Goal: Task Accomplishment & Management: Manage account settings

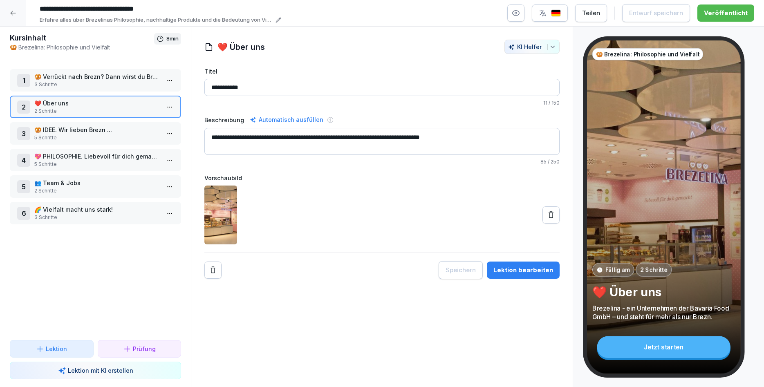
click at [56, 76] on p "🥨 Verrückt nach Brezn? Dann wirst du Brezelina lieben!" at bounding box center [96, 76] width 125 height 9
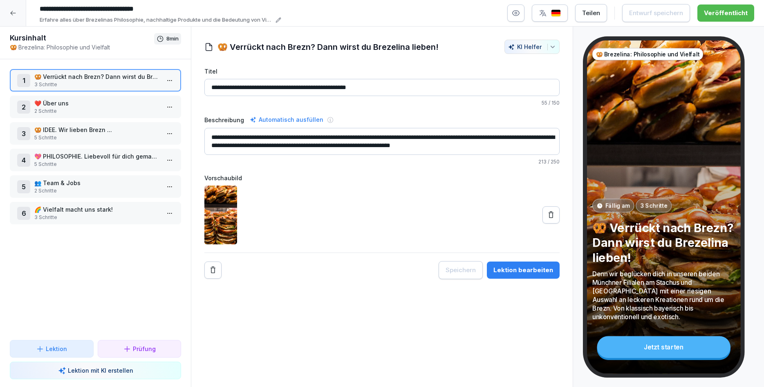
click at [16, 14] on div at bounding box center [13, 13] width 26 height 26
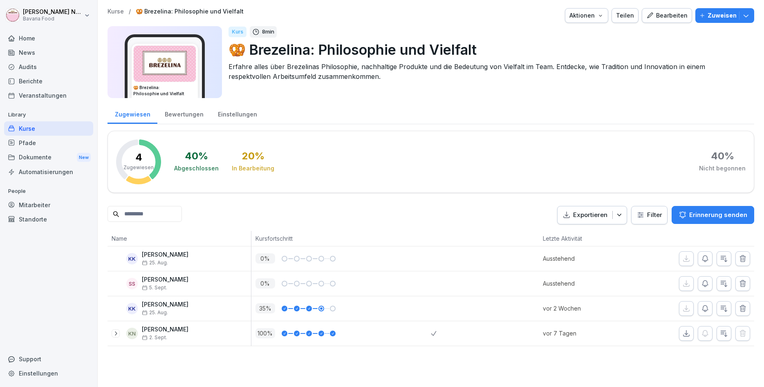
click at [720, 20] on button "Zuweisen" at bounding box center [724, 15] width 59 height 15
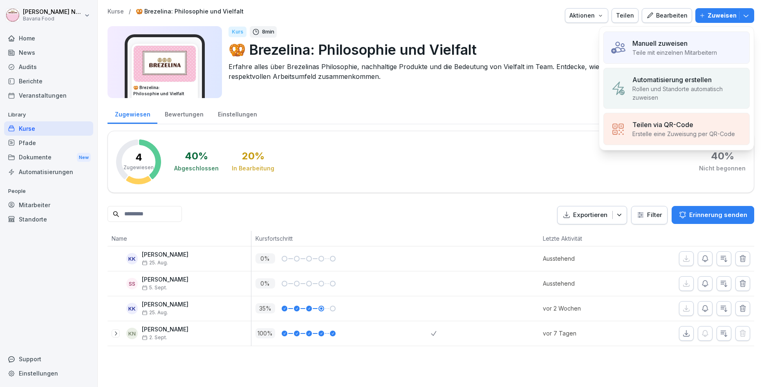
click at [712, 43] on div "Manuell zuweisen" at bounding box center [674, 43] width 85 height 10
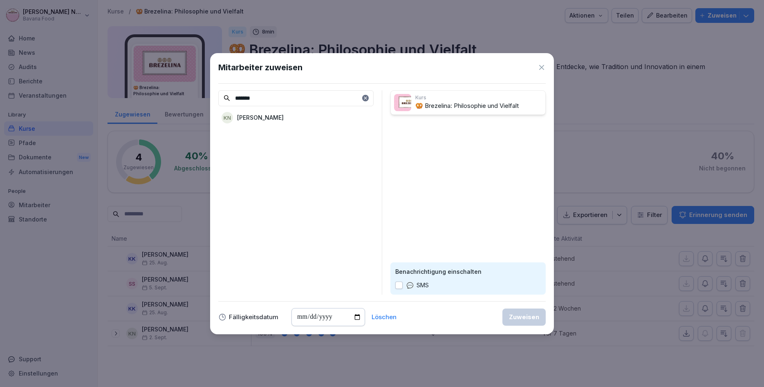
type input "*******"
click at [264, 116] on p "Katharina Neurohr" at bounding box center [260, 117] width 47 height 9
click at [518, 317] on div "Zuweisen" at bounding box center [524, 317] width 30 height 9
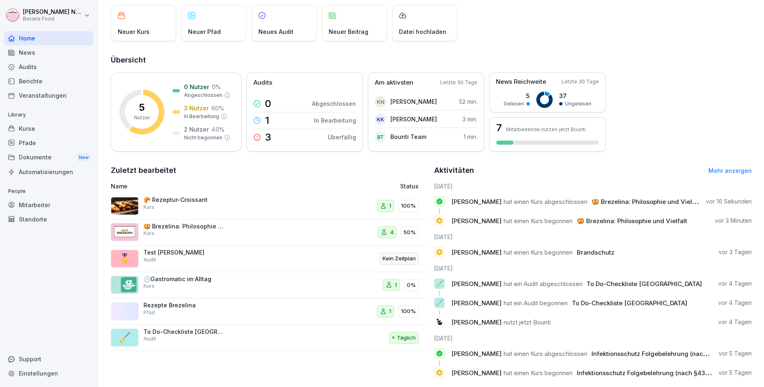
scroll to position [61, 0]
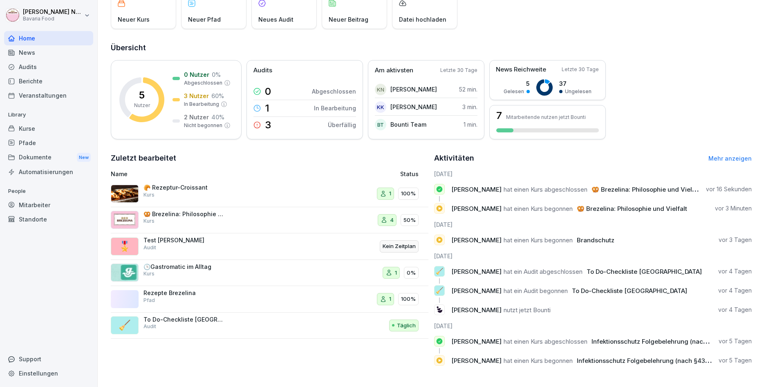
click at [49, 131] on div "Kurse" at bounding box center [48, 128] width 89 height 14
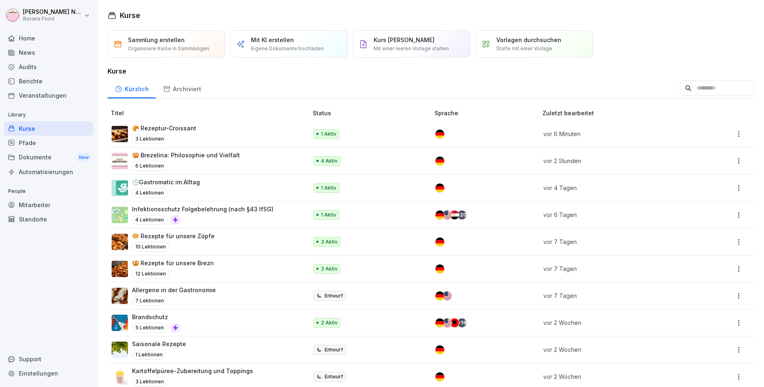
click at [207, 267] on p "🥨 Rezepte für unsere Brezn" at bounding box center [173, 263] width 82 height 9
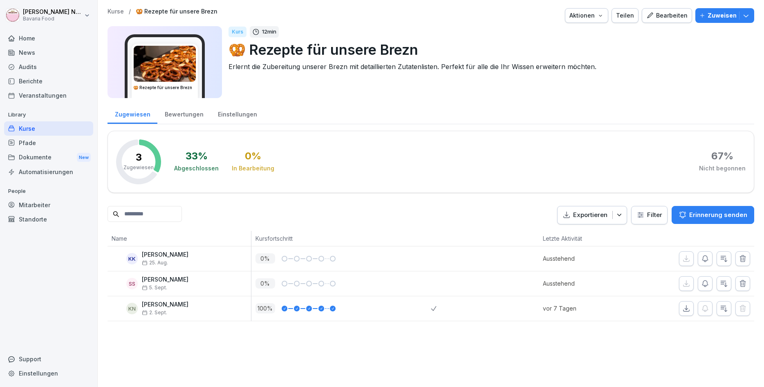
click at [731, 10] on button "Zuweisen" at bounding box center [724, 15] width 59 height 15
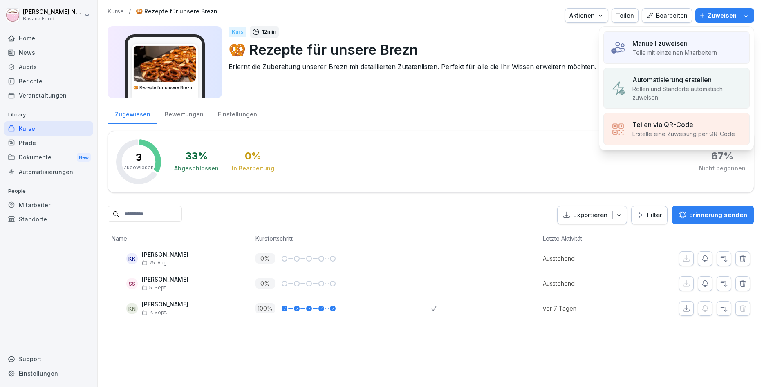
click at [699, 44] on div "Manuell zuweisen" at bounding box center [674, 43] width 85 height 10
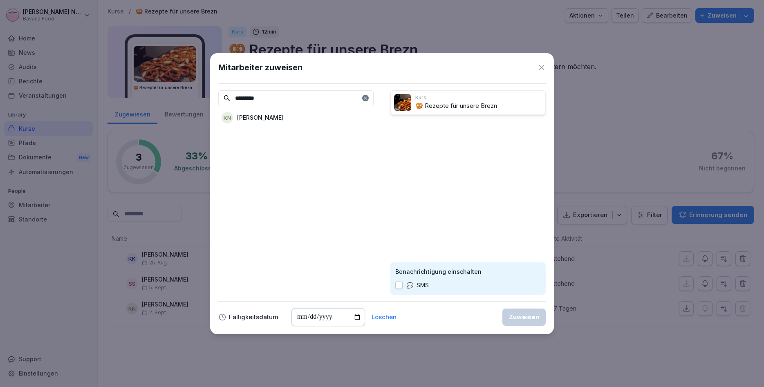
type input "*********"
click at [274, 122] on p "[PERSON_NAME]" at bounding box center [260, 117] width 47 height 9
click at [524, 323] on button "Zuweisen" at bounding box center [523, 316] width 43 height 17
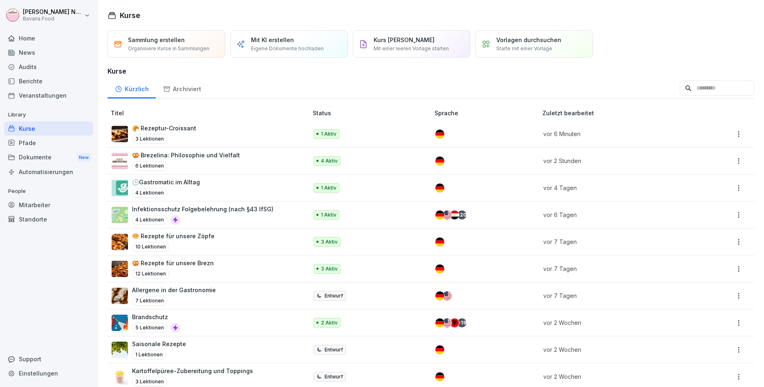
click at [254, 242] on div "🥯 Rezepte für unsere Zöpfe 10 Lektionen" at bounding box center [206, 242] width 188 height 20
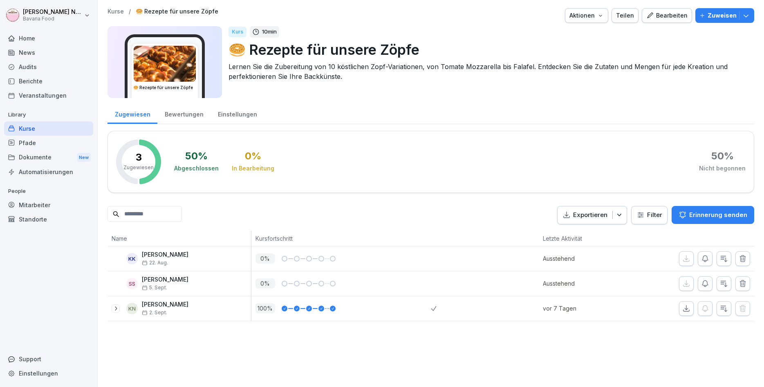
click at [719, 16] on p "Zuweisen" at bounding box center [721, 15] width 29 height 9
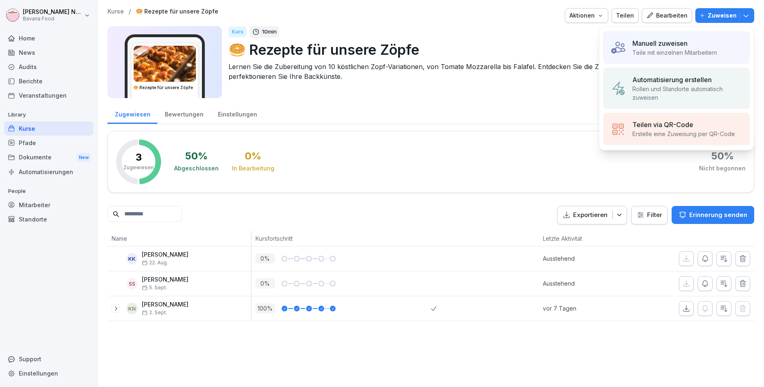
click at [695, 42] on div "Manuell zuweisen" at bounding box center [674, 43] width 85 height 10
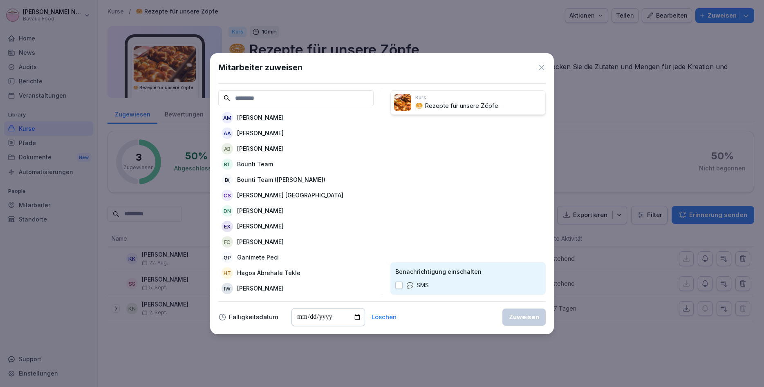
click at [303, 100] on input at bounding box center [295, 98] width 155 height 16
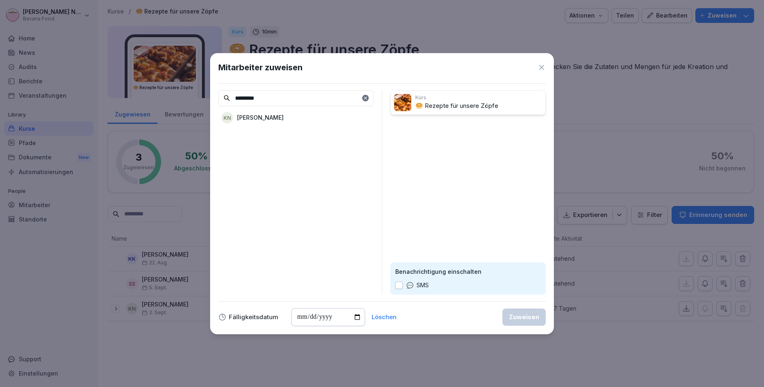
type input "*********"
click at [314, 121] on div "KN Katharina Neurohr" at bounding box center [295, 117] width 155 height 15
click at [525, 322] on button "Zuweisen" at bounding box center [523, 316] width 43 height 17
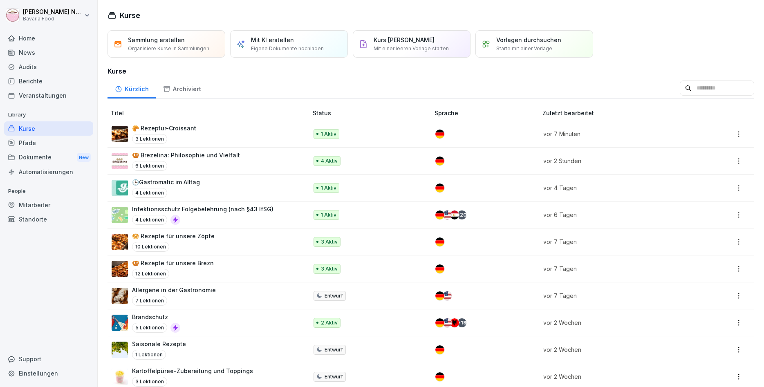
click at [226, 133] on div "🥐 Rezeptur-Croissant 3 Lektionen" at bounding box center [206, 134] width 188 height 20
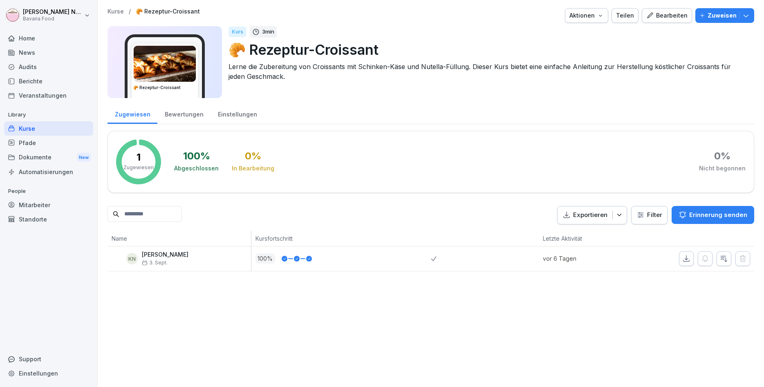
click at [715, 19] on p "Zuweisen" at bounding box center [721, 15] width 29 height 9
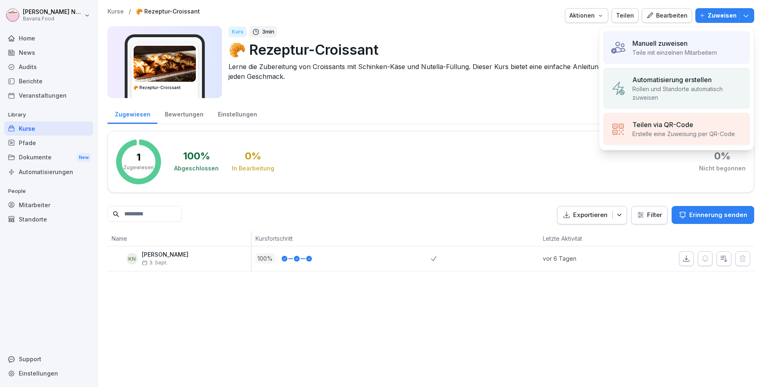
click at [628, 47] on div "Manuell zuweisen Teile mit einzelnen Mitarbeitern" at bounding box center [676, 47] width 146 height 32
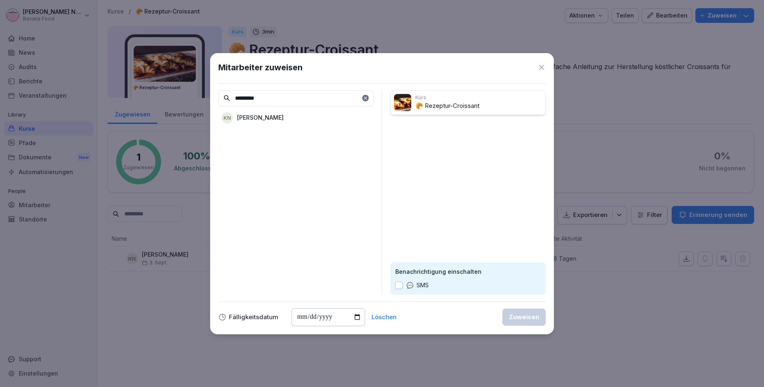
type input "*********"
click at [284, 120] on p "Katharina Neurohr" at bounding box center [260, 117] width 47 height 9
click at [517, 316] on div "Zuweisen" at bounding box center [524, 317] width 30 height 9
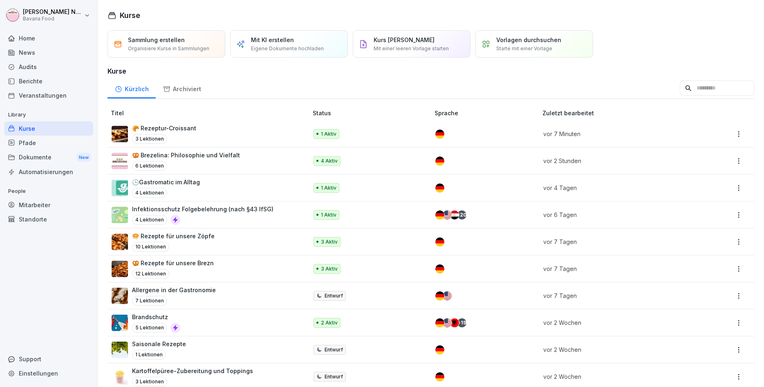
click at [196, 196] on div "4 Lektionen" at bounding box center [166, 193] width 68 height 10
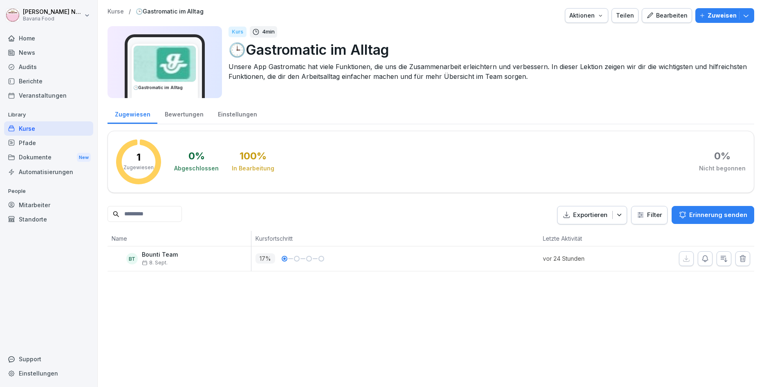
click at [723, 17] on p "Zuweisen" at bounding box center [721, 15] width 29 height 9
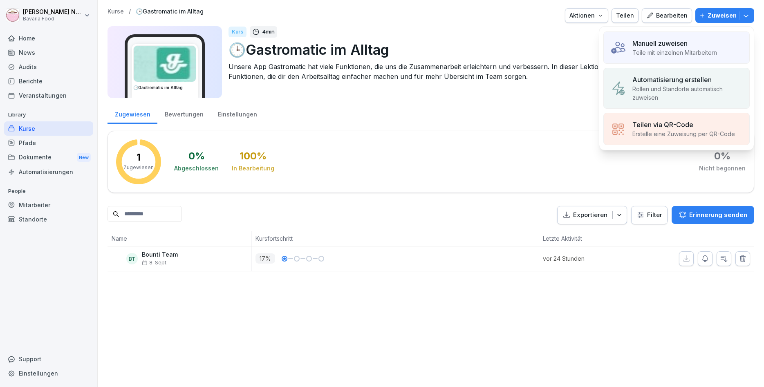
click at [621, 49] on img at bounding box center [618, 48] width 16 height 16
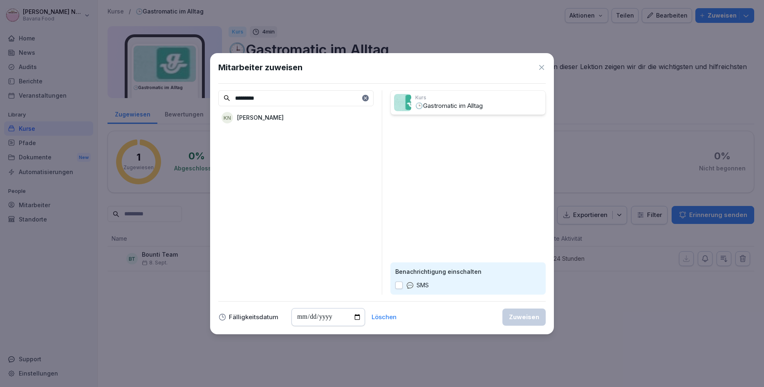
type input "*********"
click at [253, 116] on p "[PERSON_NAME]" at bounding box center [260, 117] width 47 height 9
click at [536, 320] on div "Zuweisen" at bounding box center [524, 317] width 30 height 9
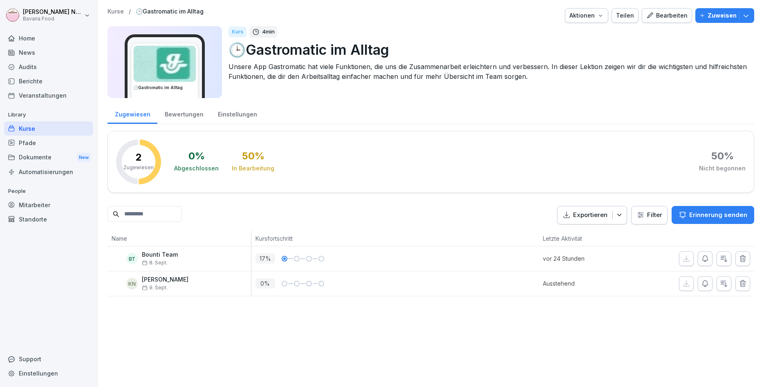
click at [739, 259] on icon "button" at bounding box center [742, 259] width 8 height 8
click at [682, 20] on button "Bearbeiten" at bounding box center [667, 15] width 50 height 15
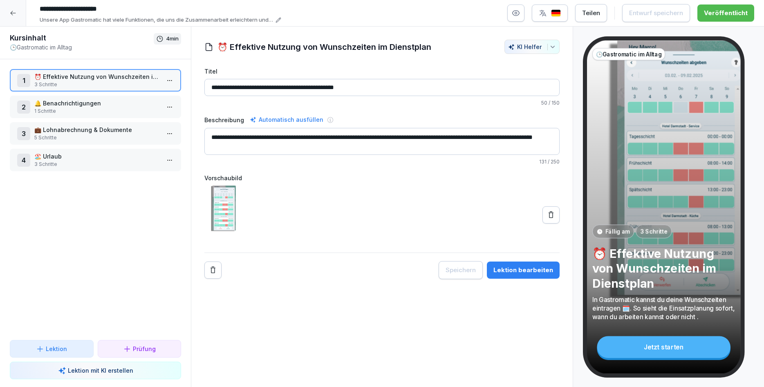
click at [11, 10] on icon at bounding box center [13, 13] width 7 height 7
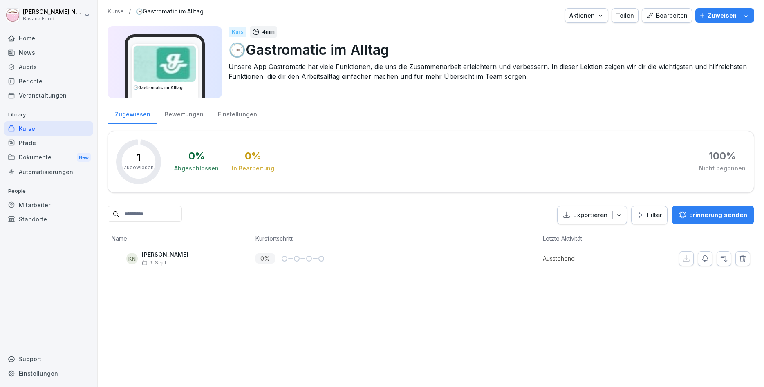
click at [340, 80] on p "Unsere App Gastromatic hat viele Funktionen, die uns die Zusammenarbeit erleich…" at bounding box center [487, 72] width 519 height 20
drag, startPoint x: 531, startPoint y: 76, endPoint x: 476, endPoint y: 84, distance: 55.7
click at [476, 84] on div "Kurs 4 min 🕒Gastromatic im Alltag Unsere App Gastromatic hat viele Funktionen, …" at bounding box center [487, 62] width 519 height 72
click at [669, 13] on div "Bearbeiten" at bounding box center [666, 15] width 41 height 9
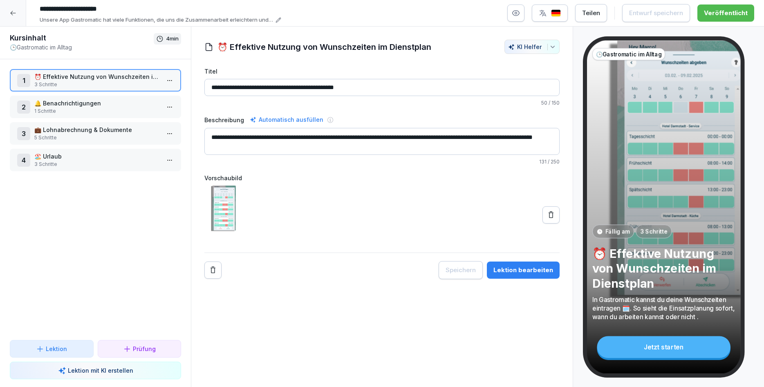
click at [280, 21] on icon at bounding box center [278, 20] width 6 height 6
click at [82, 50] on textarea "**********" at bounding box center [92, 59] width 102 height 35
click at [78, 51] on textarea "**********" at bounding box center [92, 59] width 102 height 35
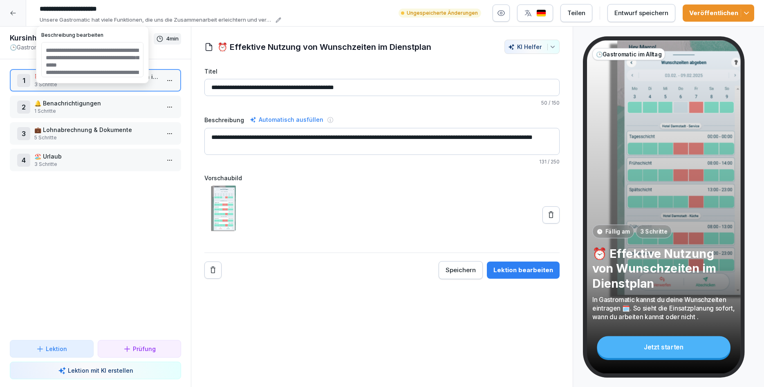
click at [99, 51] on textarea "**********" at bounding box center [92, 59] width 102 height 35
click at [123, 65] on textarea "**********" at bounding box center [92, 59] width 102 height 35
click at [75, 71] on textarea "**********" at bounding box center [92, 59] width 102 height 35
click at [69, 50] on textarea "**********" at bounding box center [92, 59] width 102 height 35
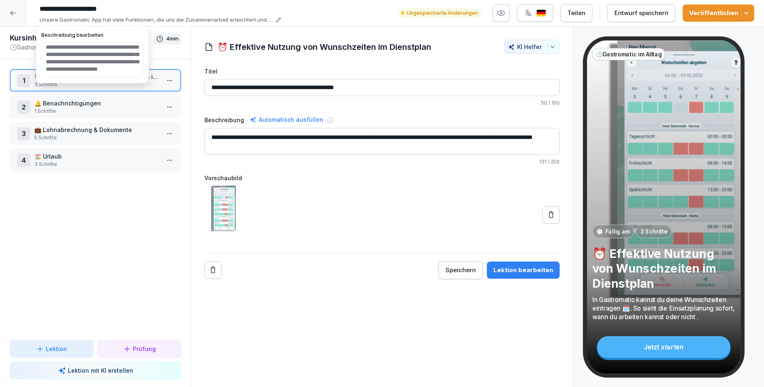
click at [94, 50] on textarea "**********" at bounding box center [92, 59] width 102 height 35
click at [135, 61] on textarea "**********" at bounding box center [92, 59] width 102 height 35
type textarea "**********"
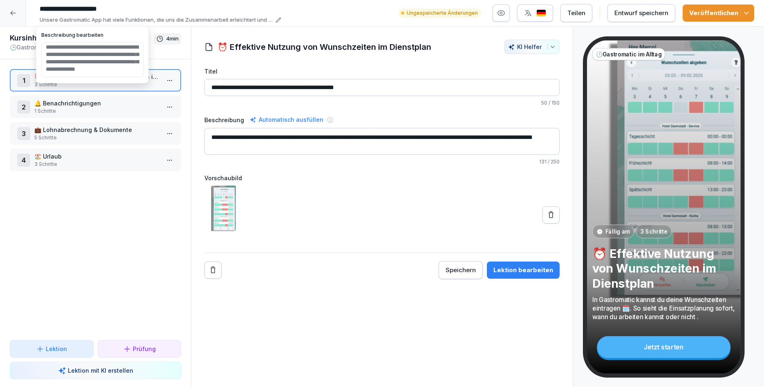
click at [90, 224] on div "1 ⏰ Effektive Nutzung von Wunschzeiten im Dienstplan 3 Schritte 2 🔔 Benachricht…" at bounding box center [95, 199] width 191 height 281
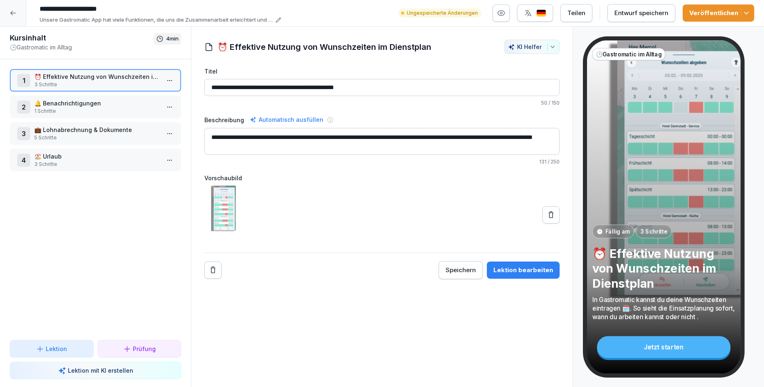
click at [468, 139] on textarea "**********" at bounding box center [381, 141] width 355 height 27
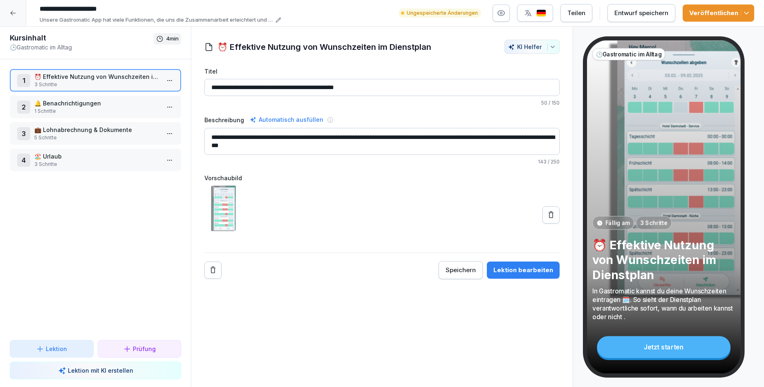
click at [287, 145] on textarea "**********" at bounding box center [381, 141] width 355 height 27
type textarea "**********"
click at [519, 277] on button "Lektion bearbeiten" at bounding box center [523, 270] width 73 height 17
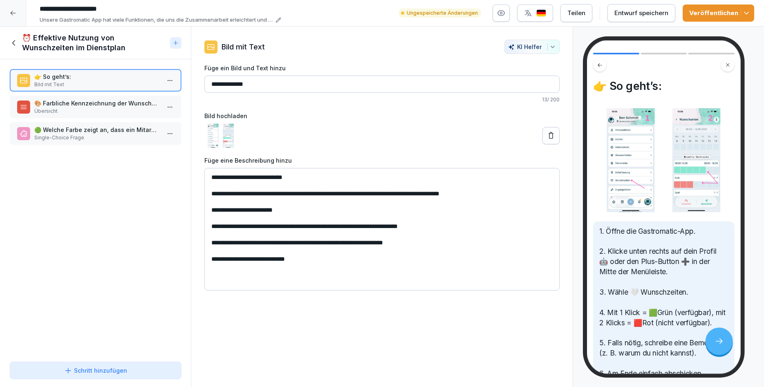
click at [408, 244] on textarea "**********" at bounding box center [381, 229] width 355 height 123
type textarea "**********"
click at [15, 42] on icon at bounding box center [14, 42] width 9 height 9
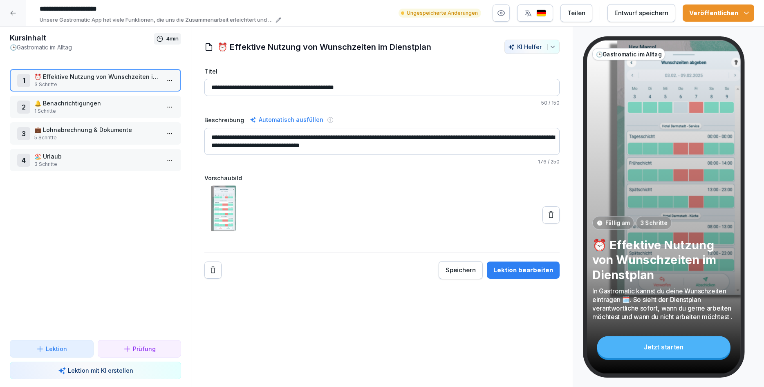
click at [51, 163] on p "3 Schritte" at bounding box center [96, 164] width 125 height 7
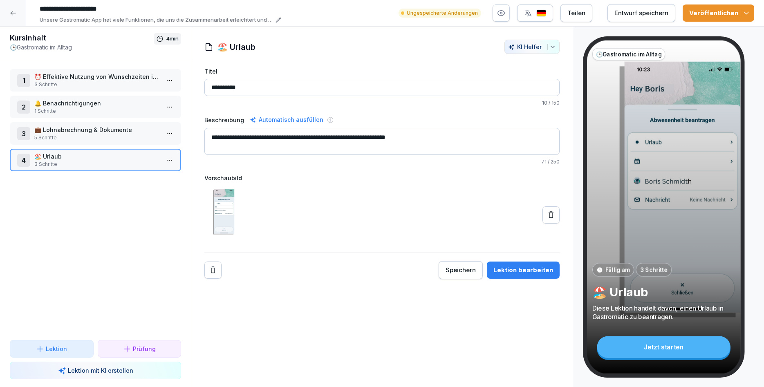
click at [294, 138] on textarea "**********" at bounding box center [381, 141] width 355 height 27
click at [295, 139] on textarea "**********" at bounding box center [381, 141] width 355 height 27
click at [338, 138] on textarea "**********" at bounding box center [381, 141] width 355 height 27
click at [382, 137] on textarea "**********" at bounding box center [381, 141] width 355 height 27
type textarea "**********"
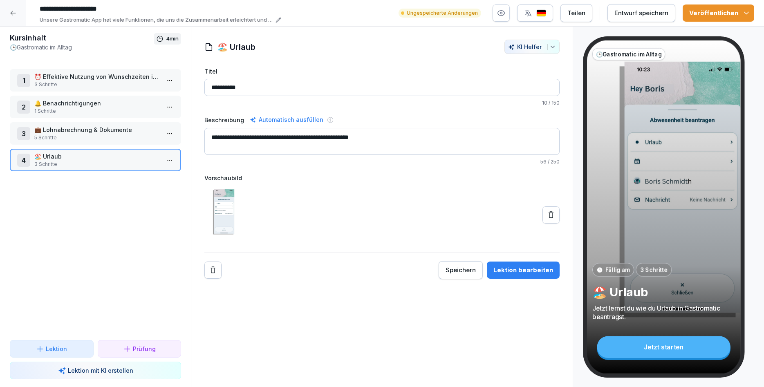
click at [516, 277] on button "Lektion bearbeiten" at bounding box center [523, 270] width 73 height 17
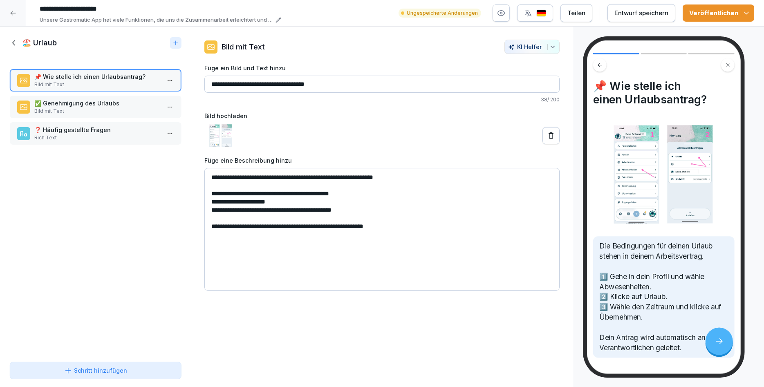
click at [354, 351] on div "**********" at bounding box center [382, 207] width 382 height 361
click at [720, 13] on div "Veröffentlichen" at bounding box center [718, 13] width 58 height 9
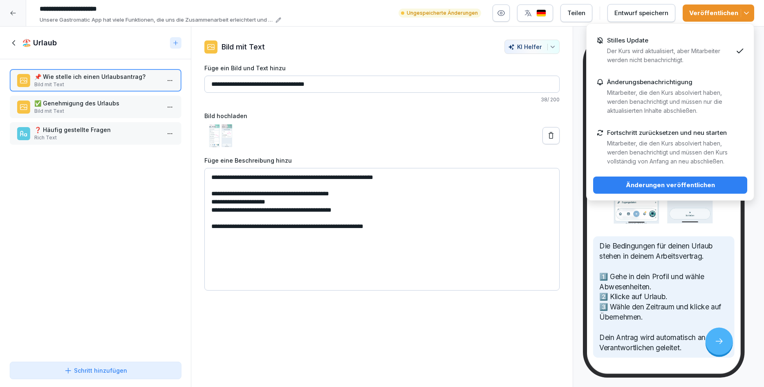
click at [615, 44] on p "Stilles Update" at bounding box center [627, 40] width 41 height 7
click at [664, 190] on button "Änderungen veröffentlichen" at bounding box center [670, 185] width 154 height 17
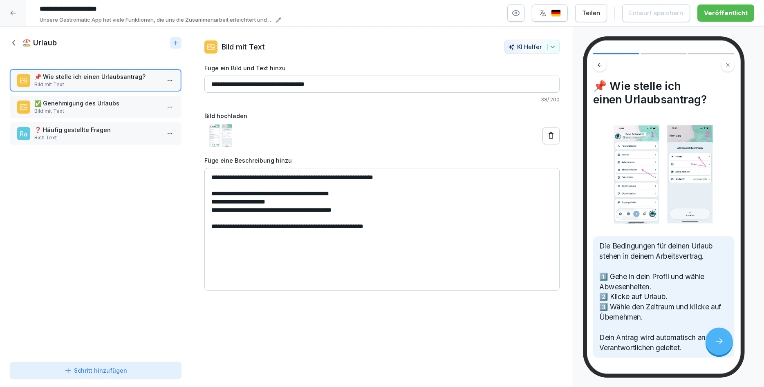
click at [18, 16] on div at bounding box center [13, 13] width 26 height 26
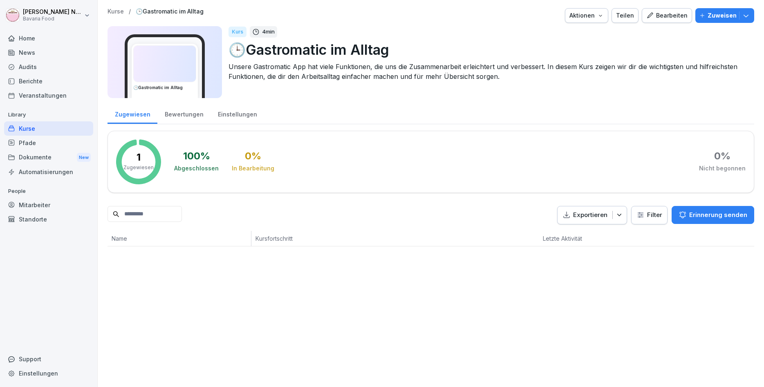
click at [13, 16] on html "Katharina Neurohr Bavaria Food Home News Audits Berichte Veranstaltungen Librar…" at bounding box center [382, 193] width 764 height 387
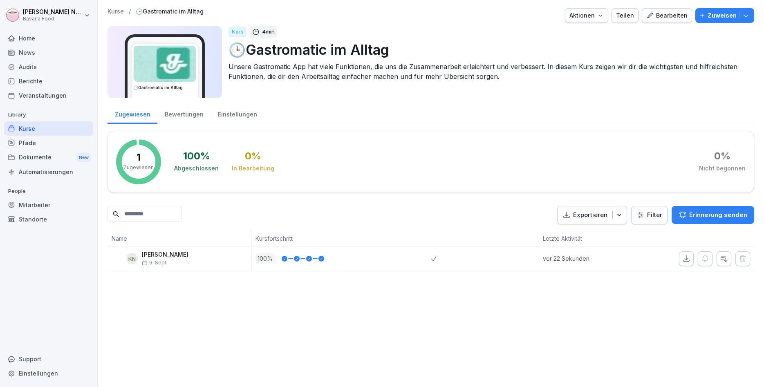
click at [182, 114] on html "Katharina Neurohr Bavaria Food Home News Audits Berichte Veranstaltungen Librar…" at bounding box center [382, 193] width 764 height 387
click at [172, 116] on div "Bewertungen" at bounding box center [183, 113] width 53 height 21
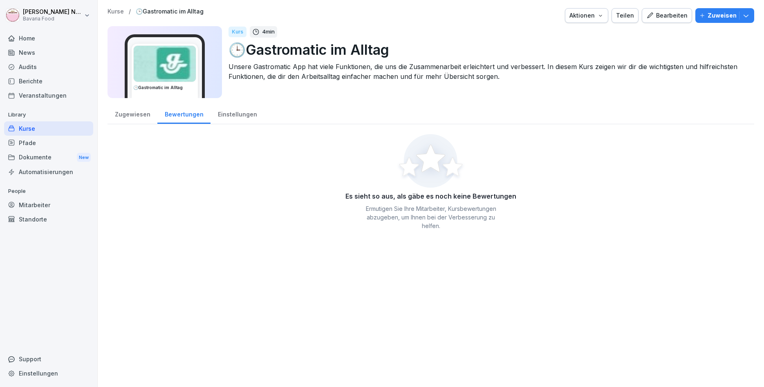
click at [143, 113] on div "Zugewiesen" at bounding box center [132, 113] width 50 height 21
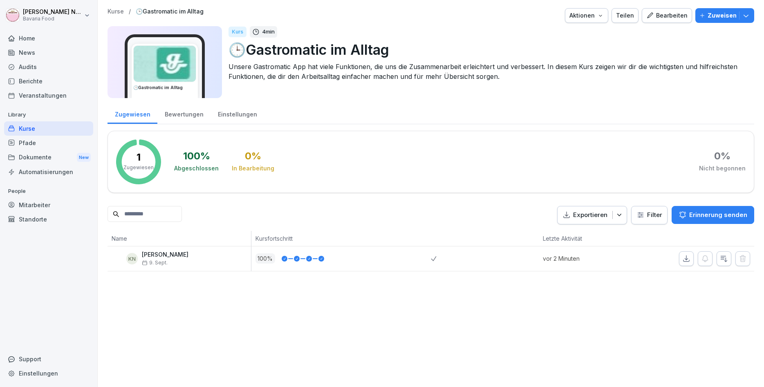
click at [179, 114] on div "Bewertungen" at bounding box center [183, 113] width 53 height 21
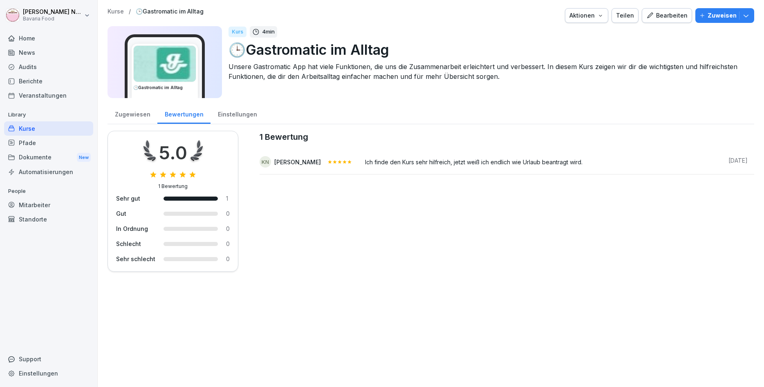
click at [136, 113] on div "Zugewiesen" at bounding box center [132, 113] width 50 height 21
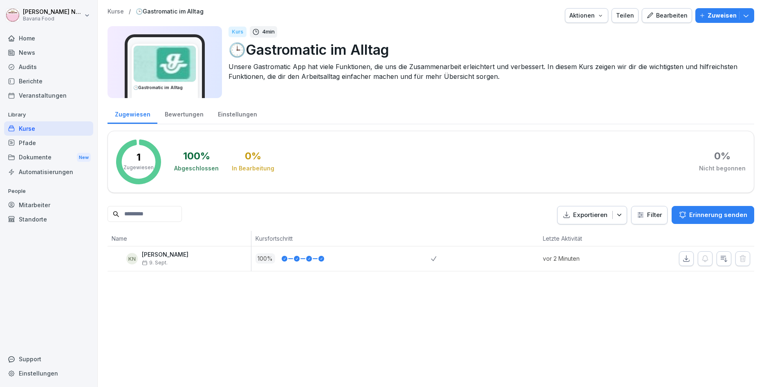
click at [225, 111] on div "Einstellungen" at bounding box center [237, 113] width 54 height 21
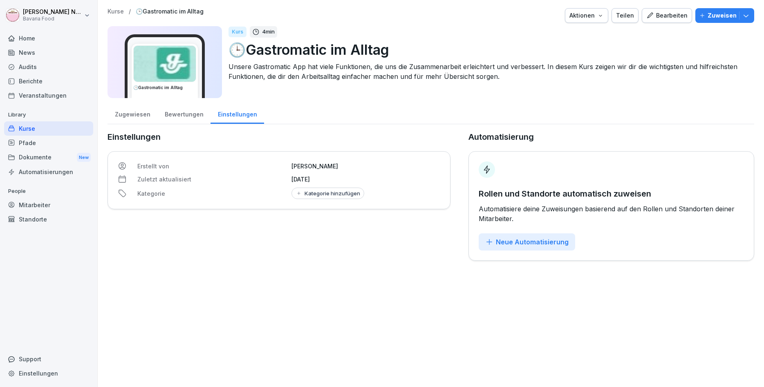
click at [178, 111] on div "Bewertungen" at bounding box center [183, 113] width 53 height 21
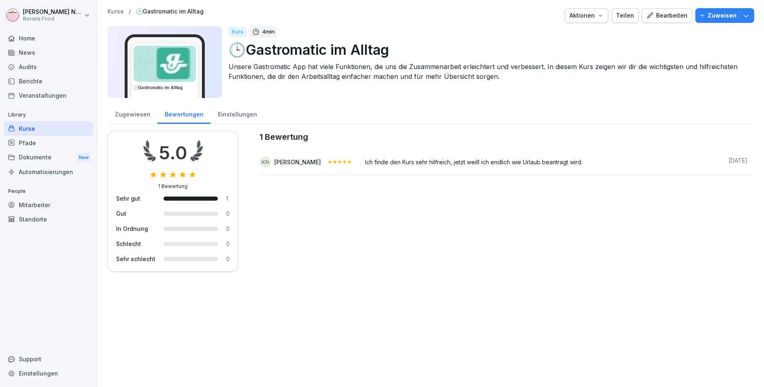
click at [143, 118] on div "Zugewiesen" at bounding box center [132, 113] width 50 height 21
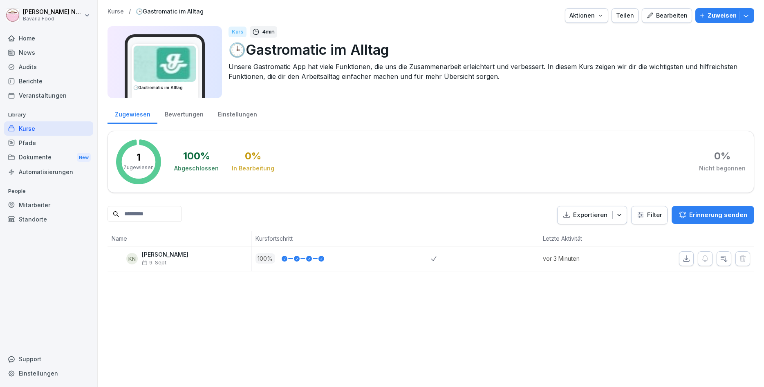
click at [195, 116] on div "Bewertungen" at bounding box center [183, 113] width 53 height 21
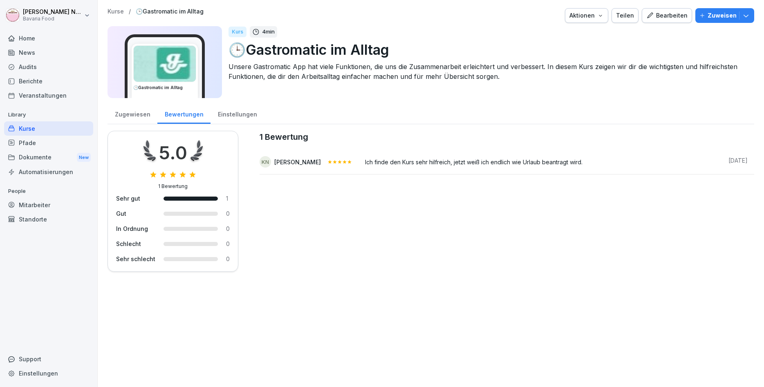
click at [148, 112] on div "Zugewiesen" at bounding box center [132, 113] width 50 height 21
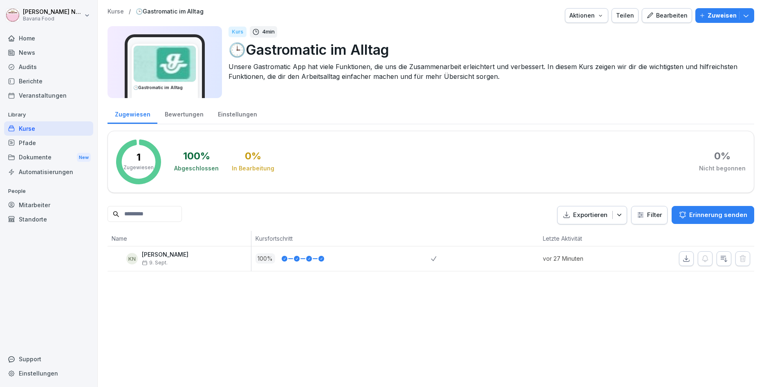
click at [31, 38] on div "Home" at bounding box center [48, 38] width 89 height 14
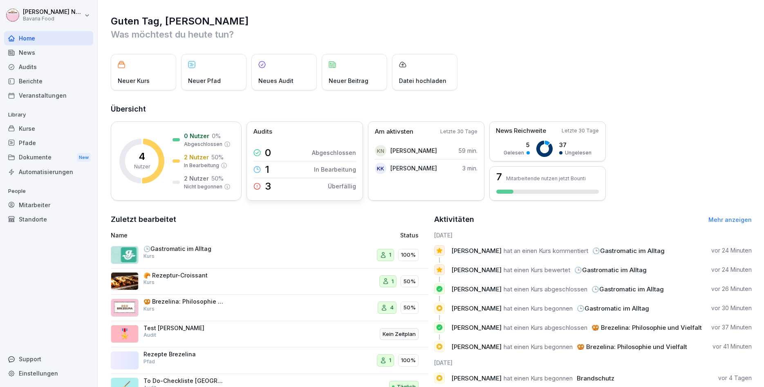
click at [277, 187] on div "3 Überfällig" at bounding box center [304, 186] width 103 height 16
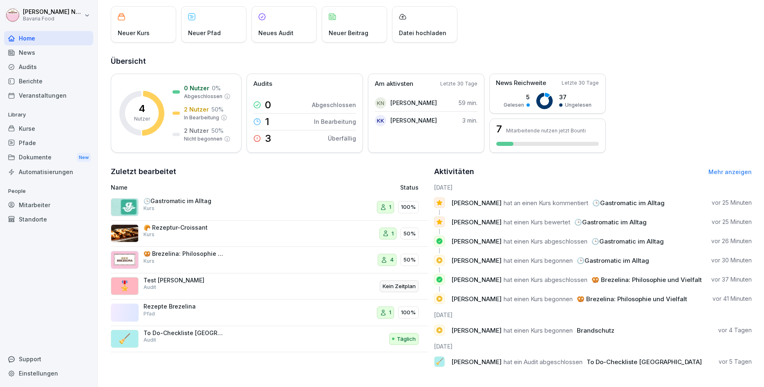
scroll to position [49, 0]
click at [28, 49] on div "News" at bounding box center [48, 52] width 89 height 14
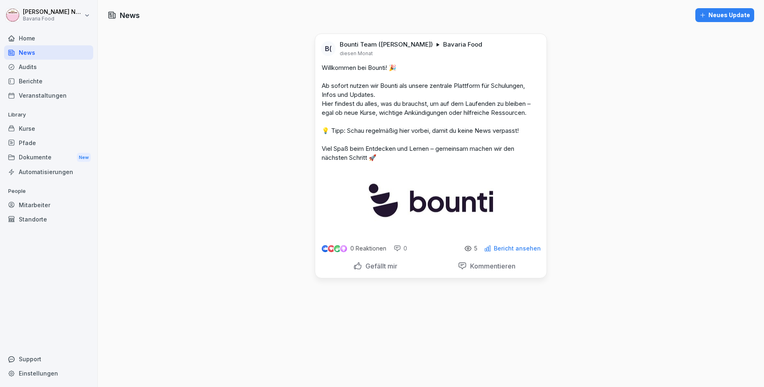
click at [712, 20] on button "Neues Update" at bounding box center [724, 15] width 59 height 14
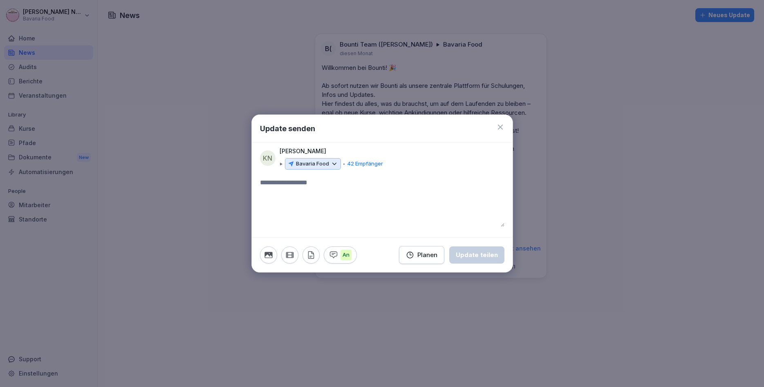
click at [501, 130] on icon at bounding box center [500, 127] width 8 height 8
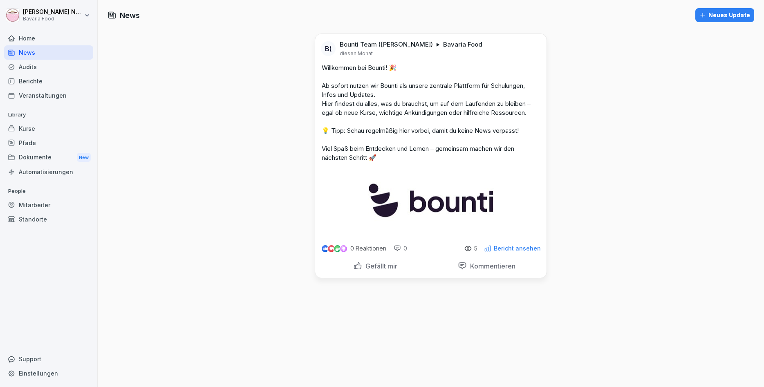
click at [538, 84] on p "Willkommen bei Bounti! 🎉 Ab sofort nutzen wir Bounti als unsere zentrale Plattf…" at bounding box center [431, 112] width 218 height 99
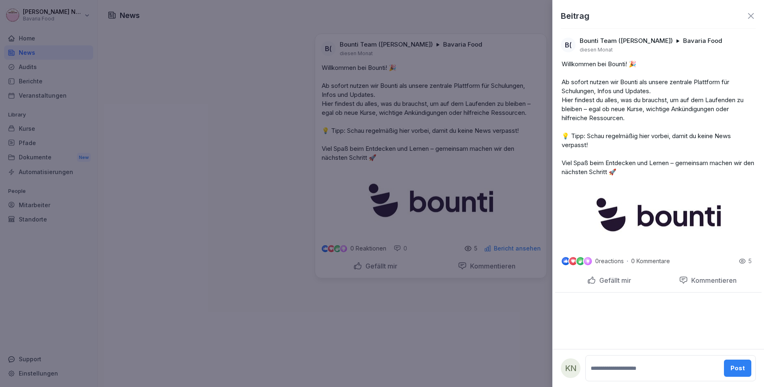
click at [749, 14] on icon at bounding box center [751, 16] width 10 height 10
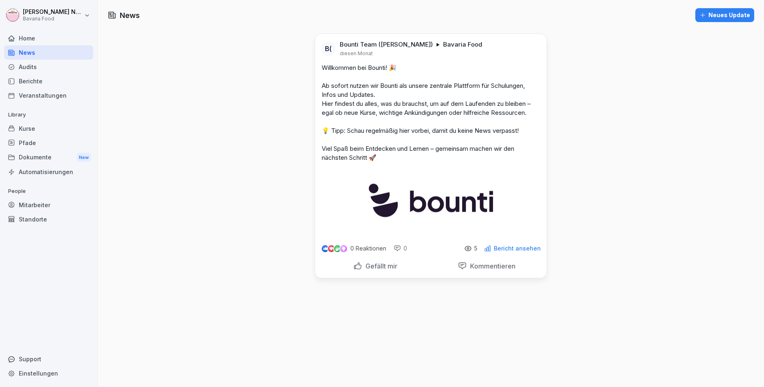
click at [523, 252] on p "Bericht ansehen" at bounding box center [517, 248] width 47 height 7
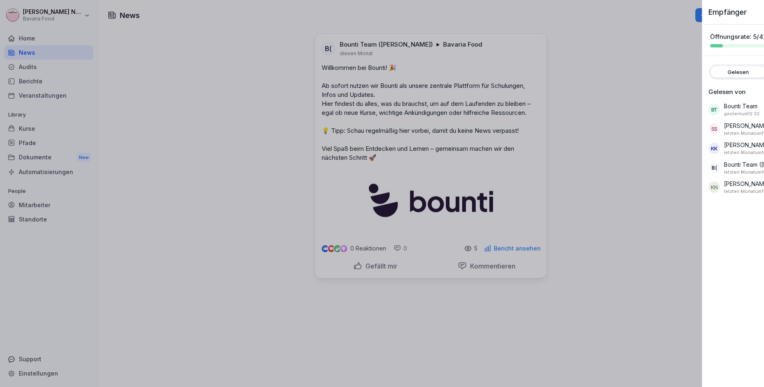
click at [523, 260] on div at bounding box center [382, 193] width 764 height 387
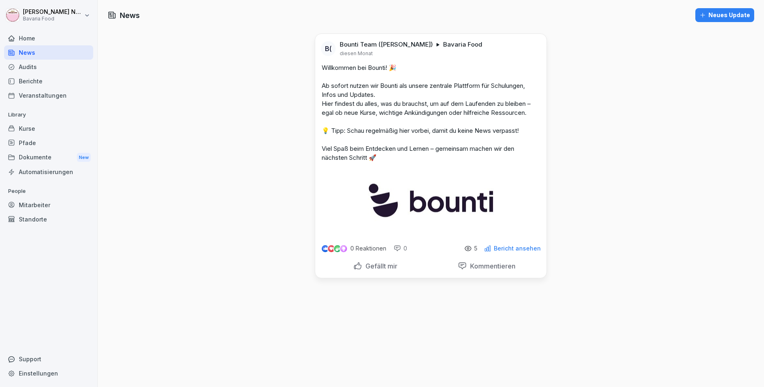
click at [233, 102] on div "News Neues Update B( Bounti Team (Miriam) Bavaria Food diesen Monat Willkommen …" at bounding box center [431, 193] width 666 height 387
click at [357, 103] on p "Willkommen bei Bounti! 🎉 Ab sofort nutzen wir Bounti als unsere zentrale Plattf…" at bounding box center [431, 112] width 218 height 99
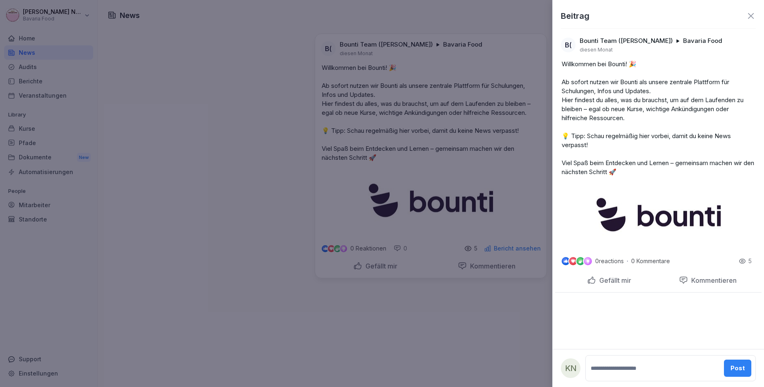
click at [625, 74] on p "Willkommen bei Bounti! 🎉 Ab sofort nutzen wir Bounti als unsere zentrale Plattf…" at bounding box center [657, 118] width 193 height 117
click at [634, 83] on p "Willkommen bei Bounti! 🎉 Ab sofort nutzen wir Bounti als unsere zentrale Plattf…" at bounding box center [657, 118] width 193 height 117
drag, startPoint x: 599, startPoint y: 88, endPoint x: 510, endPoint y: 112, distance: 92.2
click at [552, 112] on div "Beitrag B( Bounti Team (Miriam) Bavaria Food diesen Monat Willkommen bei Bounti…" at bounding box center [658, 193] width 212 height 387
click at [637, 124] on p "Willkommen bei Bounti! 🎉 Ab sofort nutzen wir Bounti als unsere zentrale Plattf…" at bounding box center [657, 118] width 193 height 117
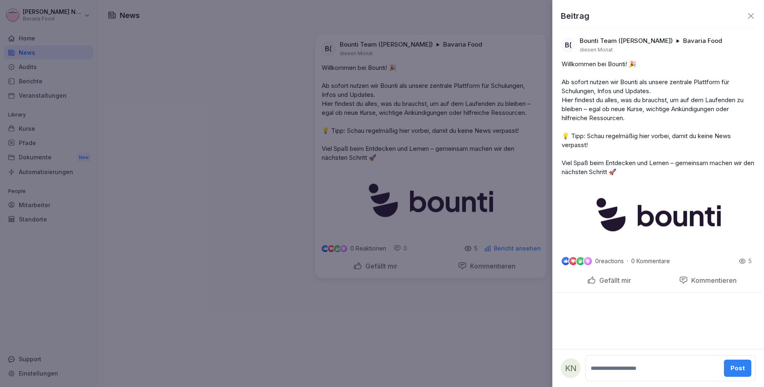
click at [642, 120] on p "Willkommen bei Bounti! 🎉 Ab sofort nutzen wir Bounti als unsere zentrale Plattf…" at bounding box center [657, 118] width 193 height 117
drag, startPoint x: 629, startPoint y: 120, endPoint x: 606, endPoint y: 122, distance: 23.0
click at [606, 122] on p "Willkommen bei Bounti! 🎉 Ab sofort nutzen wir Bounti als unsere zentrale Plattf…" at bounding box center [657, 118] width 193 height 117
click at [592, 125] on p "Willkommen bei Bounti! 🎉 Ab sofort nutzen wir Bounti als unsere zentrale Plattf…" at bounding box center [657, 118] width 193 height 117
click at [756, 14] on div "Beitrag" at bounding box center [657, 20] width 211 height 20
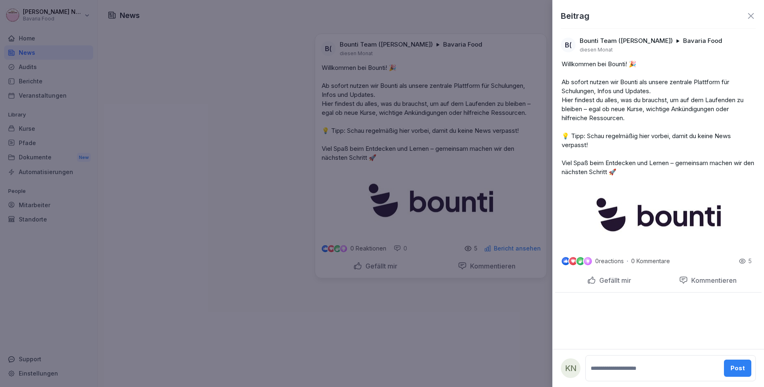
click at [748, 15] on icon at bounding box center [751, 16] width 10 height 10
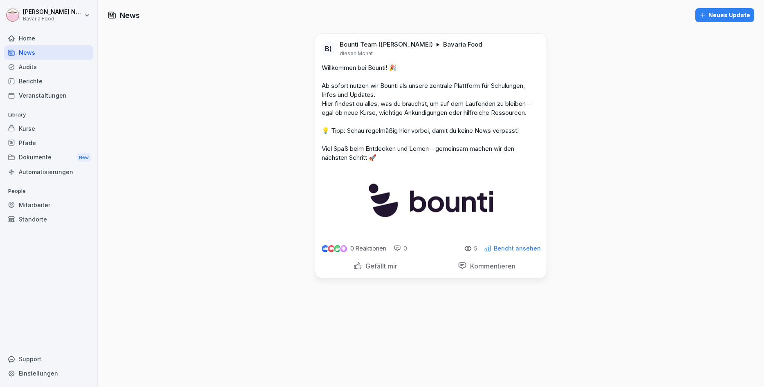
click at [316, 233] on div "B( Bounti Team (Miriam) Bavaria Food diesen Monat Willkommen bei Bounti! 🎉 Ab s…" at bounding box center [430, 134] width 231 height 201
click at [722, 15] on div "Neues Update" at bounding box center [724, 15] width 51 height 9
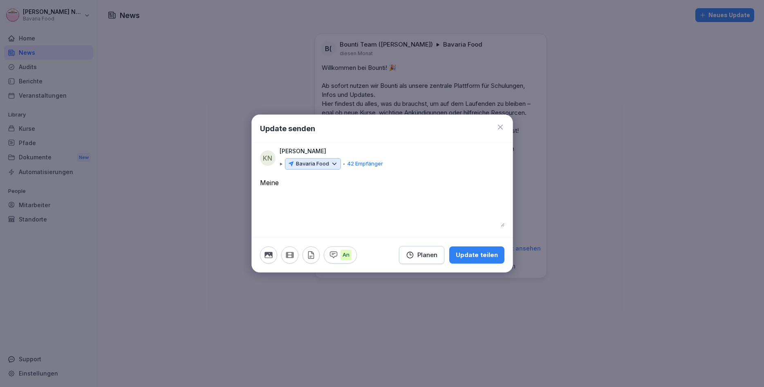
type textarea "*****"
drag, startPoint x: 337, startPoint y: 159, endPoint x: 336, endPoint y: 163, distance: 4.1
click at [336, 163] on div "Katharina Neurohr Bavaria Food 42 Empfänger" at bounding box center [330, 158] width 103 height 23
click at [336, 163] on icon at bounding box center [334, 163] width 7 height 7
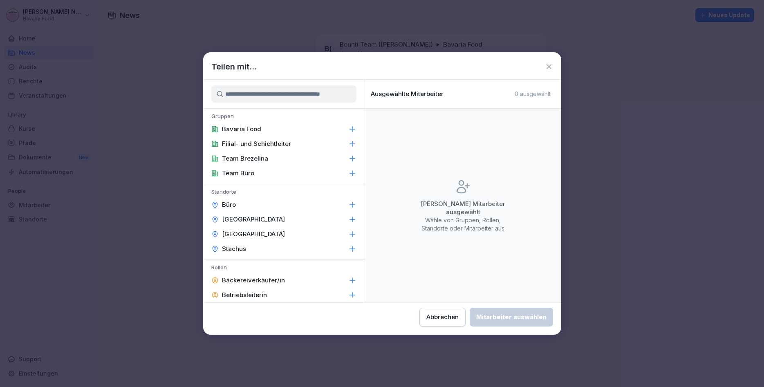
click at [257, 143] on p "Filial- und Schichtleiter" at bounding box center [256, 144] width 69 height 8
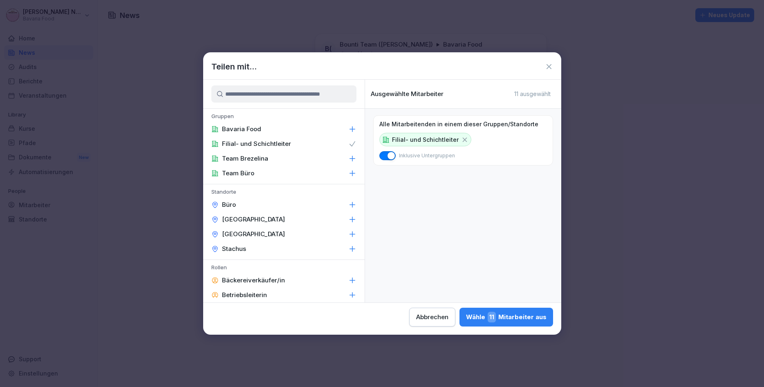
click at [461, 139] on icon at bounding box center [464, 139] width 7 height 7
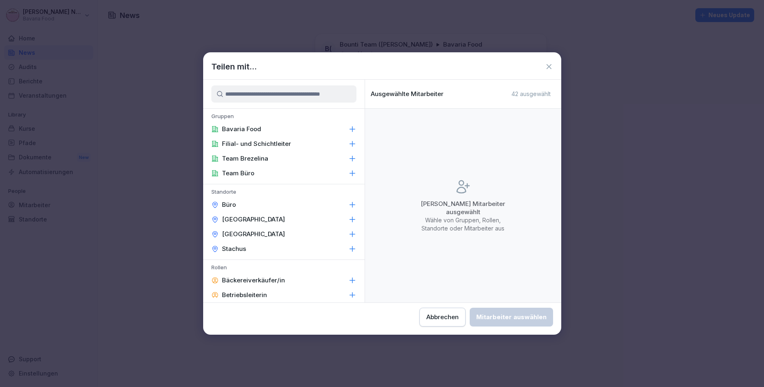
click at [284, 95] on input at bounding box center [283, 93] width 145 height 17
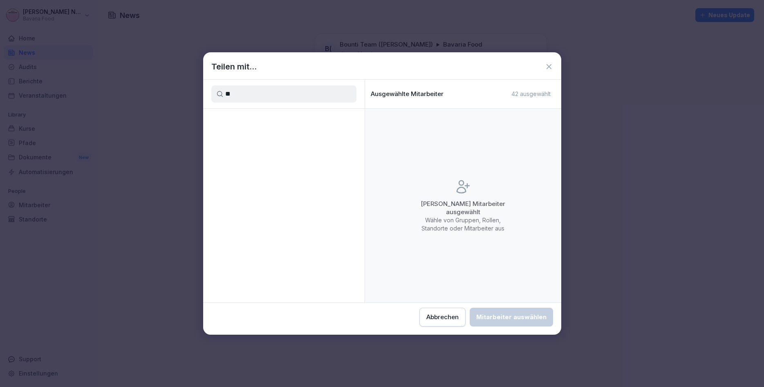
type input "*"
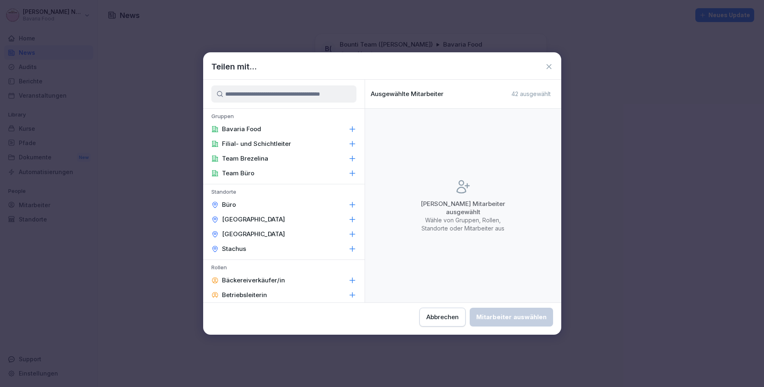
click at [234, 178] on div "Team Büro" at bounding box center [283, 173] width 161 height 15
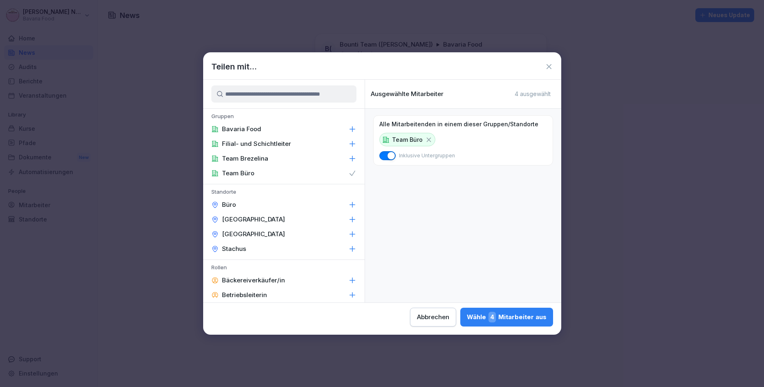
click at [240, 145] on p "Filial- und Schichtleiter" at bounding box center [256, 144] width 69 height 8
click at [546, 67] on icon at bounding box center [549, 67] width 8 height 8
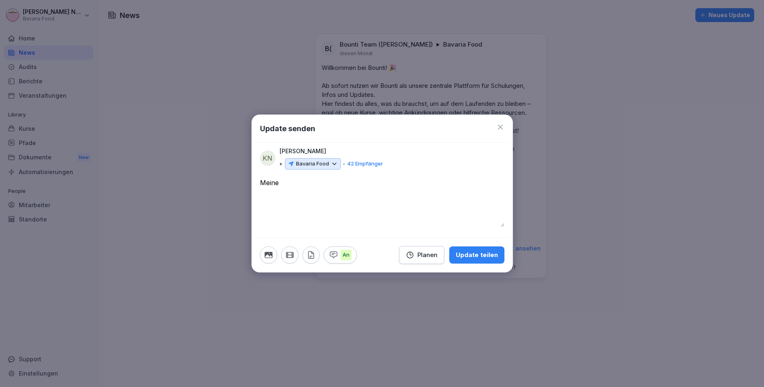
click at [504, 126] on div "Update senden" at bounding box center [382, 129] width 261 height 28
click at [501, 126] on icon at bounding box center [500, 127] width 8 height 8
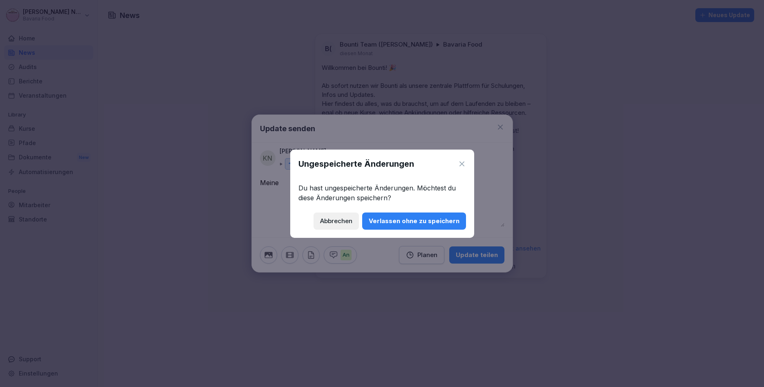
click at [385, 219] on div "Verlassen ohne zu speichern" at bounding box center [414, 221] width 91 height 9
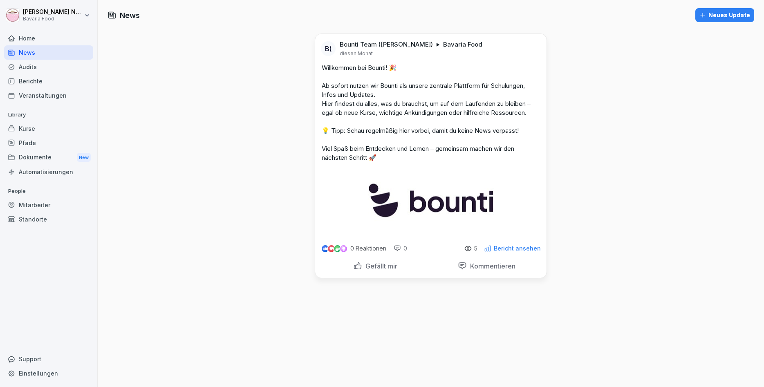
click at [718, 18] on div "Neues Update" at bounding box center [724, 15] width 51 height 9
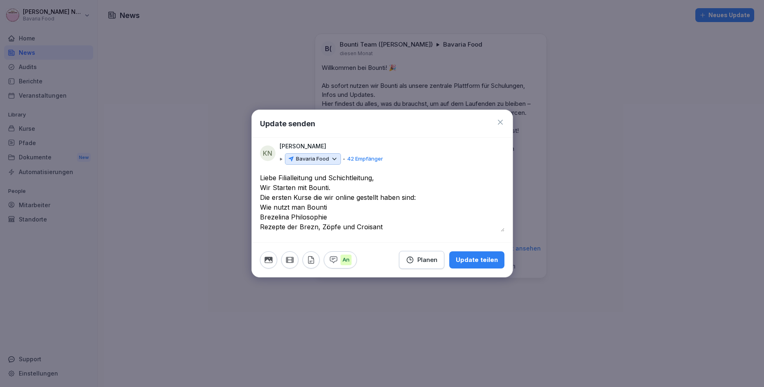
click at [370, 227] on textarea "**********" at bounding box center [382, 202] width 244 height 59
click at [391, 224] on textarea "**********" at bounding box center [382, 202] width 244 height 59
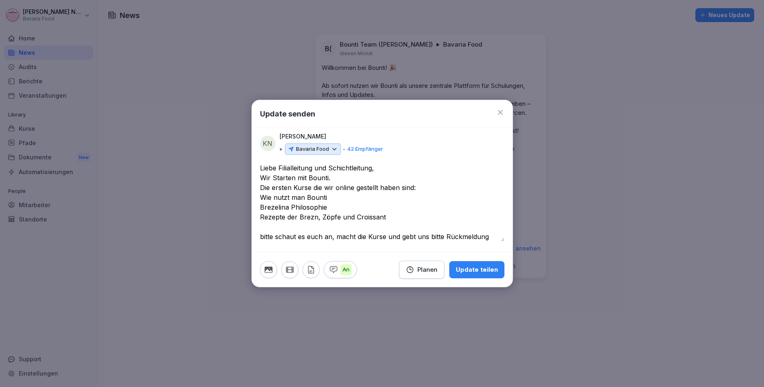
click at [339, 179] on textarea "**********" at bounding box center [382, 202] width 244 height 78
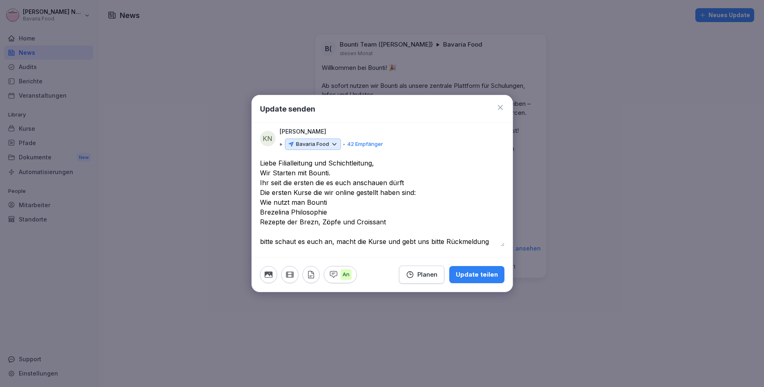
click at [428, 194] on textarea "**********" at bounding box center [382, 202] width 244 height 88
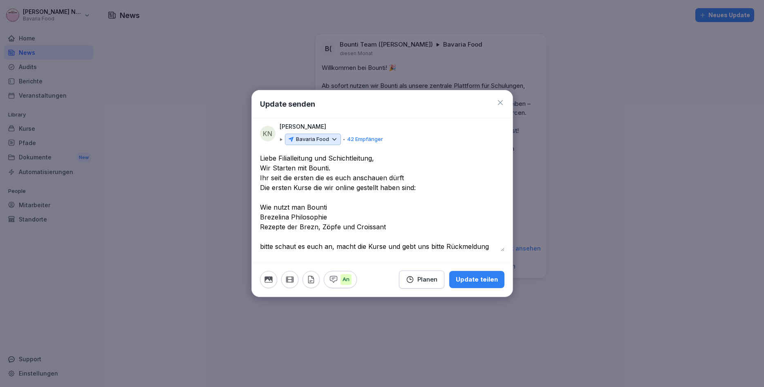
click at [492, 248] on textarea "**********" at bounding box center [382, 202] width 244 height 98
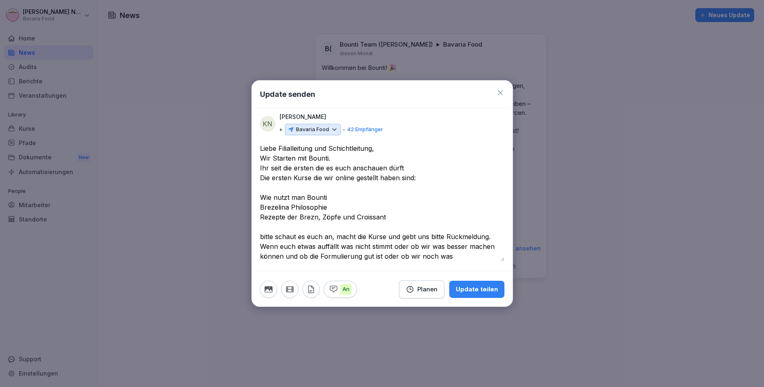
click at [449, 260] on textarea "**********" at bounding box center [382, 202] width 244 height 118
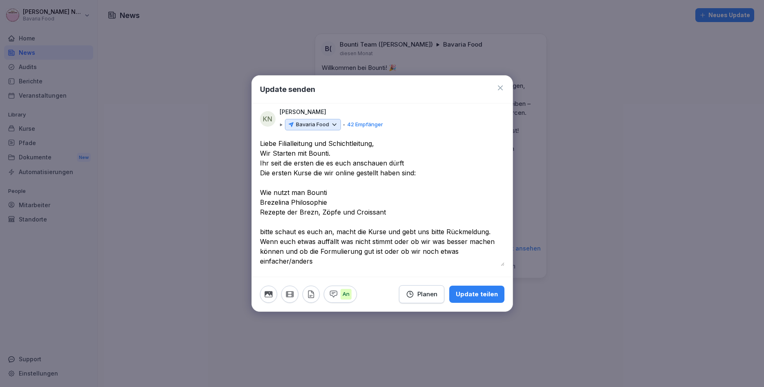
click at [312, 272] on div "**********" at bounding box center [382, 208] width 244 height 138
click at [317, 262] on textarea "**********" at bounding box center [382, 202] width 244 height 127
click at [378, 150] on textarea "**********" at bounding box center [382, 202] width 244 height 127
click at [381, 145] on textarea "**********" at bounding box center [382, 202] width 244 height 127
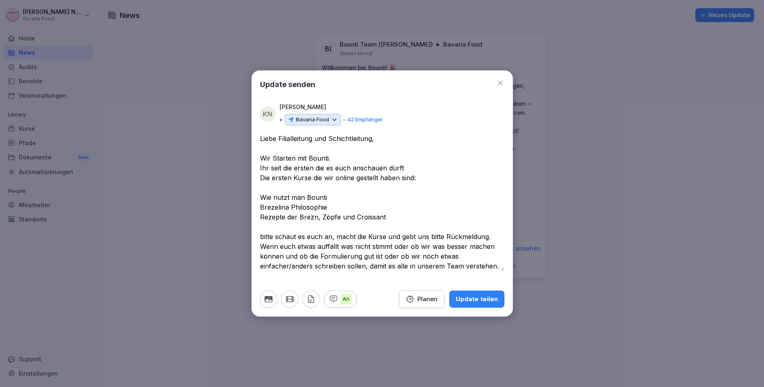
click at [263, 159] on textarea "**********" at bounding box center [382, 202] width 244 height 137
click at [273, 157] on textarea "**********" at bounding box center [382, 202] width 244 height 137
click at [342, 156] on textarea "**********" at bounding box center [382, 202] width 244 height 137
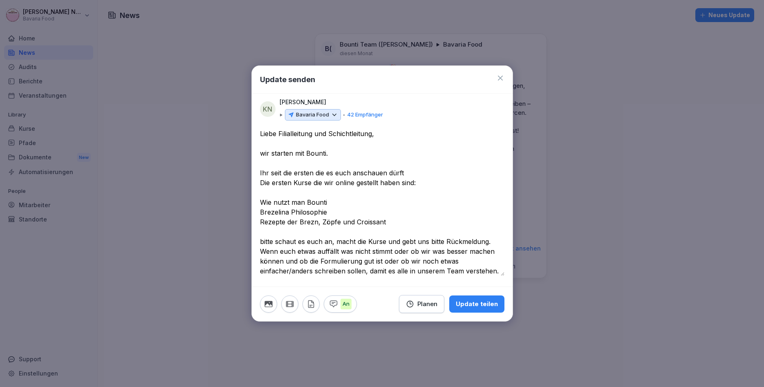
click at [308, 346] on div at bounding box center [382, 193] width 764 height 387
click at [333, 120] on div "Bavaria Food" at bounding box center [313, 114] width 56 height 11
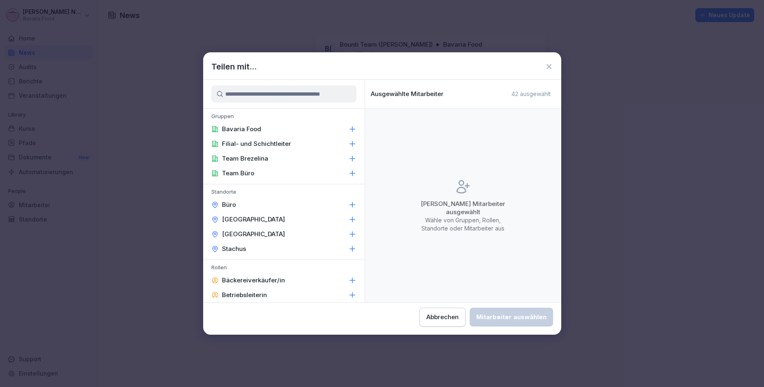
click at [232, 176] on p "Team Büro" at bounding box center [238, 173] width 32 height 8
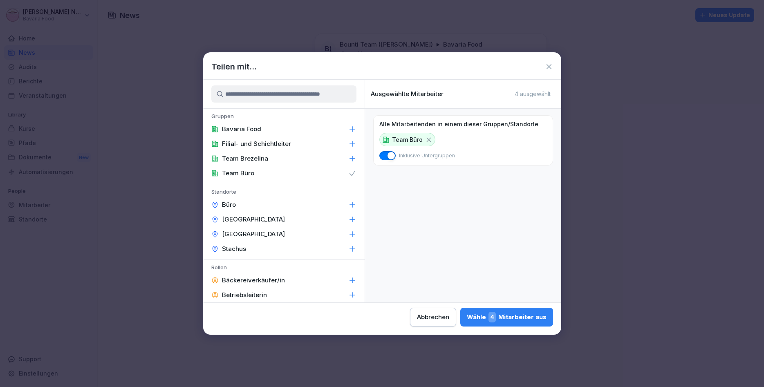
click at [285, 148] on div "Filial- und Schichtleiter" at bounding box center [283, 143] width 161 height 15
click at [465, 319] on div "Wähle 15 Mitarbeiter aus" at bounding box center [506, 317] width 82 height 11
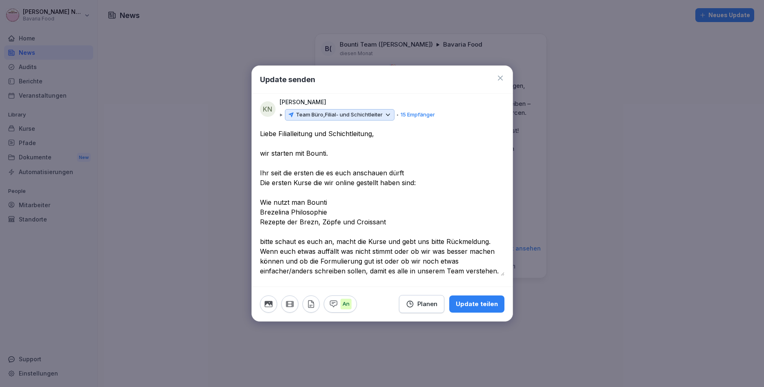
click at [391, 121] on div "KN Katharina Neurohr Team Büro, Filial- und Schichtleiter 15 Empfänger" at bounding box center [382, 111] width 261 height 27
click at [389, 116] on icon at bounding box center [388, 115] width 4 height 2
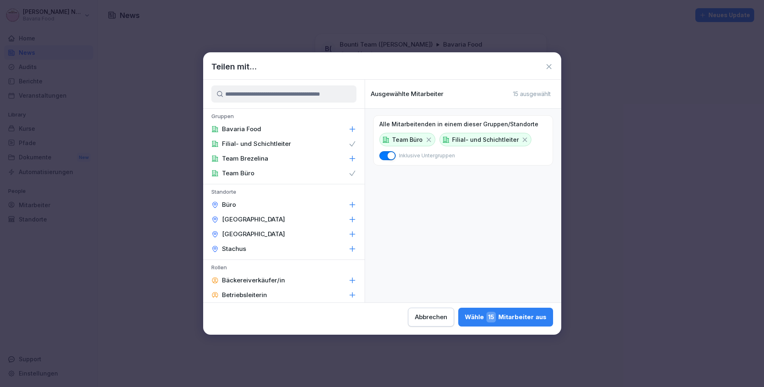
click at [551, 70] on icon at bounding box center [549, 67] width 8 height 8
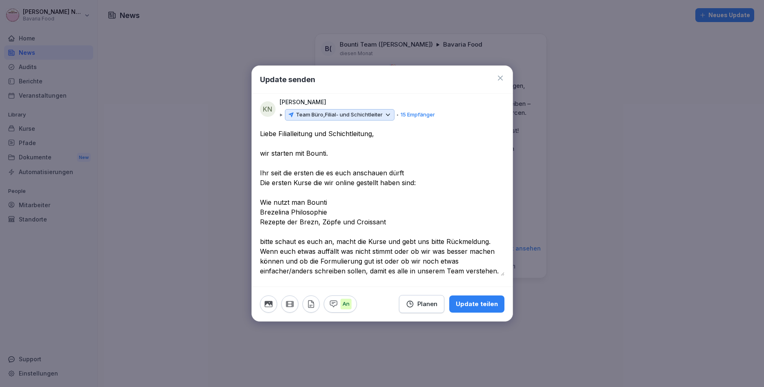
click at [763, 386] on div at bounding box center [382, 193] width 764 height 387
click at [335, 152] on textarea "**********" at bounding box center [382, 202] width 244 height 147
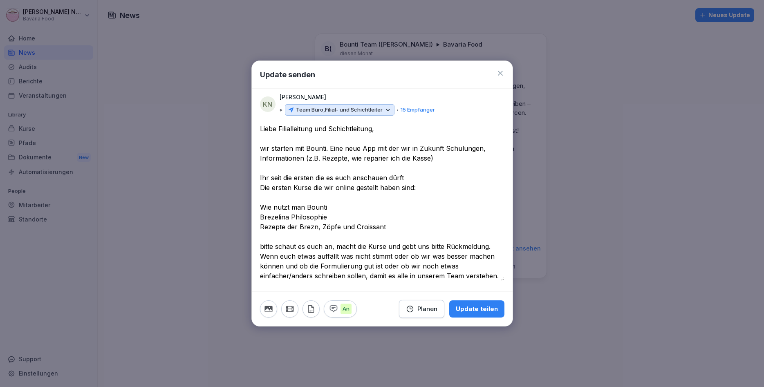
click at [429, 159] on textarea "**********" at bounding box center [382, 202] width 244 height 157
click at [476, 156] on textarea "**********" at bounding box center [382, 202] width 244 height 157
click at [485, 161] on textarea "**********" at bounding box center [382, 202] width 244 height 157
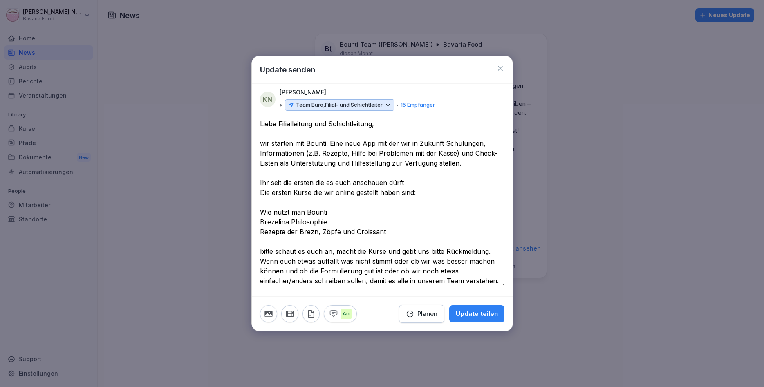
click at [312, 182] on textarea "**********" at bounding box center [382, 202] width 244 height 167
click at [297, 181] on textarea "**********" at bounding box center [382, 202] width 244 height 167
click at [407, 182] on textarea "**********" at bounding box center [382, 202] width 244 height 167
click at [389, 184] on textarea "**********" at bounding box center [382, 202] width 244 height 167
click at [311, 194] on textarea "**********" at bounding box center [382, 202] width 244 height 167
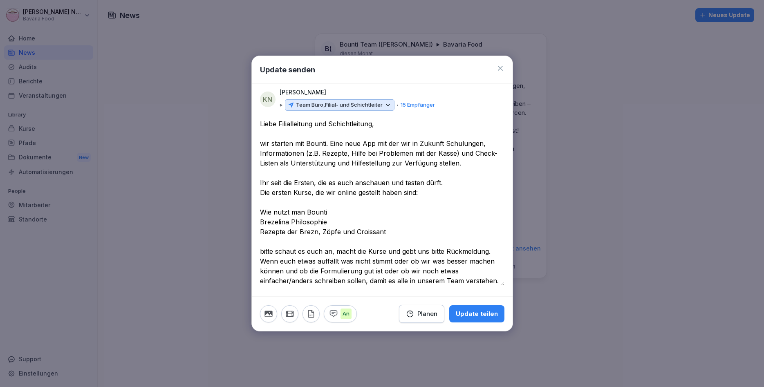
drag, startPoint x: 261, startPoint y: 213, endPoint x: 387, endPoint y: 232, distance: 127.8
click at [387, 232] on textarea "**********" at bounding box center [382, 202] width 244 height 167
click at [261, 216] on textarea "**********" at bounding box center [382, 202] width 244 height 167
click at [262, 252] on textarea "**********" at bounding box center [382, 202] width 244 height 167
click at [487, 251] on textarea "**********" at bounding box center [382, 202] width 244 height 167
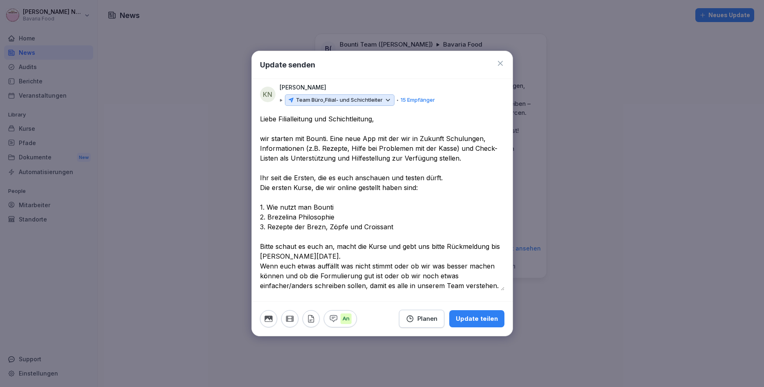
click at [280, 256] on textarea "**********" at bounding box center [382, 202] width 244 height 177
click at [336, 266] on textarea "**********" at bounding box center [382, 202] width 244 height 177
drag, startPoint x: 430, startPoint y: 267, endPoint x: 411, endPoint y: 266, distance: 18.8
click at [411, 266] on textarea "**********" at bounding box center [382, 202] width 244 height 177
click at [425, 267] on textarea "**********" at bounding box center [382, 202] width 244 height 177
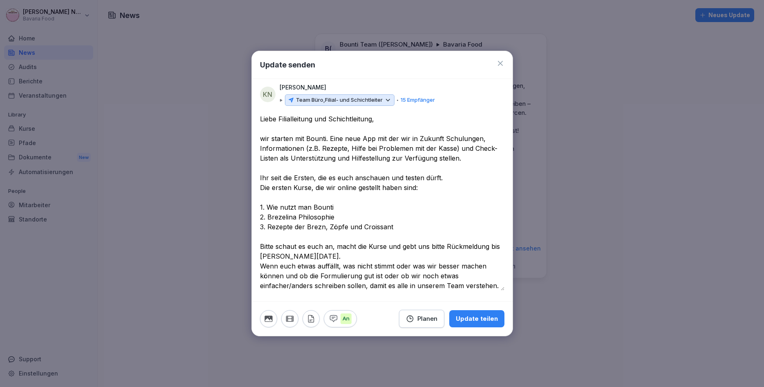
click at [283, 276] on textarea "**********" at bounding box center [382, 202] width 244 height 177
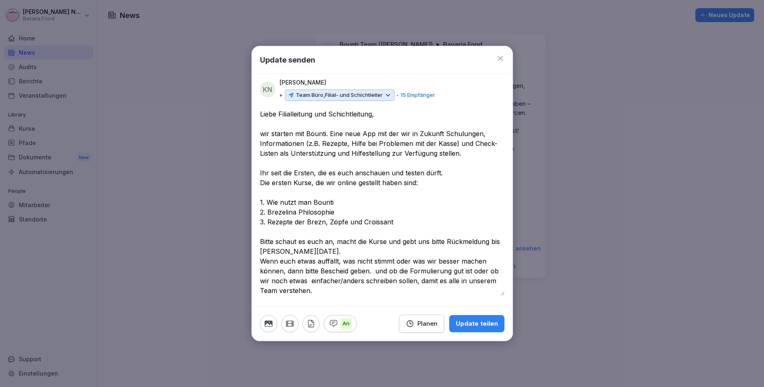
drag, startPoint x: 387, startPoint y: 270, endPoint x: 373, endPoint y: 270, distance: 13.5
click at [373, 270] on textarea "**********" at bounding box center [382, 202] width 244 height 186
click at [300, 281] on textarea "**********" at bounding box center [382, 202] width 244 height 186
drag, startPoint x: 301, startPoint y: 281, endPoint x: 211, endPoint y: 279, distance: 89.9
click at [260, 279] on textarea "**********" at bounding box center [382, 202] width 244 height 186
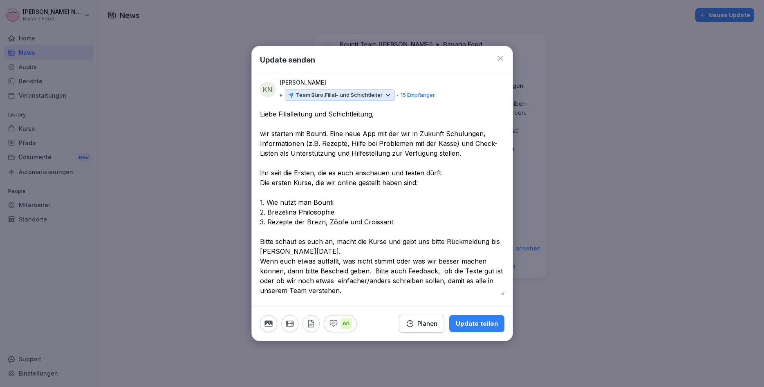
drag, startPoint x: 493, startPoint y: 271, endPoint x: 502, endPoint y: 277, distance: 10.7
click at [502, 277] on textarea "**********" at bounding box center [382, 202] width 244 height 186
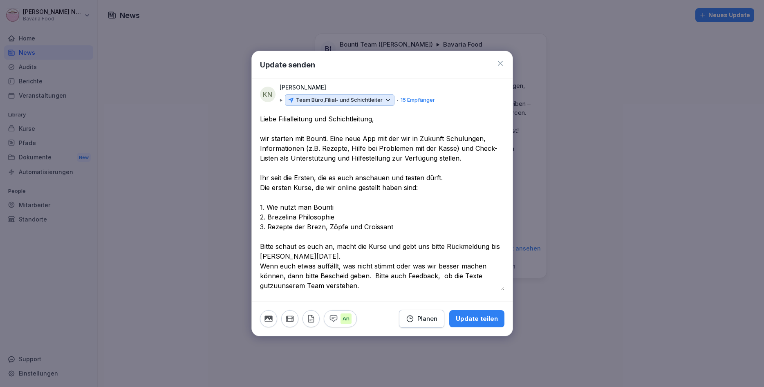
click at [273, 284] on textarea "**********" at bounding box center [382, 202] width 244 height 177
click at [273, 288] on textarea "**********" at bounding box center [382, 202] width 244 height 177
click at [272, 288] on textarea "**********" at bounding box center [382, 202] width 244 height 177
click at [423, 288] on textarea "**********" at bounding box center [382, 202] width 244 height 177
click at [428, 281] on textarea "**********" at bounding box center [382, 202] width 244 height 177
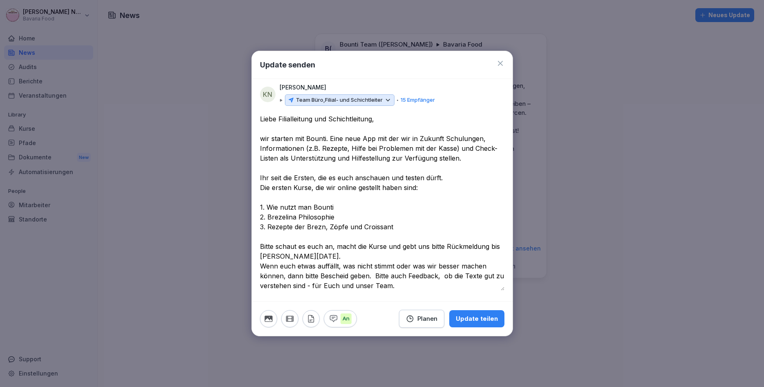
click at [422, 285] on textarea "**********" at bounding box center [382, 202] width 244 height 177
type textarea "**********"
click at [460, 317] on div "Update teilen" at bounding box center [477, 318] width 42 height 9
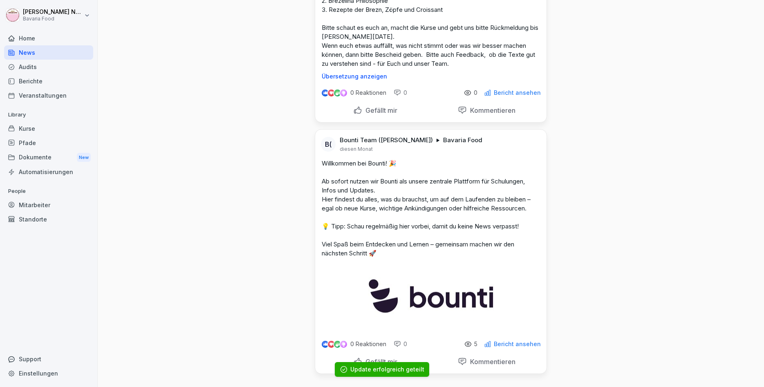
scroll to position [166, 0]
click at [32, 203] on div "Mitarbeiter" at bounding box center [48, 205] width 89 height 14
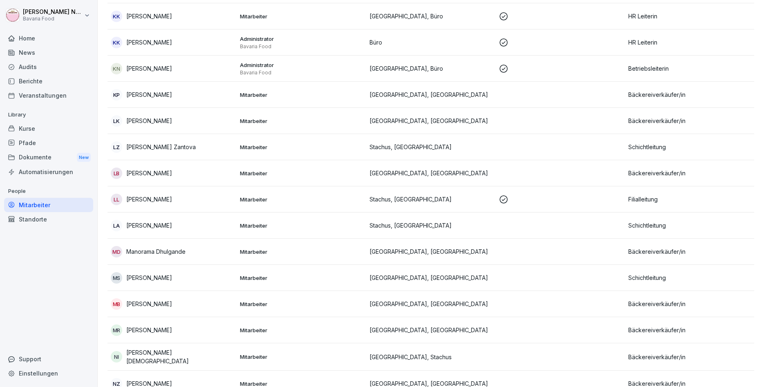
scroll to position [449, 0]
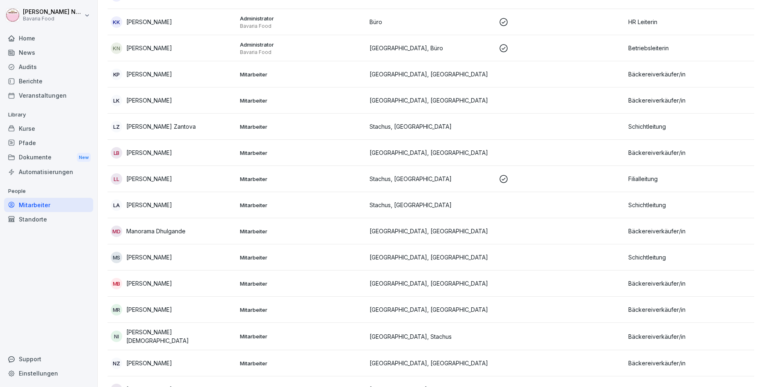
click at [682, 262] on td "Schichtleitung" at bounding box center [689, 257] width 129 height 26
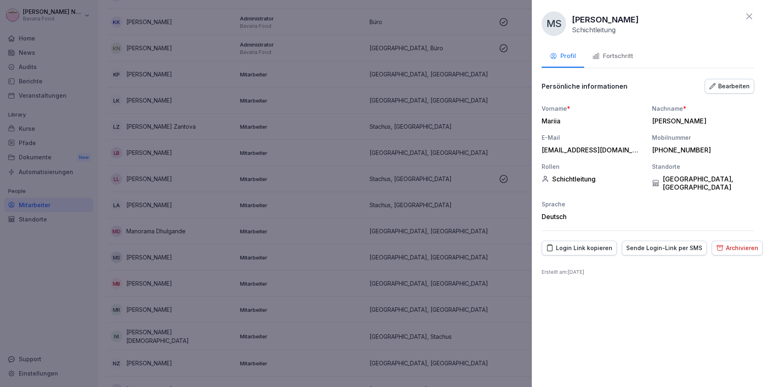
click at [733, 244] on div "Archivieren" at bounding box center [737, 248] width 42 height 9
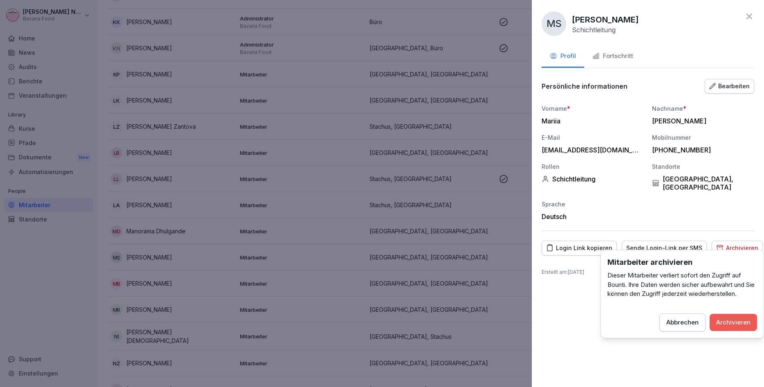
click at [740, 324] on div "Archivieren" at bounding box center [733, 322] width 34 height 9
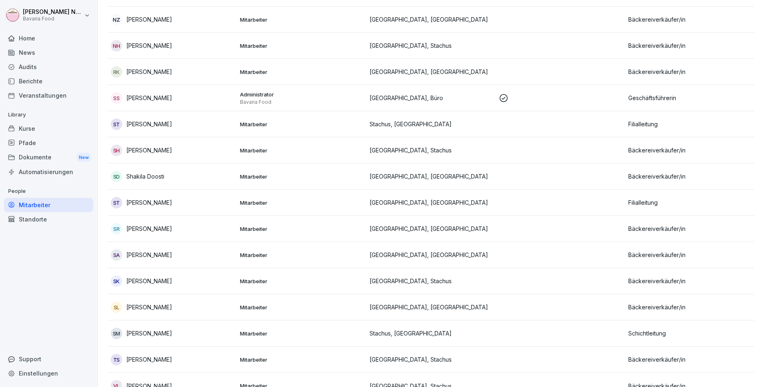
scroll to position [784, 0]
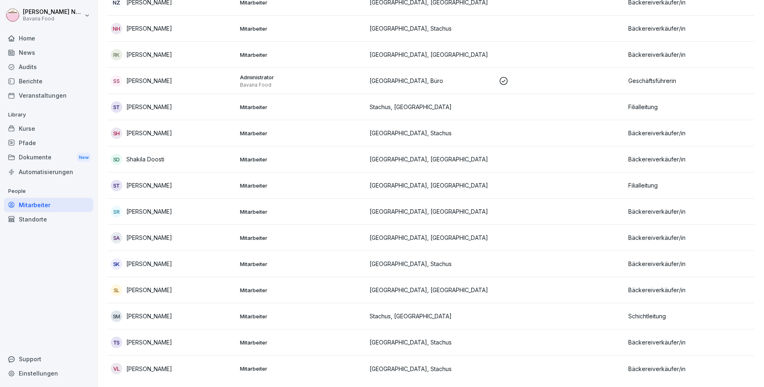
click at [719, 372] on td "Bäckereiverkäufer/in" at bounding box center [689, 368] width 129 height 26
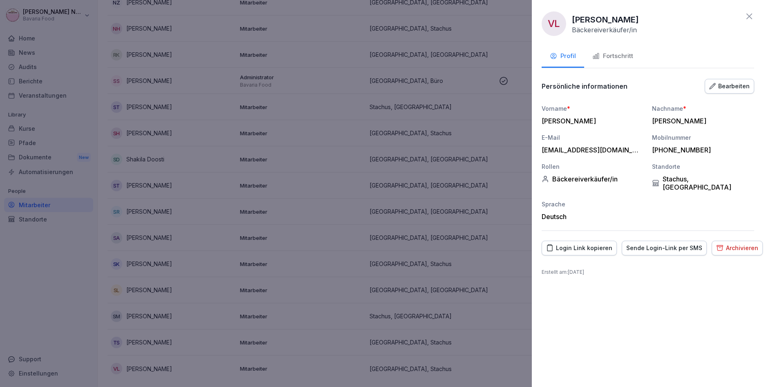
click at [717, 245] on icon "button" at bounding box center [720, 247] width 6 height 5
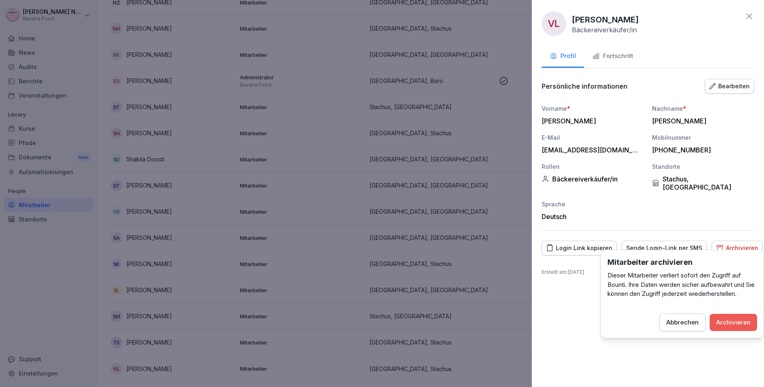
click at [731, 327] on button "Archivieren" at bounding box center [732, 322] width 47 height 17
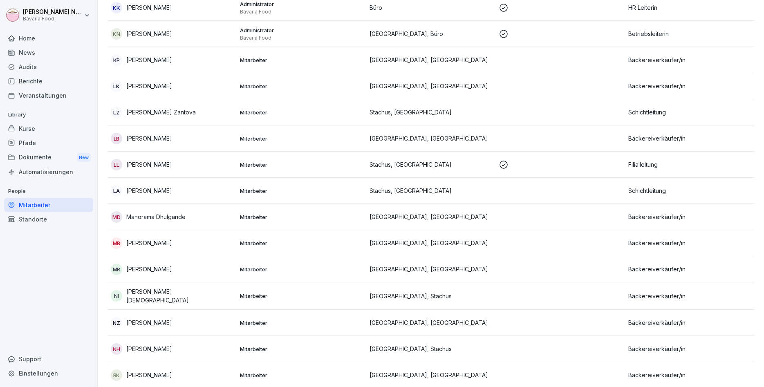
scroll to position [415, 0]
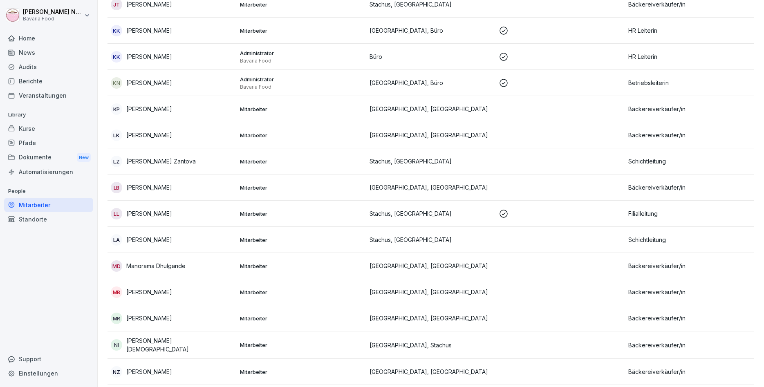
click at [24, 58] on div "News" at bounding box center [48, 52] width 89 height 14
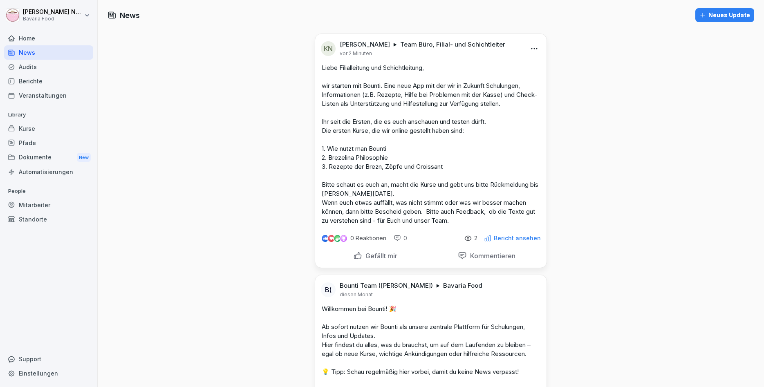
click at [508, 238] on p "Bericht ansehen" at bounding box center [517, 238] width 47 height 7
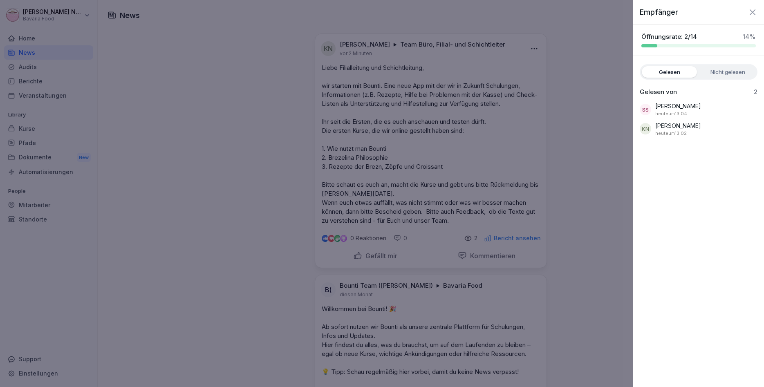
click at [566, 217] on div at bounding box center [382, 193] width 764 height 387
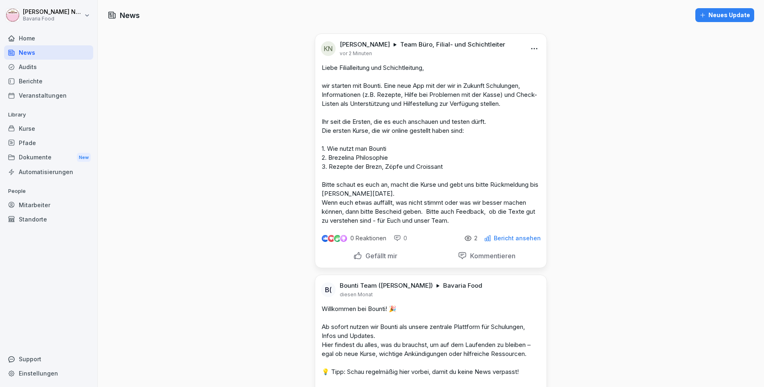
click at [34, 130] on div "Kurse" at bounding box center [48, 128] width 89 height 14
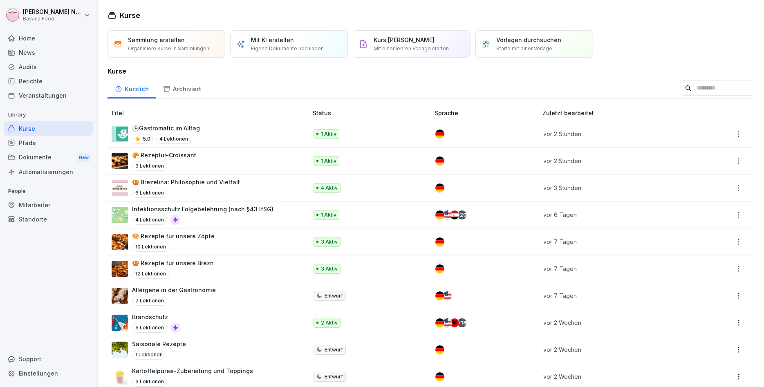
click at [251, 132] on div "🕒Gastromatic im Alltag 5.0 4 Lektionen" at bounding box center [206, 134] width 188 height 20
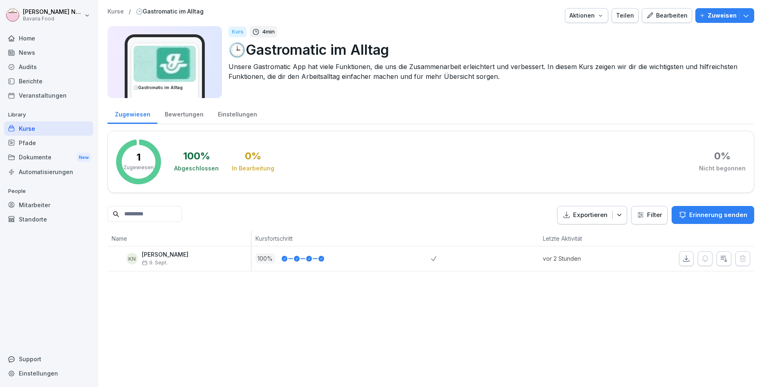
click at [170, 114] on div "Bewertungen" at bounding box center [183, 113] width 53 height 21
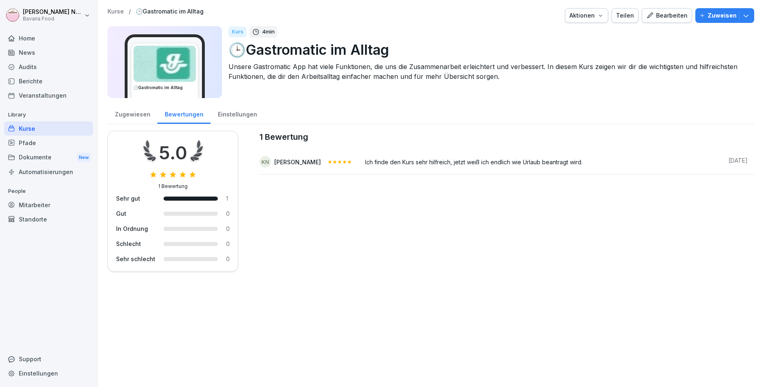
click at [31, 72] on div "Audits" at bounding box center [48, 67] width 89 height 14
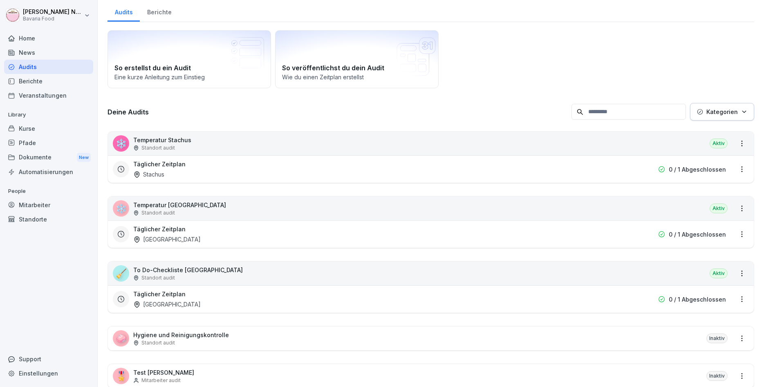
scroll to position [47, 0]
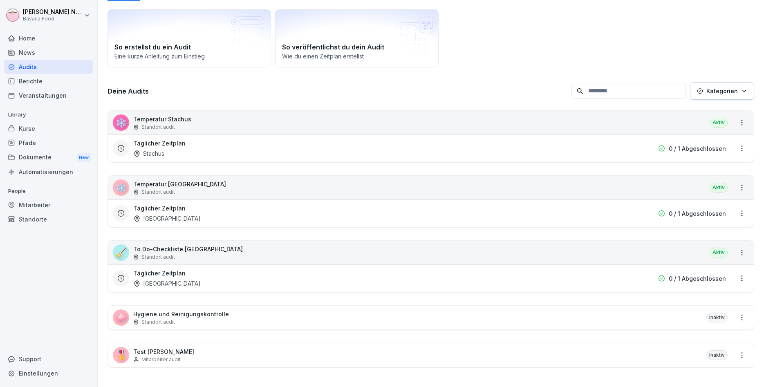
click at [229, 203] on div "Täglicher Zeitplan Marienplatz 0 / 1 Abgeschlossen" at bounding box center [431, 212] width 646 height 27
click at [222, 258] on div "🧹 To Do-Checkliste Marienplatz Standort audit Aktiv" at bounding box center [431, 253] width 646 height 24
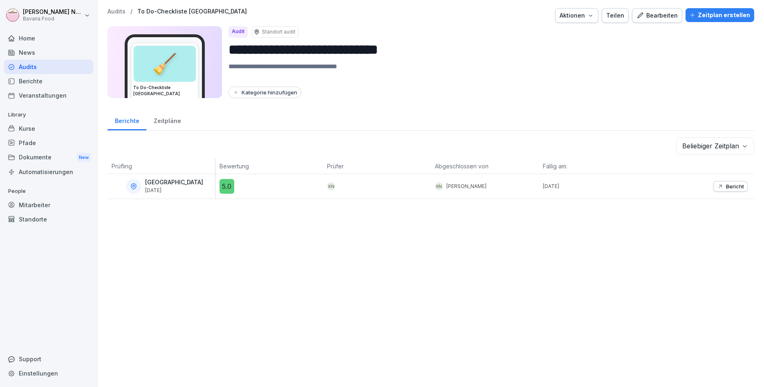
click at [38, 130] on div "Kurse" at bounding box center [48, 128] width 89 height 14
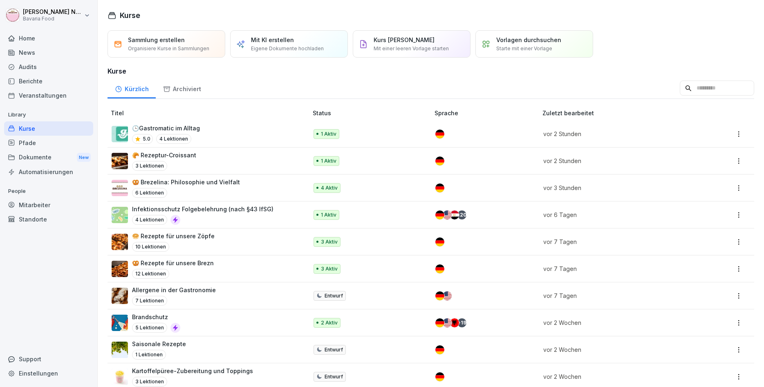
click at [217, 188] on div "6 Lektionen" at bounding box center [186, 193] width 108 height 10
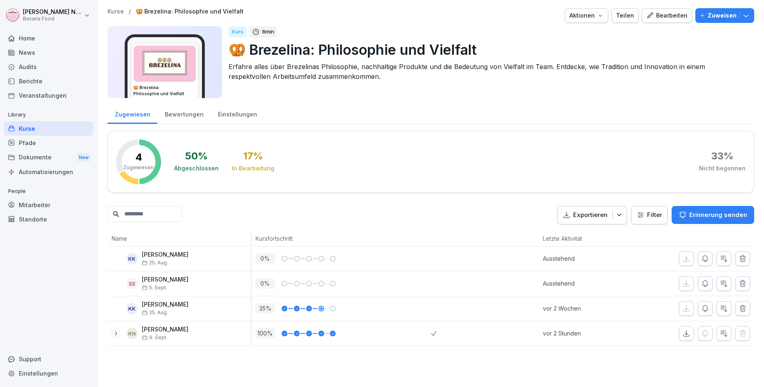
click at [673, 14] on div "Bearbeiten" at bounding box center [666, 15] width 41 height 9
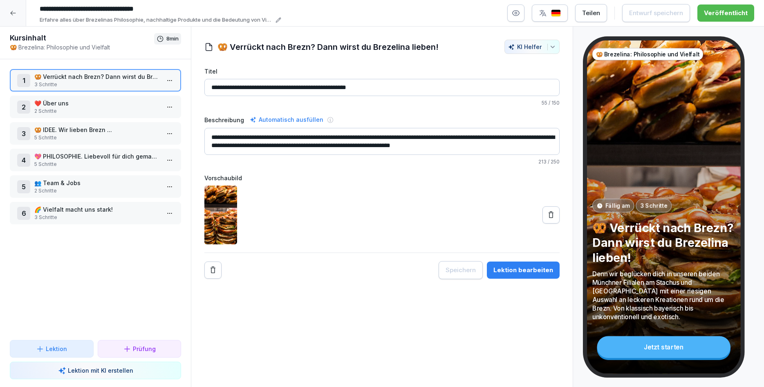
click at [62, 51] on p "🥨 Brezelina: Philosophie und Vielfalt" at bounding box center [82, 47] width 144 height 9
click at [64, 18] on p "Erfahre alles über Brezelinas Philosophie, nachhaltige Produkte und die Bedeutu…" at bounding box center [156, 20] width 233 height 8
click at [6, 13] on div at bounding box center [13, 13] width 26 height 26
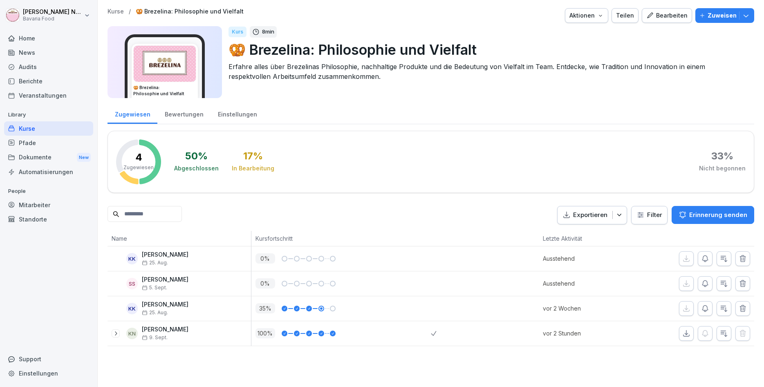
click at [665, 14] on div "Bearbeiten" at bounding box center [666, 15] width 41 height 9
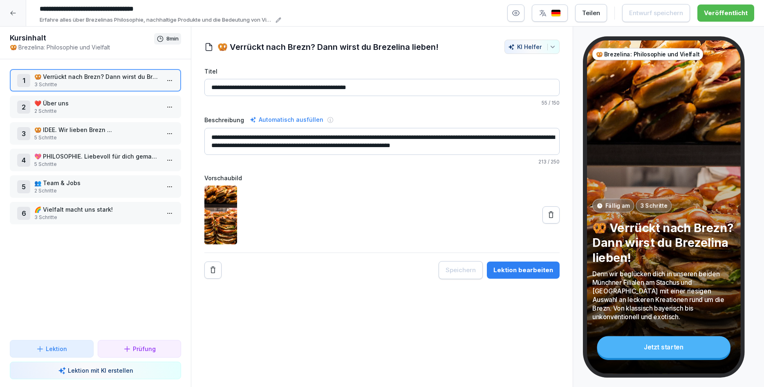
click at [122, 101] on p "❤️ Über uns" at bounding box center [96, 103] width 125 height 9
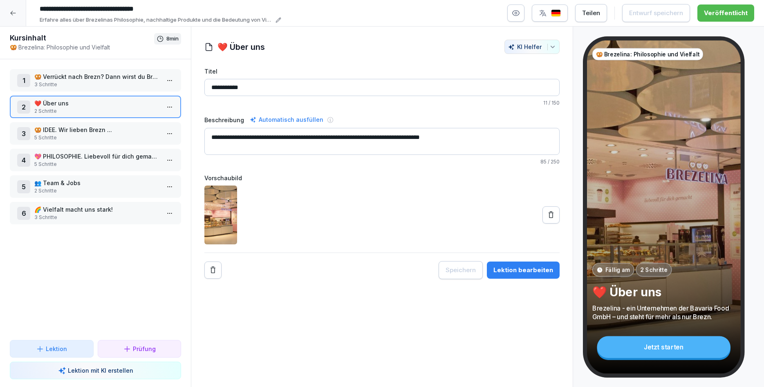
click at [120, 107] on p "❤️ Über uns" at bounding box center [96, 103] width 125 height 9
click at [110, 126] on p "🥨 IDEE. Wir lieben Brezn ..." at bounding box center [96, 129] width 125 height 9
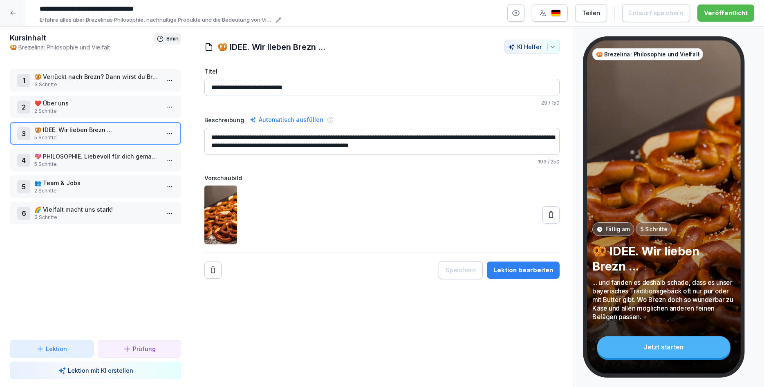
click at [106, 170] on div "4 💖 PHILOSOPHIE. Liebevoll für dich gemacht. 5 Schritte" at bounding box center [95, 160] width 171 height 22
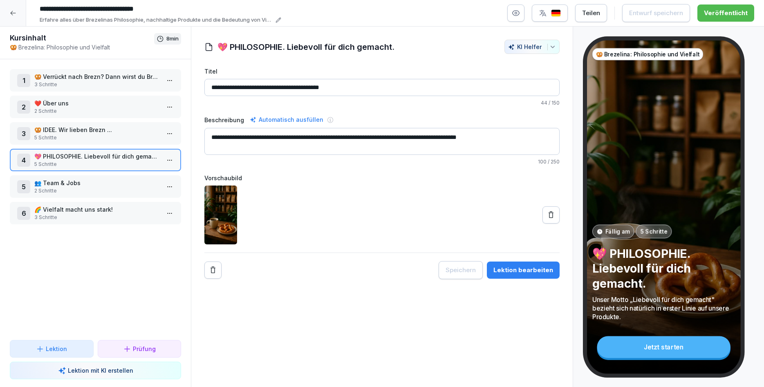
click at [102, 213] on p "🌈 Vielfalt macht uns stark!" at bounding box center [96, 209] width 125 height 9
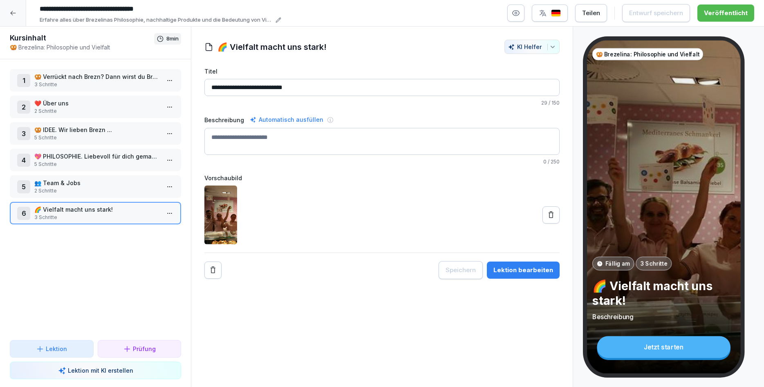
click at [56, 194] on div "5 👥 Team & Jobs 2 Schritte" at bounding box center [95, 186] width 171 height 22
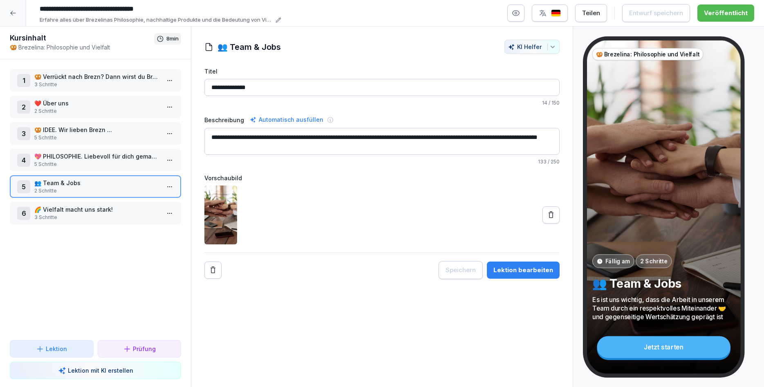
click at [79, 166] on p "5 Schritte" at bounding box center [96, 164] width 125 height 7
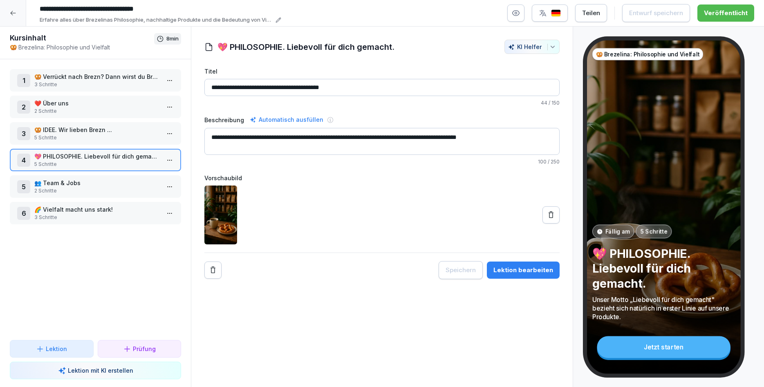
click at [78, 190] on p "2 Schritte" at bounding box center [96, 190] width 125 height 7
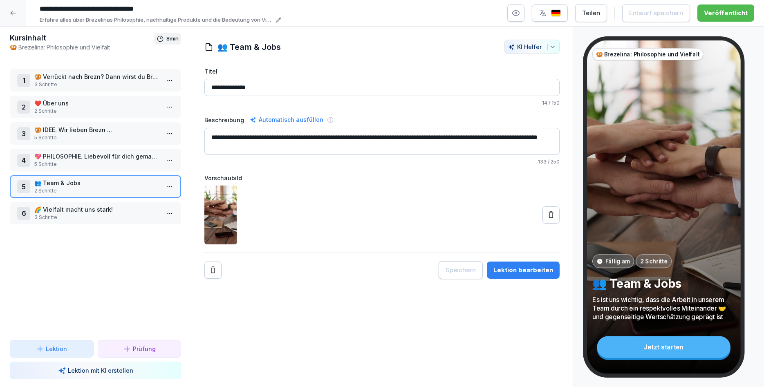
click at [525, 137] on textarea "**********" at bounding box center [381, 141] width 355 height 27
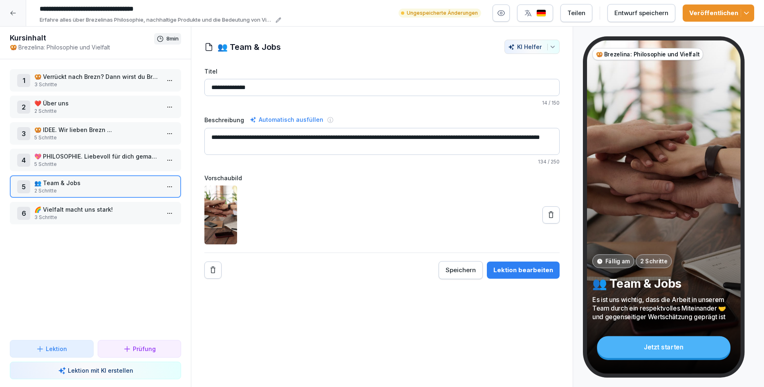
click at [291, 142] on textarea "**********" at bounding box center [381, 141] width 355 height 27
type textarea "**********"
click at [702, 10] on div "Veröffentlichen" at bounding box center [718, 13] width 58 height 9
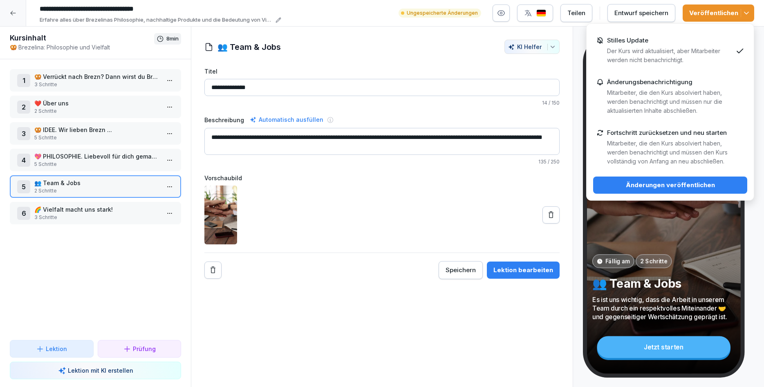
click at [670, 43] on div "Stilles Update Der Kurs wird aktualisiert, aber Mitarbeiter werden nicht benach…" at bounding box center [669, 51] width 125 height 28
click at [677, 190] on button "Änderungen veröffentlichen" at bounding box center [670, 185] width 154 height 17
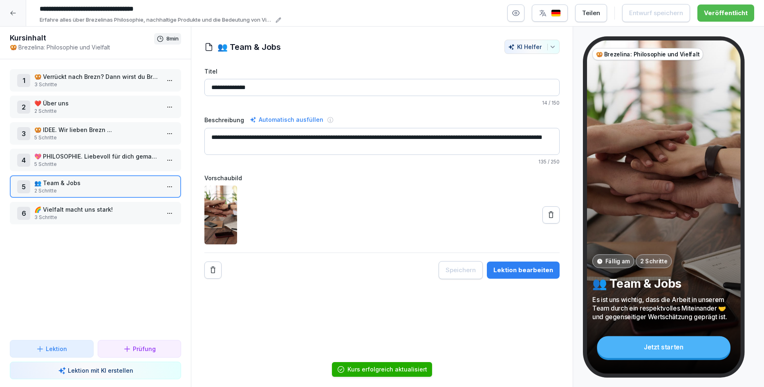
click at [20, 14] on div at bounding box center [13, 13] width 26 height 26
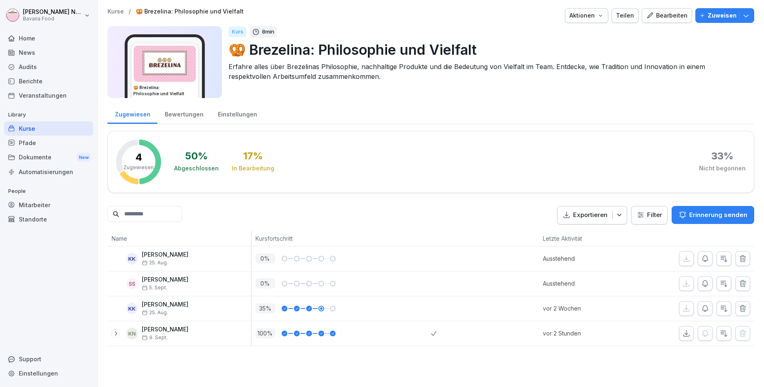
click at [40, 130] on div "Kurse" at bounding box center [48, 128] width 89 height 14
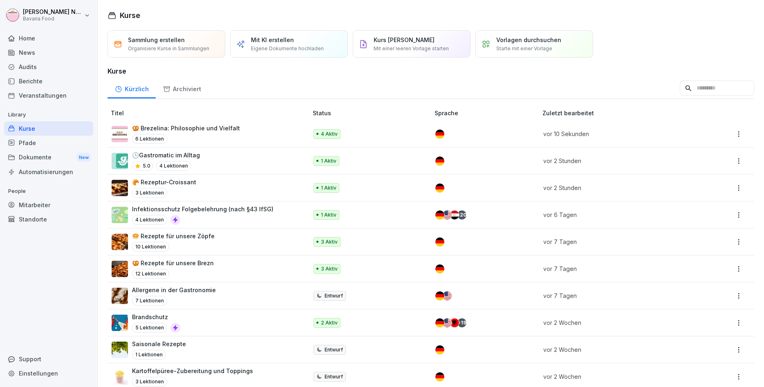
click at [217, 130] on p "🥨 Brezelina: Philosophie und Vielfalt" at bounding box center [186, 128] width 108 height 9
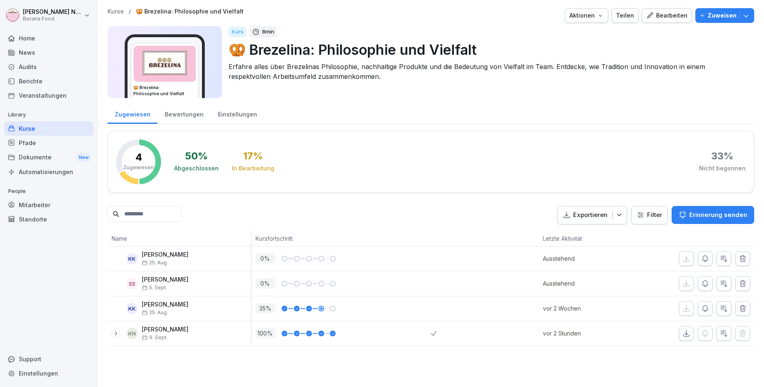
click at [678, 16] on div "Bearbeiten" at bounding box center [666, 15] width 41 height 9
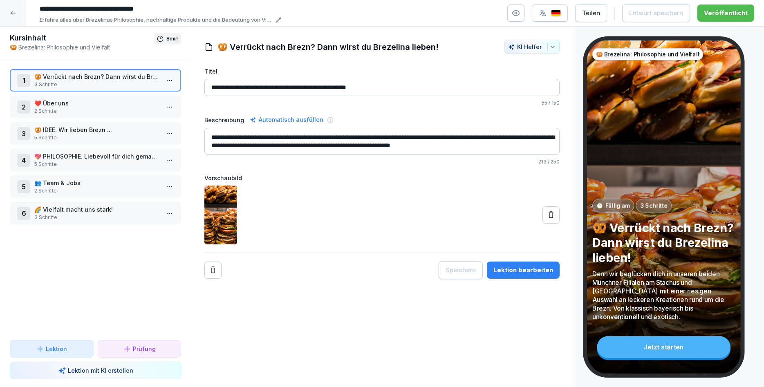
click at [88, 161] on p "5 Schritte" at bounding box center [96, 164] width 125 height 7
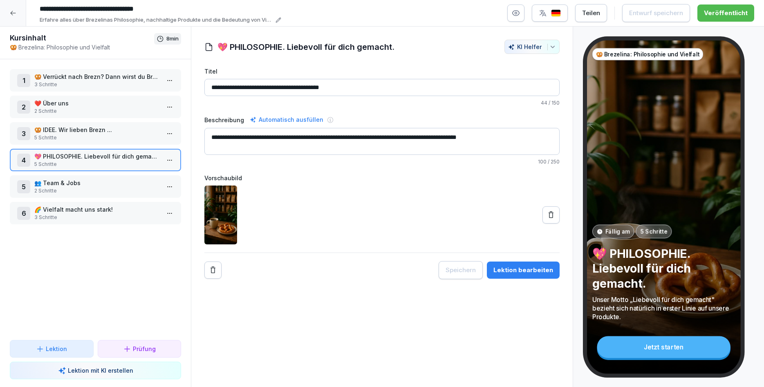
click at [97, 214] on p "3 Schritte" at bounding box center [96, 217] width 125 height 7
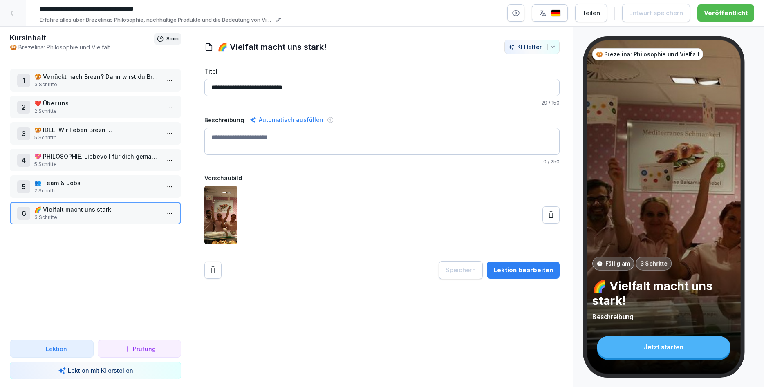
click at [102, 189] on p "2 Schritte" at bounding box center [96, 190] width 125 height 7
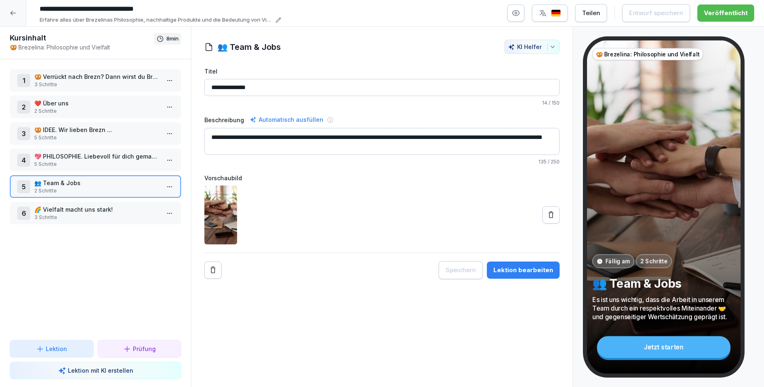
click at [428, 137] on textarea "**********" at bounding box center [381, 141] width 355 height 27
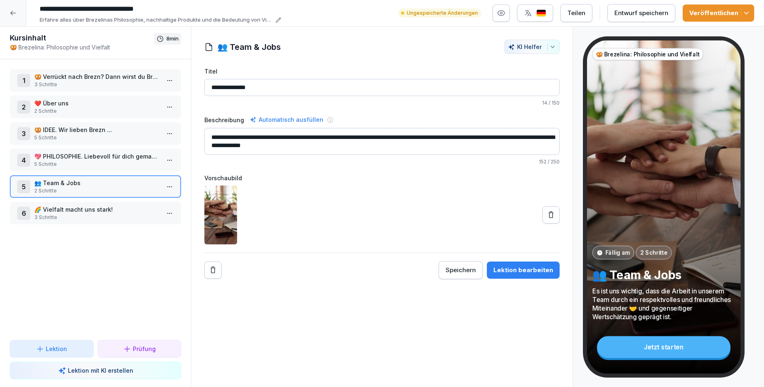
type textarea "**********"
click at [673, 15] on button "Entwurf speichern" at bounding box center [641, 13] width 68 height 18
click at [291, 280] on div "**********" at bounding box center [382, 207] width 382 height 361
click at [14, 9] on div at bounding box center [13, 13] width 26 height 26
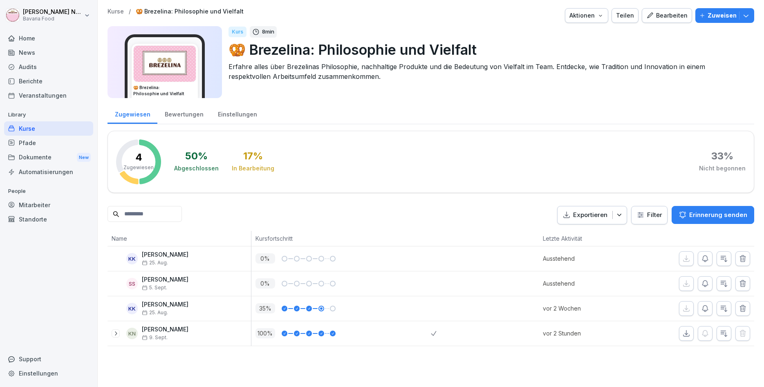
click at [52, 130] on div "Kurse" at bounding box center [48, 128] width 89 height 14
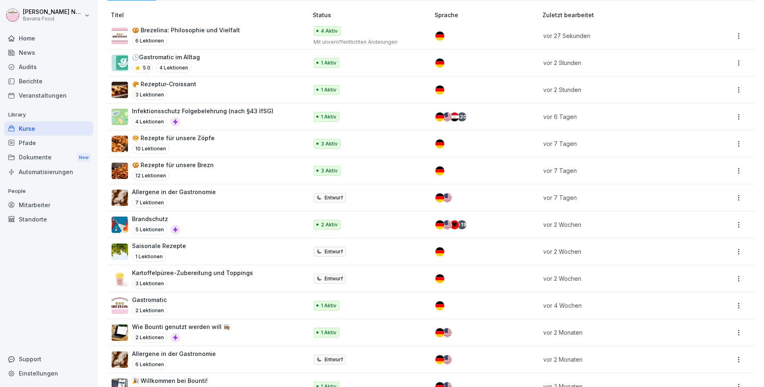
scroll to position [117, 0]
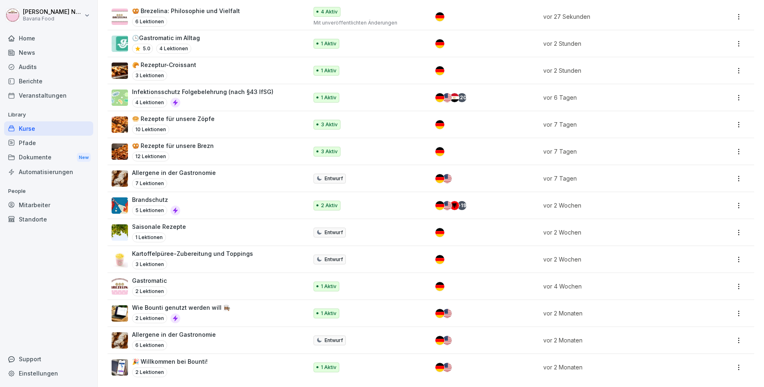
click at [250, 311] on div "Wie Bounti genutzt werden will 👩🏽‍🍳 2 Lektionen" at bounding box center [206, 313] width 188 height 20
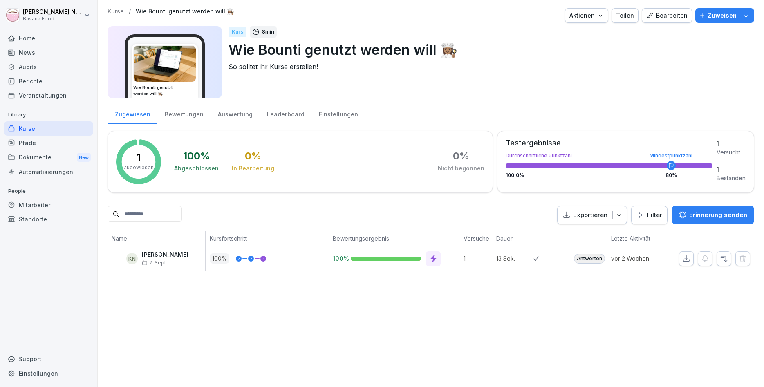
click at [720, 11] on p "Zuweisen" at bounding box center [721, 15] width 29 height 9
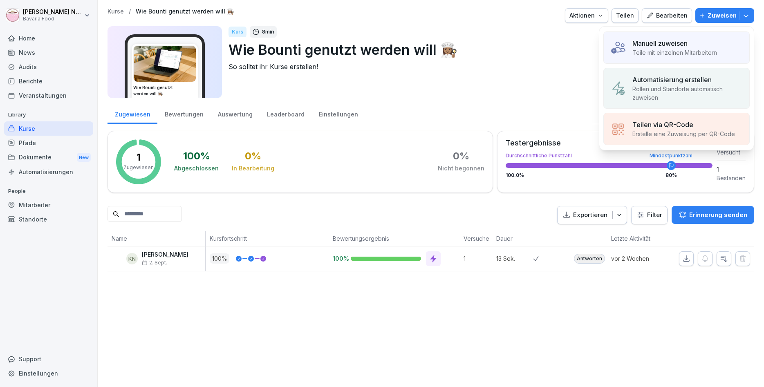
click at [710, 40] on div "Manuell zuweisen" at bounding box center [674, 43] width 85 height 10
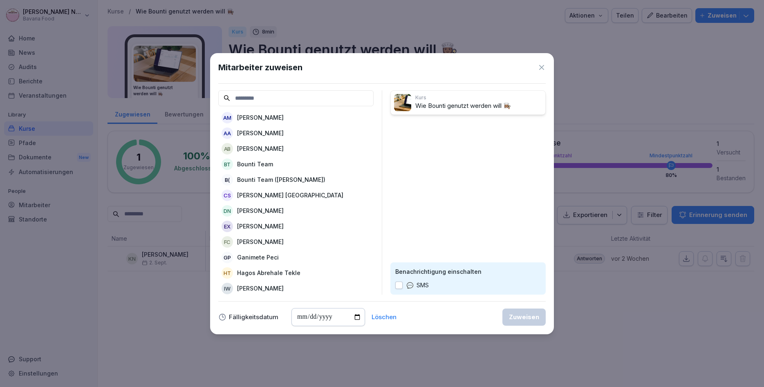
click at [543, 65] on icon at bounding box center [541, 67] width 8 height 8
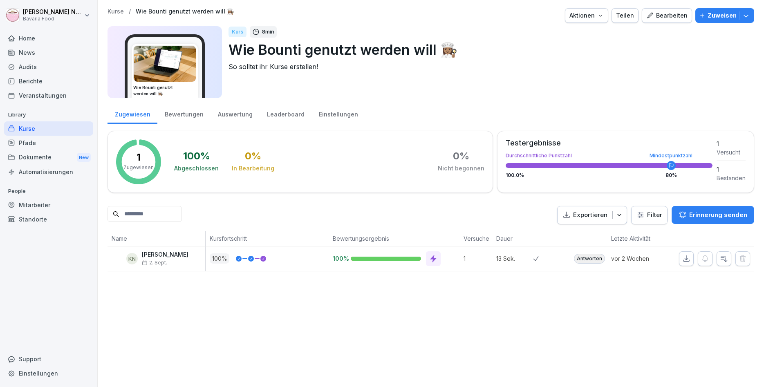
click at [722, 14] on p "Zuweisen" at bounding box center [721, 15] width 29 height 9
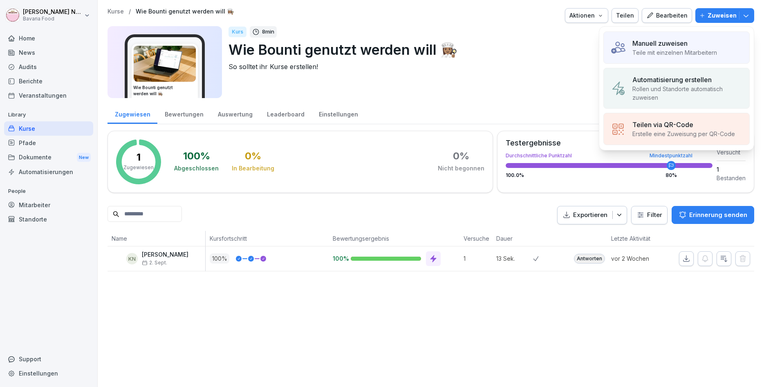
click at [678, 51] on p "Teile mit einzelnen Mitarbeitern" at bounding box center [674, 52] width 85 height 9
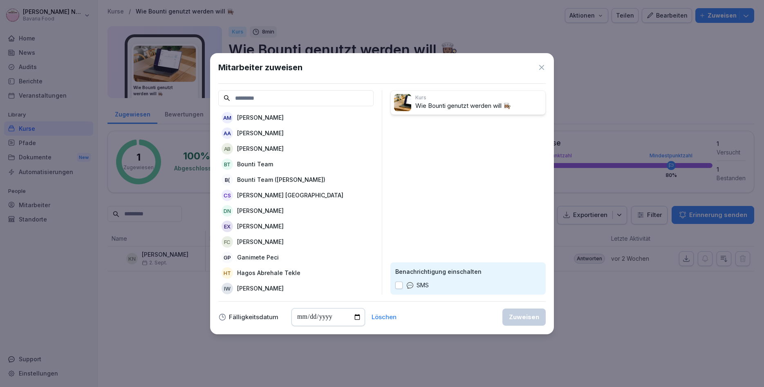
click at [264, 134] on p "[PERSON_NAME]" at bounding box center [260, 133] width 47 height 9
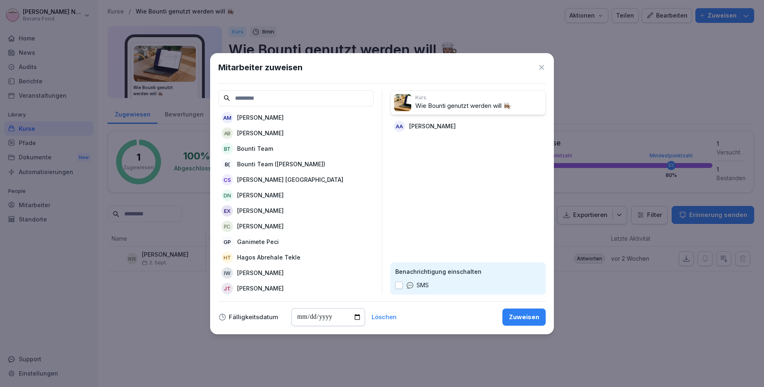
click at [265, 212] on p "Elmira Xhindoli" at bounding box center [260, 210] width 47 height 9
click at [260, 256] on p "Iwona Wertich" at bounding box center [260, 257] width 47 height 9
click at [259, 241] on p "Hagos Abrehale Tekle" at bounding box center [268, 241] width 63 height 9
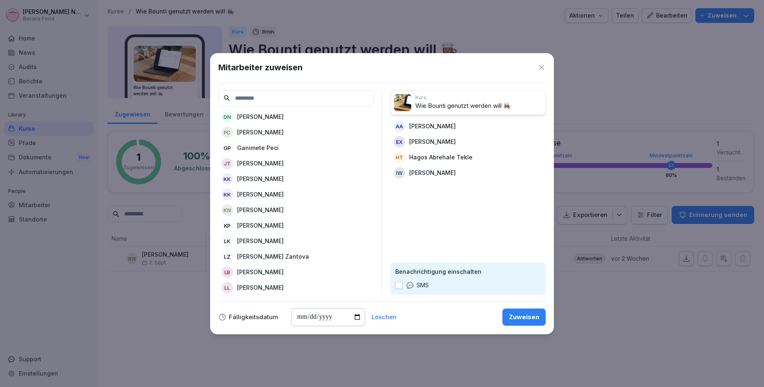
scroll to position [98, 0]
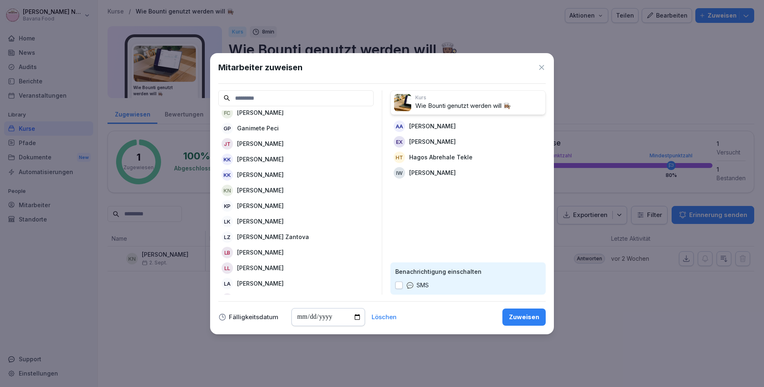
click at [262, 237] on p "Leonora Yankova Zantova" at bounding box center [273, 236] width 72 height 9
click at [265, 249] on p "Lucyna Lach-Bhatia" at bounding box center [260, 252] width 47 height 9
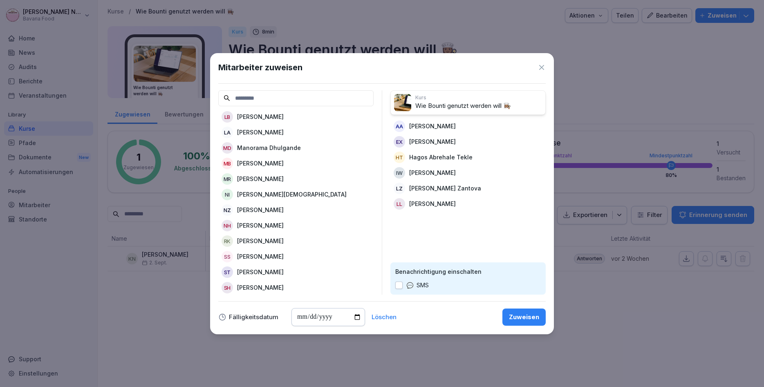
scroll to position [245, 0]
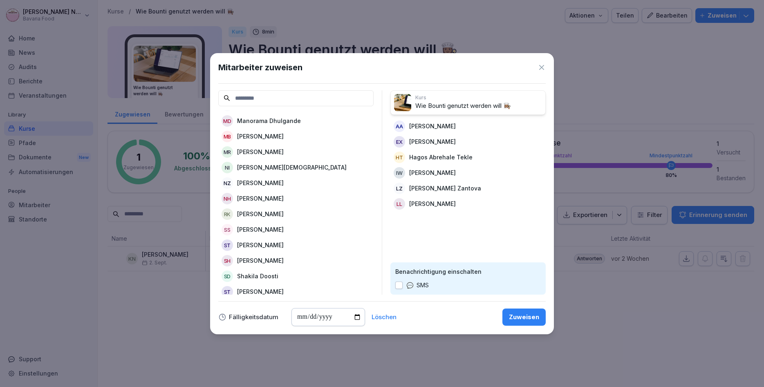
click at [263, 225] on div "SS Sabine Stöhr" at bounding box center [295, 229] width 155 height 15
click at [257, 278] on p "Sherife Thaqi" at bounding box center [260, 276] width 47 height 9
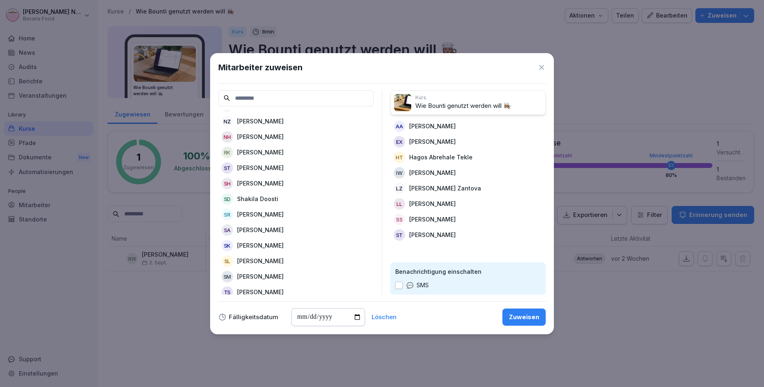
scroll to position [312, 0]
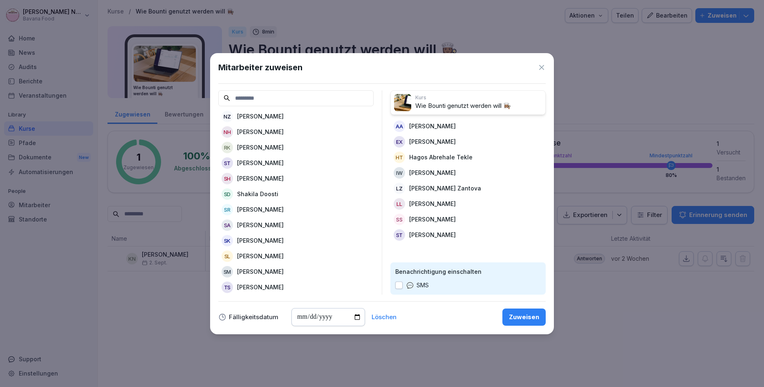
click at [259, 268] on p "Stefanos Melikidis" at bounding box center [260, 271] width 47 height 9
click at [255, 179] on p "[PERSON_NAME]" at bounding box center [260, 178] width 47 height 9
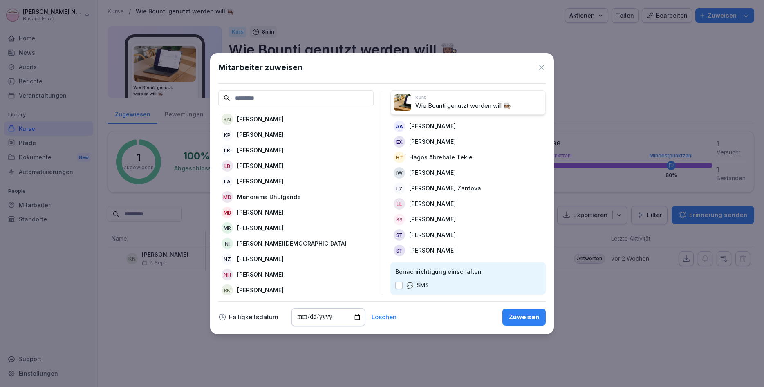
scroll to position [183, 0]
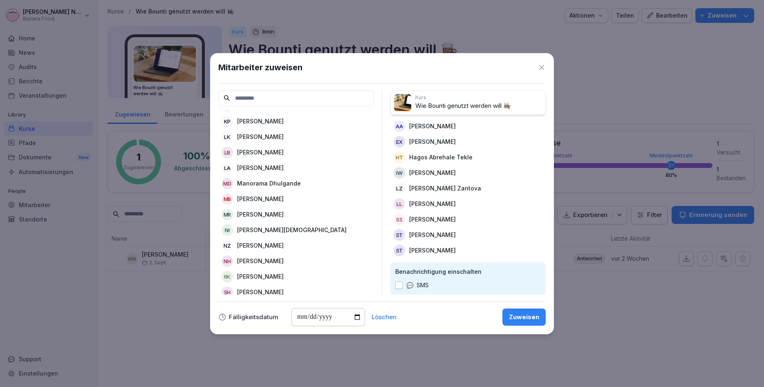
click at [279, 170] on p "Ludovica Alfano" at bounding box center [260, 167] width 47 height 9
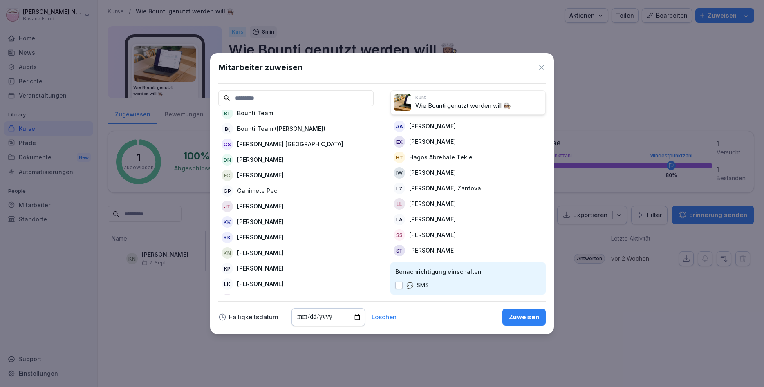
scroll to position [49, 0]
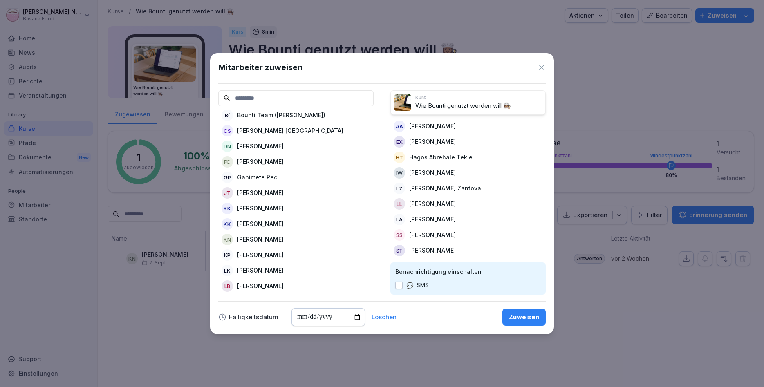
click at [282, 241] on p "[PERSON_NAME]" at bounding box center [260, 239] width 47 height 9
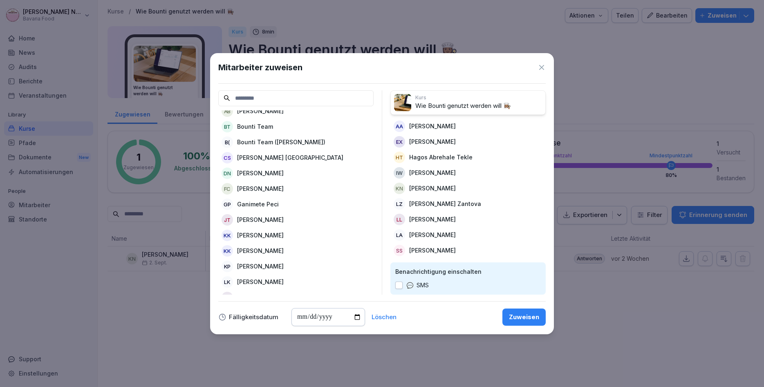
scroll to position [0, 0]
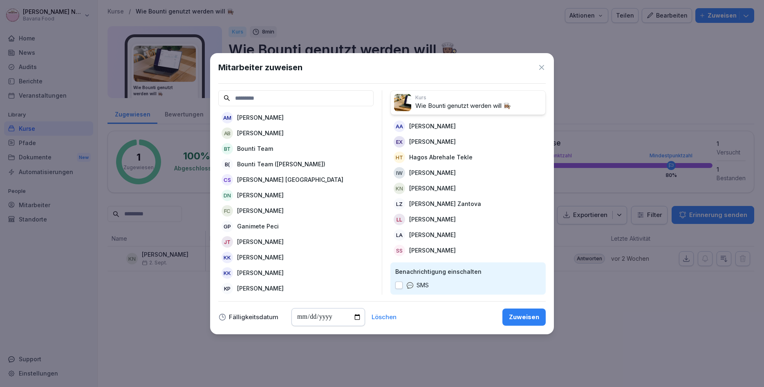
click at [529, 316] on div "Zuweisen" at bounding box center [524, 317] width 30 height 9
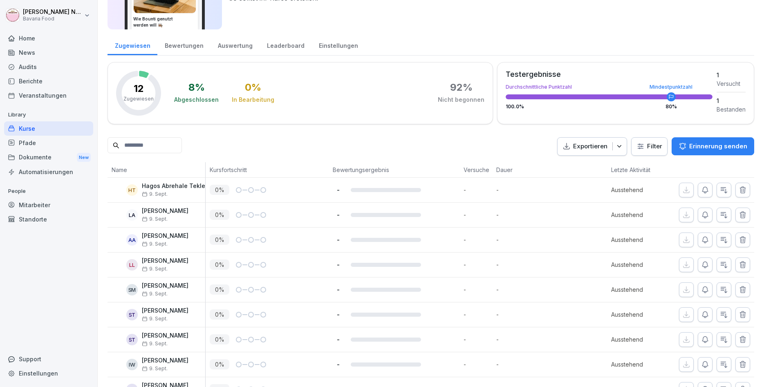
scroll to position [20, 0]
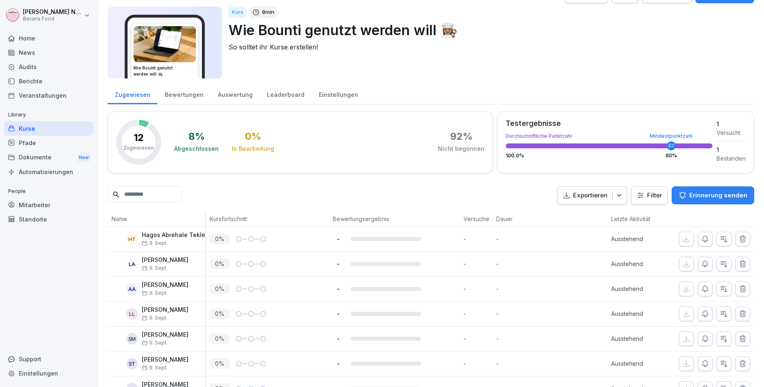
click at [63, 129] on div "Kurse" at bounding box center [48, 128] width 89 height 14
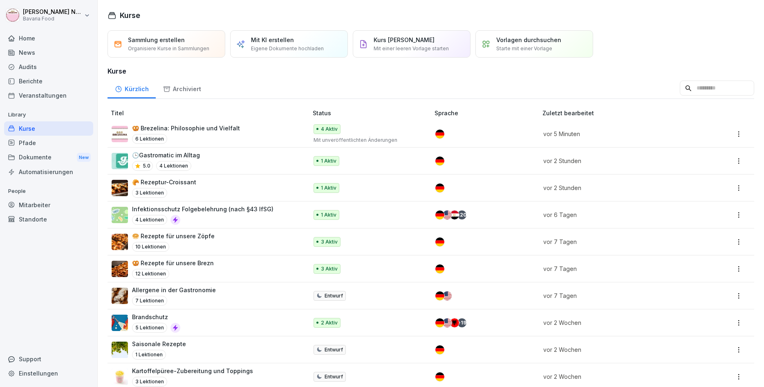
click at [189, 133] on div "🥨 Brezelina: Philosophie und Vielfalt 6 Lektionen" at bounding box center [186, 134] width 108 height 20
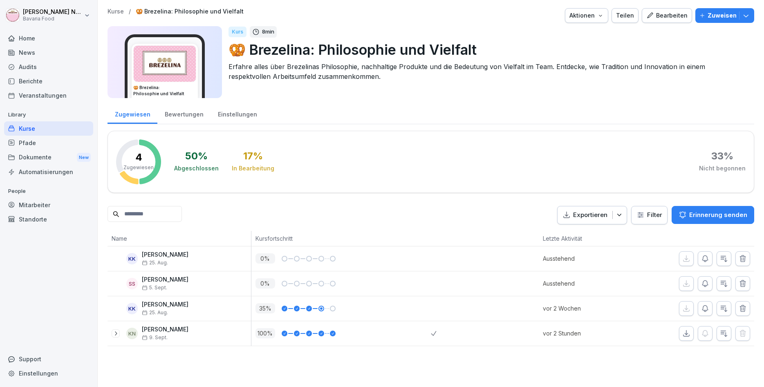
click at [709, 13] on div "Zuweisen" at bounding box center [724, 15] width 51 height 9
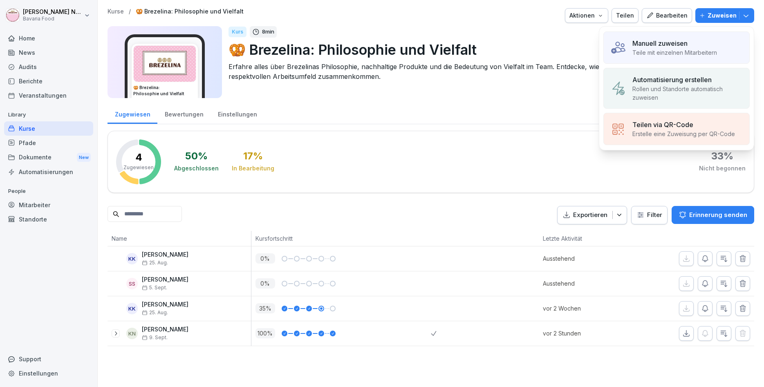
click at [695, 42] on div "Manuell zuweisen" at bounding box center [674, 43] width 85 height 10
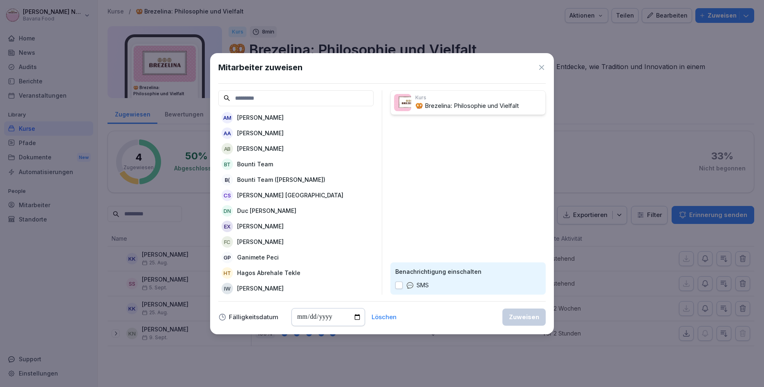
click at [295, 133] on div "AA [PERSON_NAME]" at bounding box center [295, 133] width 155 height 15
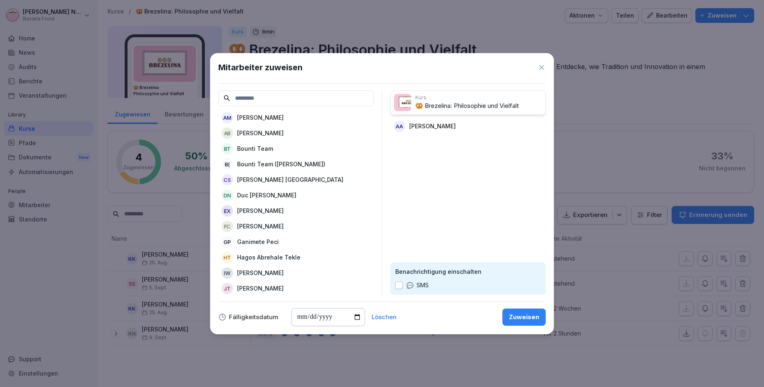
click at [266, 215] on p "[PERSON_NAME]" at bounding box center [260, 210] width 47 height 9
click at [264, 241] on p "Hagos Abrehale Tekle" at bounding box center [268, 241] width 63 height 9
click at [264, 241] on p "[PERSON_NAME]" at bounding box center [260, 241] width 47 height 9
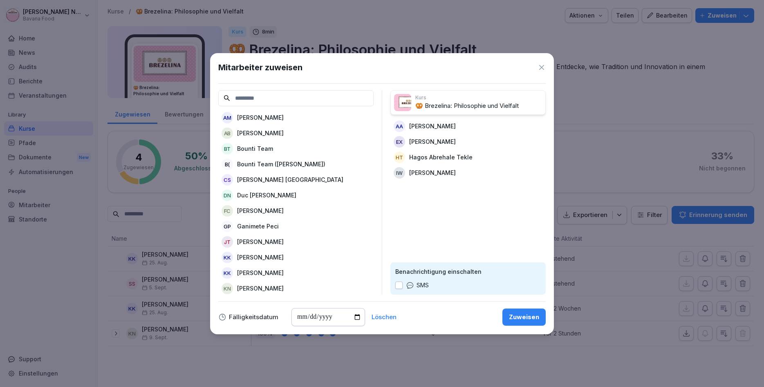
scroll to position [49, 0]
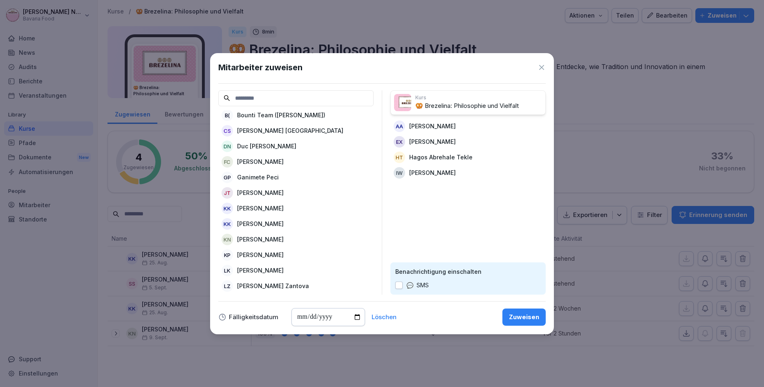
click at [264, 237] on p "[PERSON_NAME]" at bounding box center [260, 239] width 47 height 9
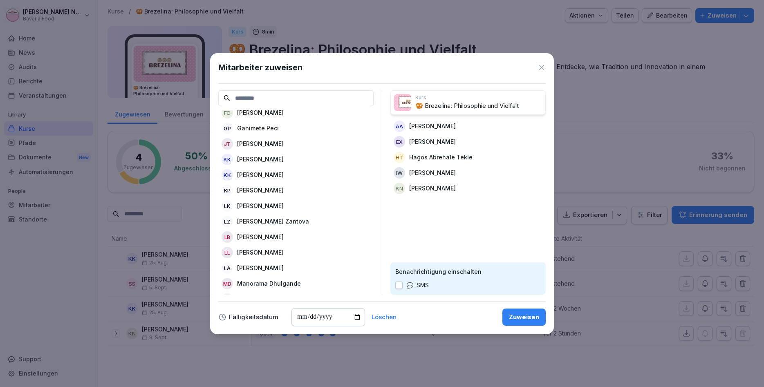
click at [266, 223] on p "[PERSON_NAME] Zantova" at bounding box center [273, 221] width 72 height 9
click at [265, 248] on div "LA Ludovica Alfano" at bounding box center [295, 252] width 155 height 15
click at [269, 237] on p "Lucyna Lach-Bhatia" at bounding box center [260, 236] width 47 height 9
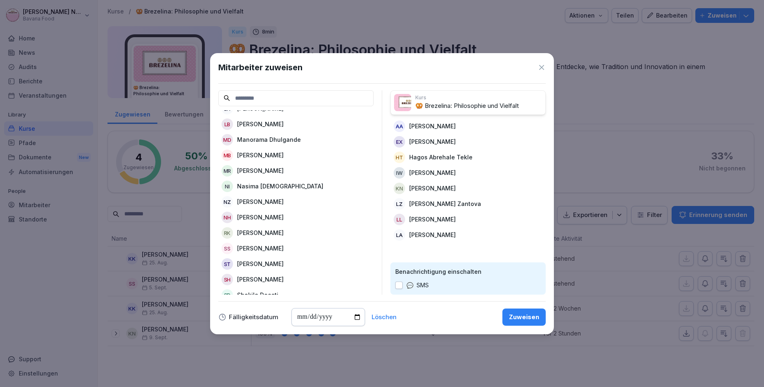
scroll to position [196, 0]
click at [254, 247] on p "Sabine Stöhr" at bounding box center [260, 247] width 47 height 9
click at [254, 247] on p "Samiul Tariq" at bounding box center [260, 247] width 47 height 9
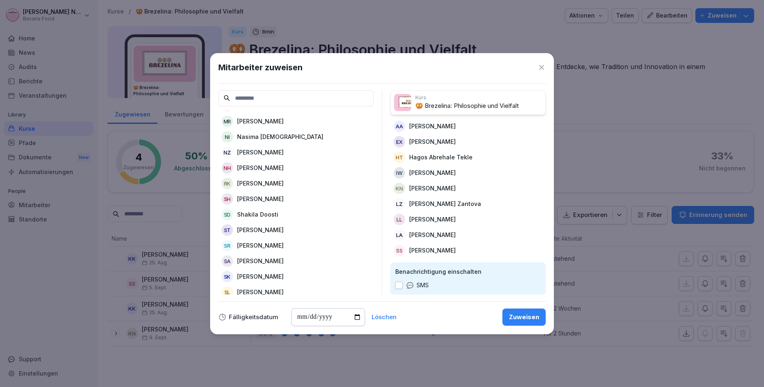
scroll to position [245, 0]
click at [258, 231] on p "Sherife Thaqi" at bounding box center [260, 229] width 47 height 9
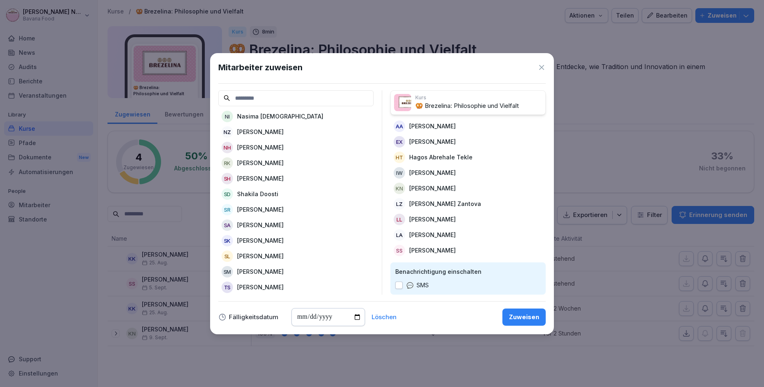
click at [255, 270] on p "Stefanos Melikidis" at bounding box center [260, 271] width 47 height 9
click at [516, 314] on div "Zuweisen" at bounding box center [524, 317] width 30 height 9
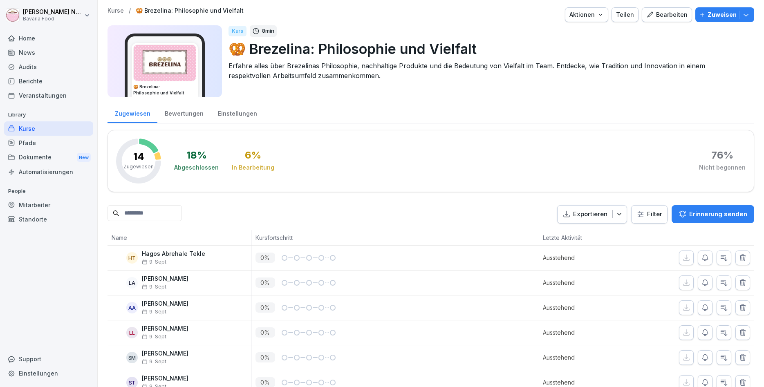
scroll to position [0, 0]
click at [34, 127] on div "Kurse" at bounding box center [48, 128] width 89 height 14
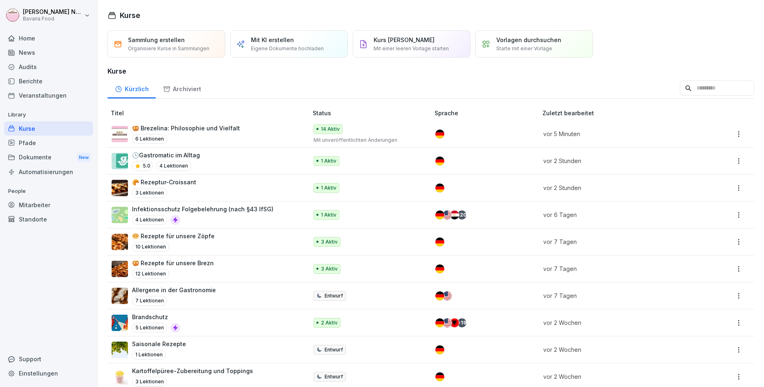
click at [252, 138] on div "🥨 Brezelina: Philosophie und Vielfalt 6 Lektionen" at bounding box center [206, 134] width 188 height 20
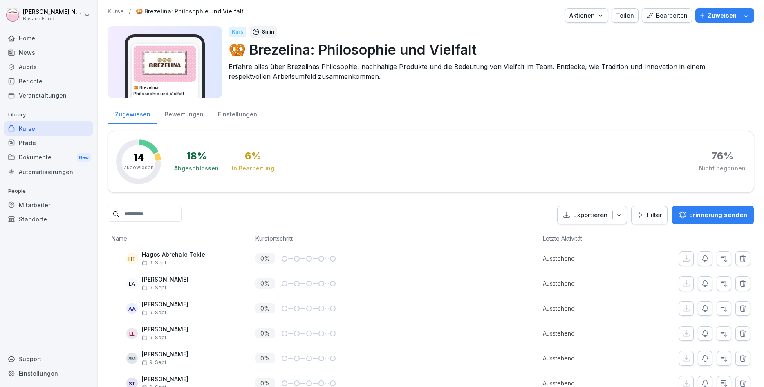
click at [60, 127] on div "Kurse" at bounding box center [48, 128] width 89 height 14
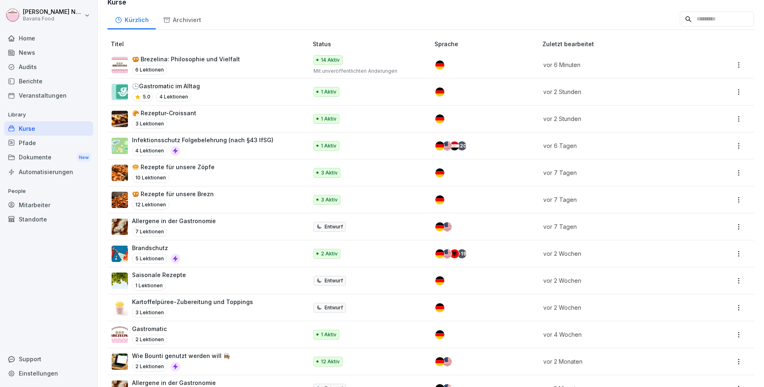
scroll to position [68, 0]
click at [80, 142] on div "Pfade" at bounding box center [48, 143] width 89 height 14
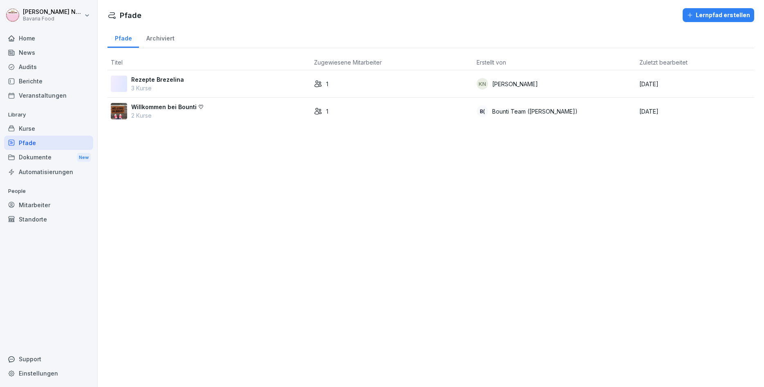
click at [156, 78] on p "Rezepte Brezelina" at bounding box center [157, 79] width 53 height 9
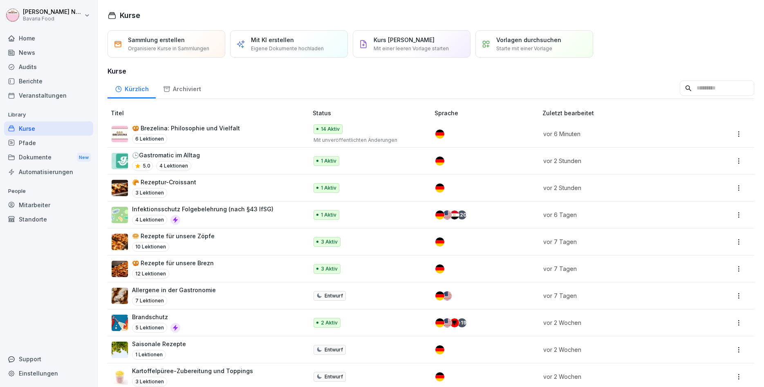
click at [208, 266] on p "🥨 Rezepte für unsere Brezn" at bounding box center [173, 263] width 82 height 9
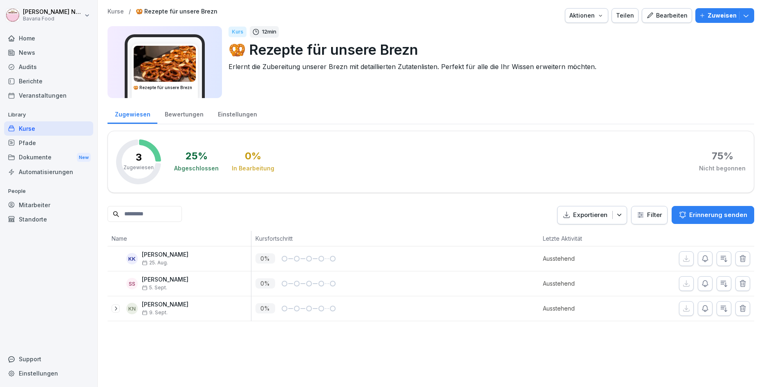
click at [711, 13] on p "Zuweisen" at bounding box center [721, 15] width 29 height 9
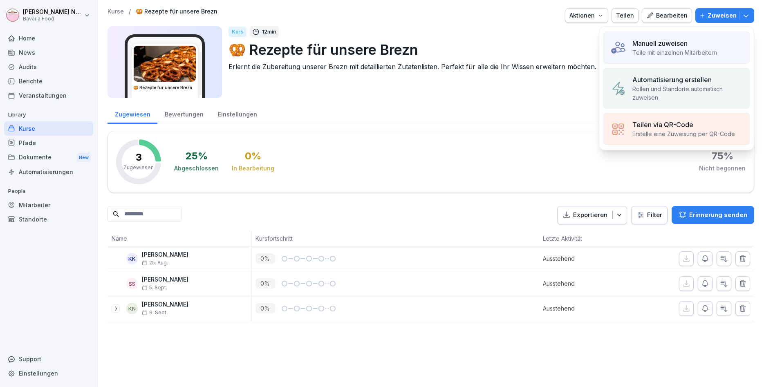
click at [681, 46] on p "Manuell zuweisen" at bounding box center [659, 43] width 55 height 10
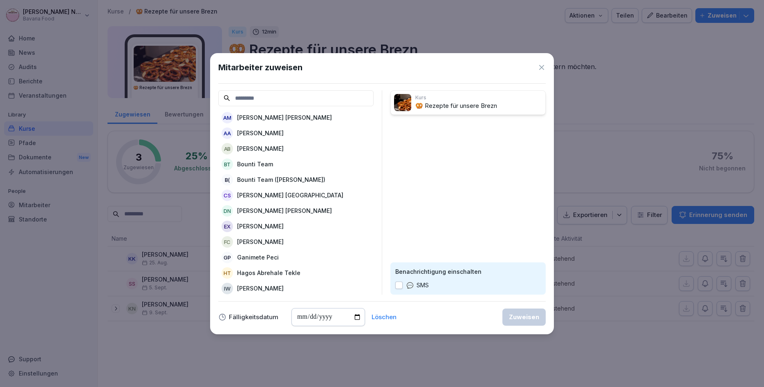
click at [259, 136] on p "[PERSON_NAME]" at bounding box center [260, 133] width 47 height 9
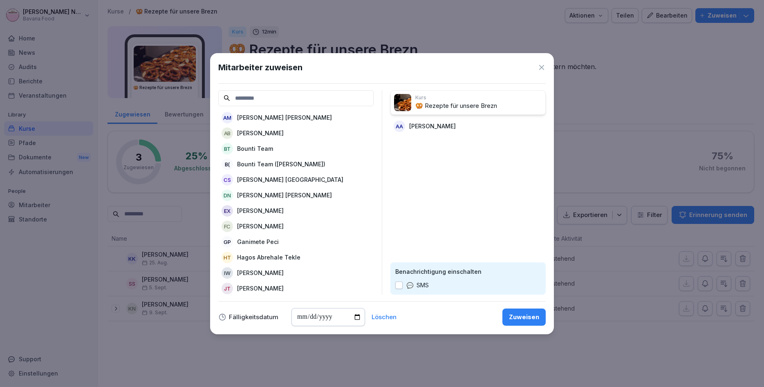
click at [257, 210] on p "[PERSON_NAME]" at bounding box center [260, 210] width 47 height 9
click at [253, 239] on p "Hagos Abrehale Tekle" at bounding box center [268, 241] width 63 height 9
click at [253, 239] on p "[PERSON_NAME]" at bounding box center [260, 241] width 47 height 9
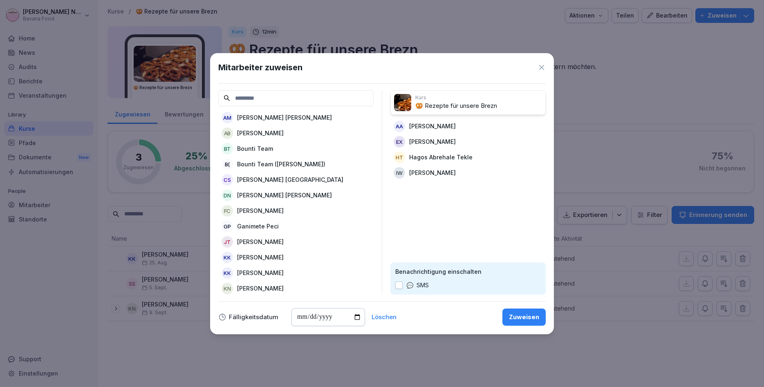
click at [252, 285] on p "[PERSON_NAME]" at bounding box center [260, 288] width 47 height 9
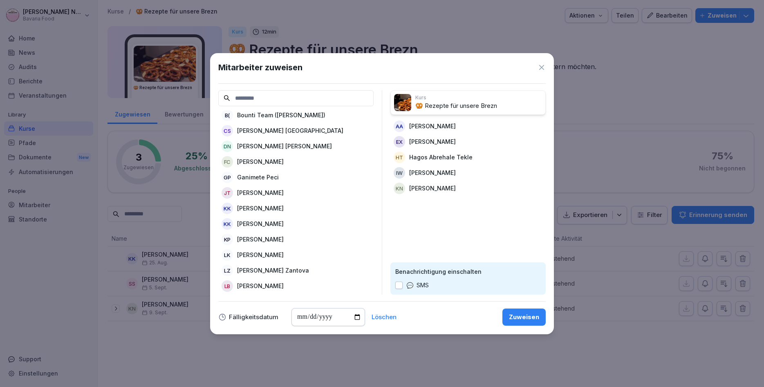
scroll to position [98, 0]
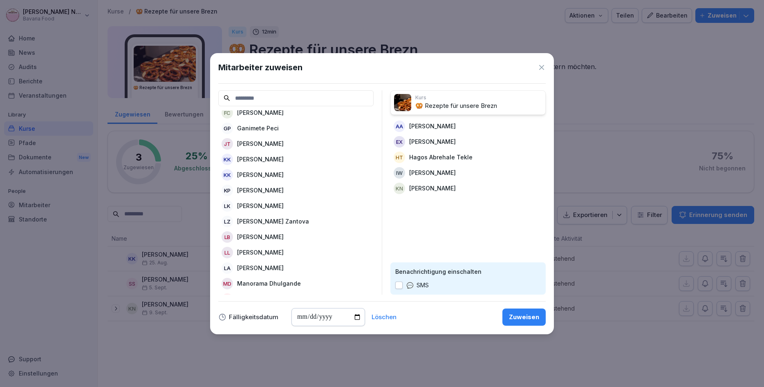
click at [262, 217] on p "[PERSON_NAME] Zantova" at bounding box center [273, 221] width 72 height 9
click at [262, 237] on p "[PERSON_NAME]" at bounding box center [260, 236] width 47 height 9
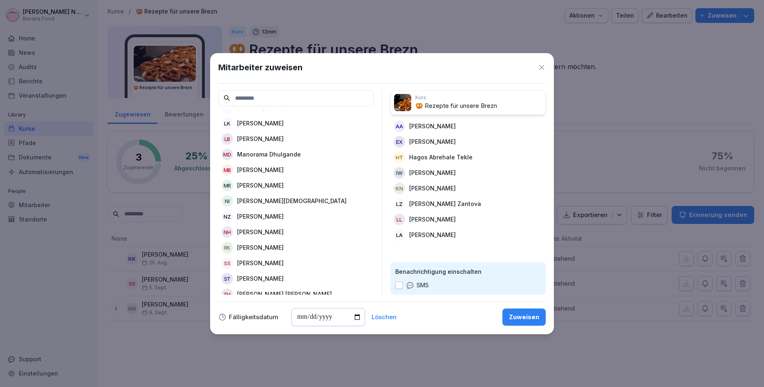
scroll to position [196, 0]
click at [262, 245] on p "[PERSON_NAME]" at bounding box center [260, 247] width 47 height 9
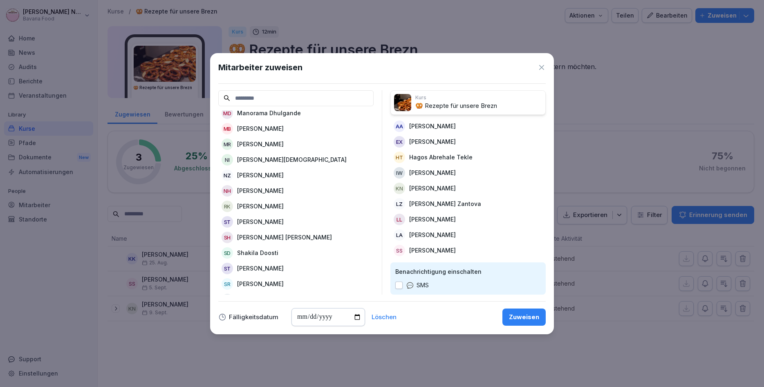
scroll to position [245, 0]
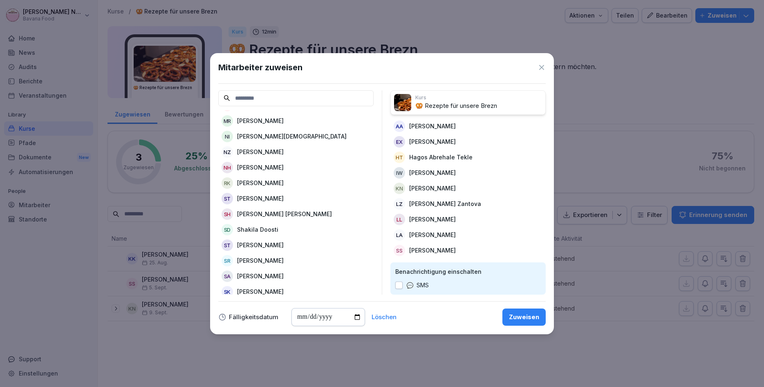
click at [262, 194] on p "[PERSON_NAME]" at bounding box center [260, 198] width 47 height 9
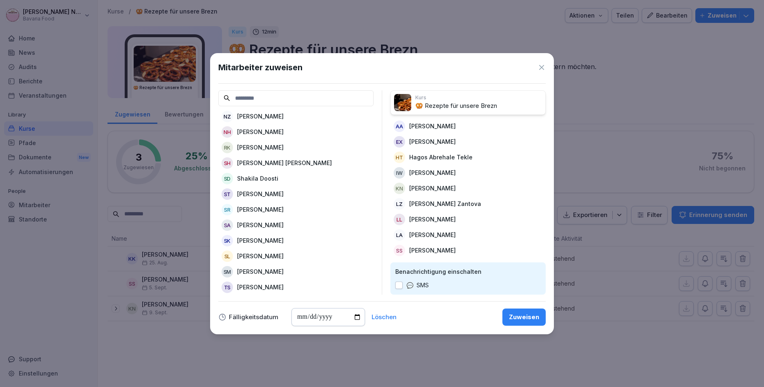
click at [263, 273] on p "[PERSON_NAME]" at bounding box center [260, 271] width 47 height 9
click at [537, 318] on div "Zuweisen" at bounding box center [524, 317] width 30 height 9
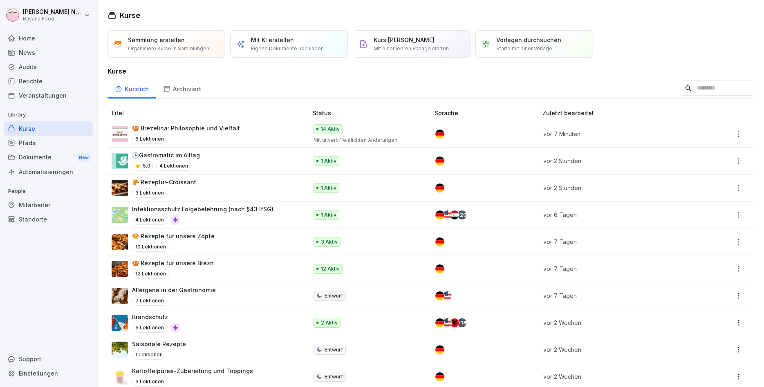
click at [200, 237] on p "🥯 Rezepte für unsere Zöpfe" at bounding box center [173, 236] width 83 height 9
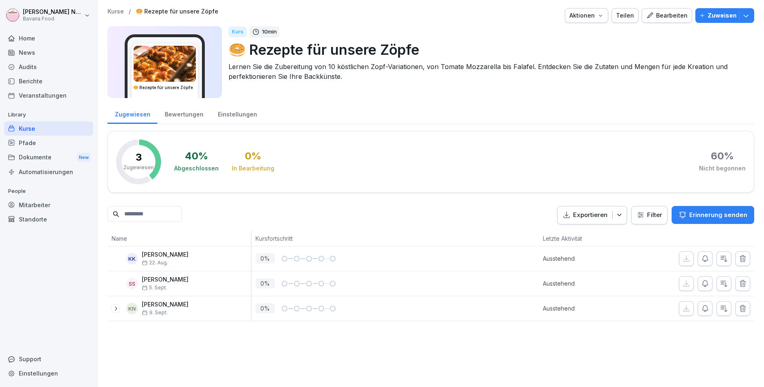
click at [726, 15] on p "Zuweisen" at bounding box center [721, 15] width 29 height 9
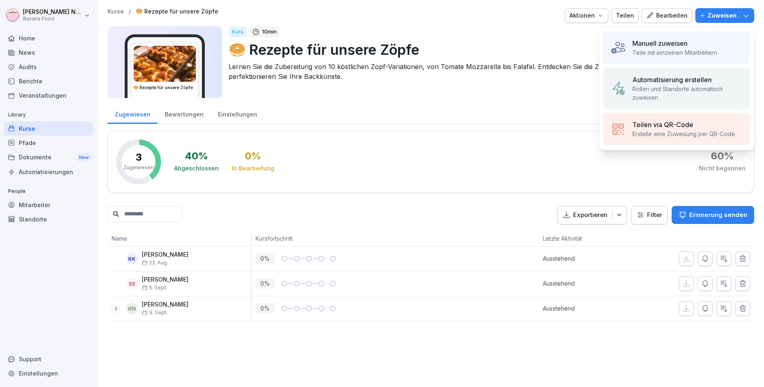
click at [704, 48] on p "Teile mit einzelnen Mitarbeitern" at bounding box center [674, 52] width 85 height 9
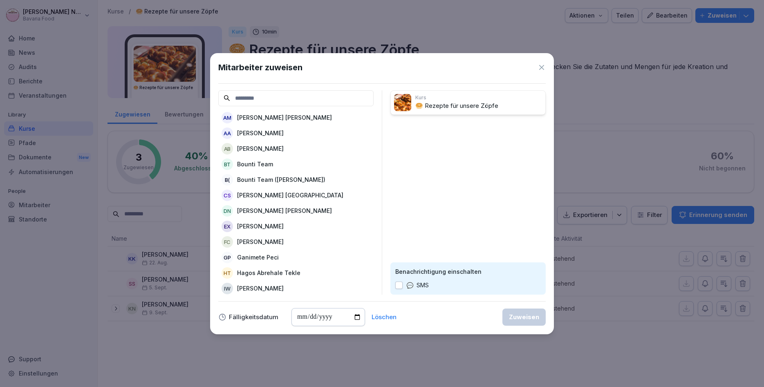
click at [256, 136] on p "[PERSON_NAME]" at bounding box center [260, 133] width 47 height 9
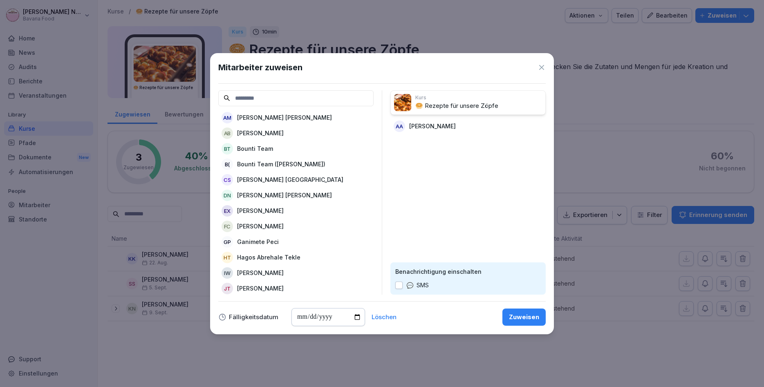
click at [254, 209] on p "[PERSON_NAME]" at bounding box center [260, 210] width 47 height 9
click at [251, 241] on p "Hagos Abrehale Tekle" at bounding box center [268, 241] width 63 height 9
click at [251, 241] on p "[PERSON_NAME]" at bounding box center [260, 241] width 47 height 9
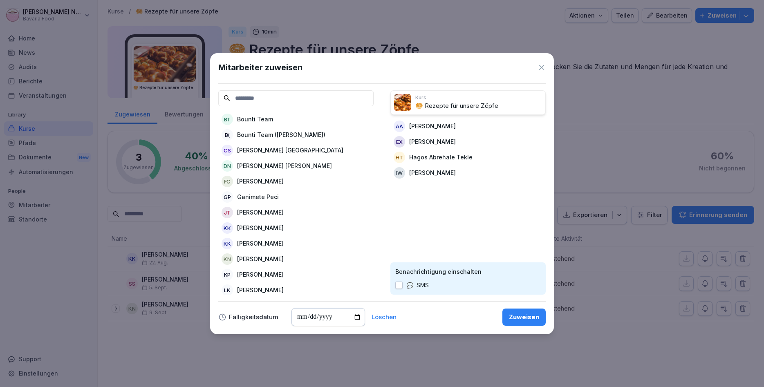
scroll to position [49, 0]
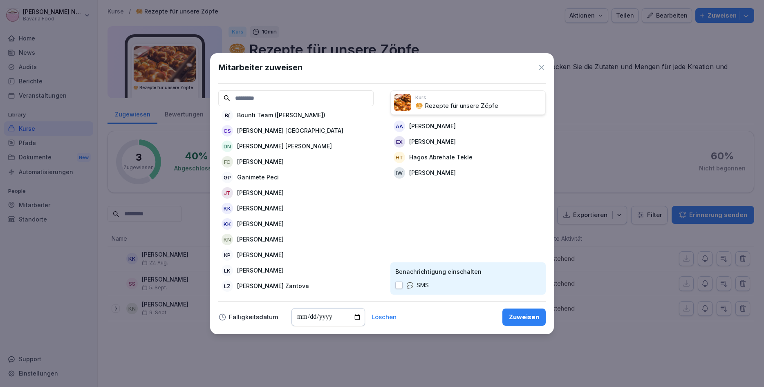
click at [255, 235] on div "KN Katharina Neurohr" at bounding box center [295, 239] width 155 height 15
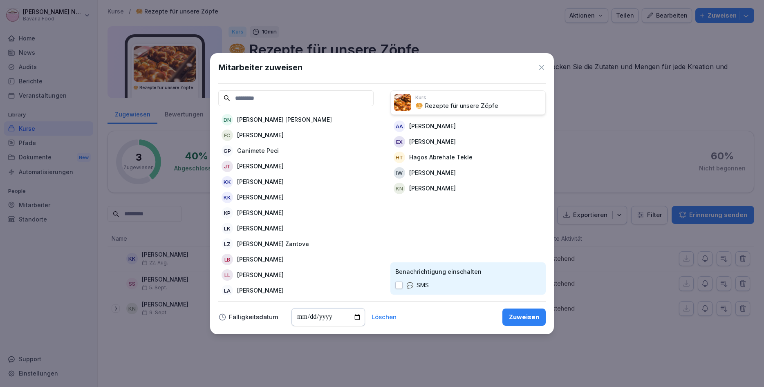
scroll to position [98, 0]
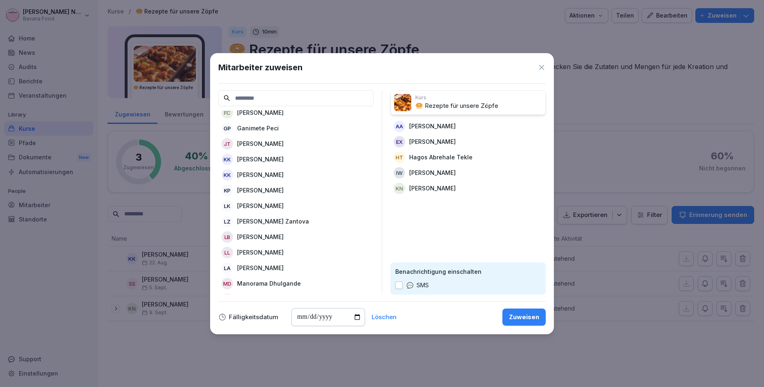
click at [260, 220] on p "[PERSON_NAME] Zantova" at bounding box center [273, 221] width 72 height 9
click at [257, 236] on p "[PERSON_NAME]" at bounding box center [260, 236] width 47 height 9
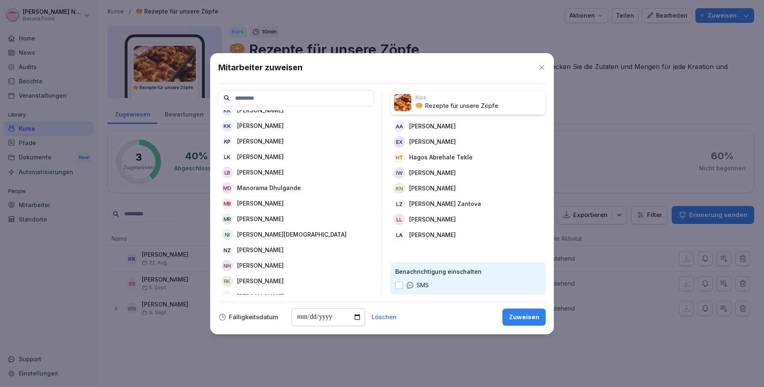
scroll to position [196, 0]
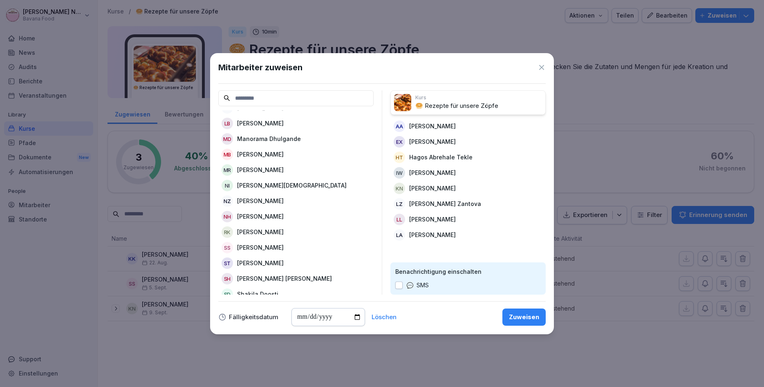
click at [260, 246] on p "[PERSON_NAME]" at bounding box center [260, 247] width 47 height 9
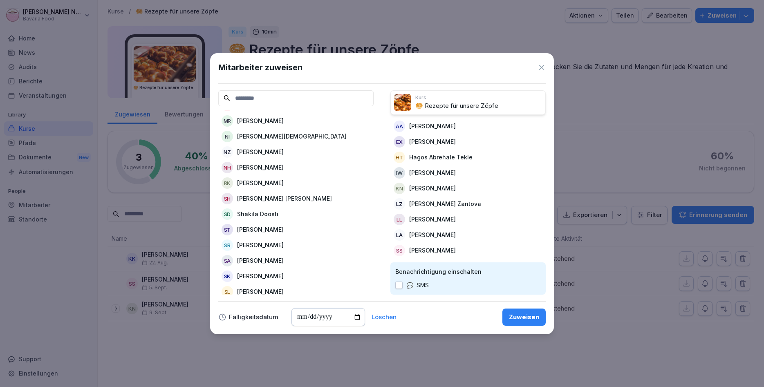
click at [264, 229] on p "[PERSON_NAME]" at bounding box center [260, 229] width 47 height 9
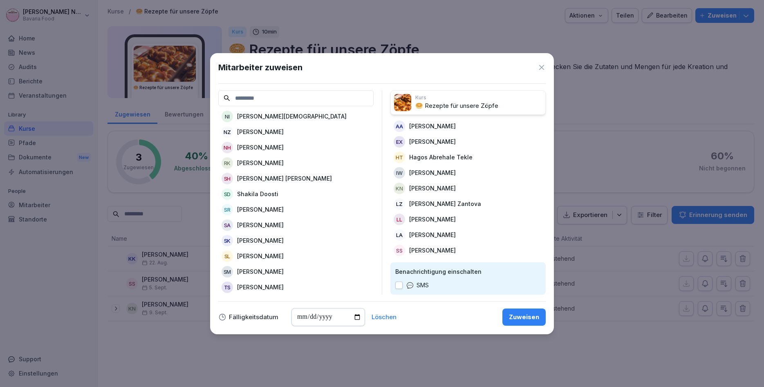
click at [259, 271] on p "[PERSON_NAME]" at bounding box center [260, 271] width 47 height 9
click at [527, 315] on div "Zuweisen" at bounding box center [524, 317] width 30 height 9
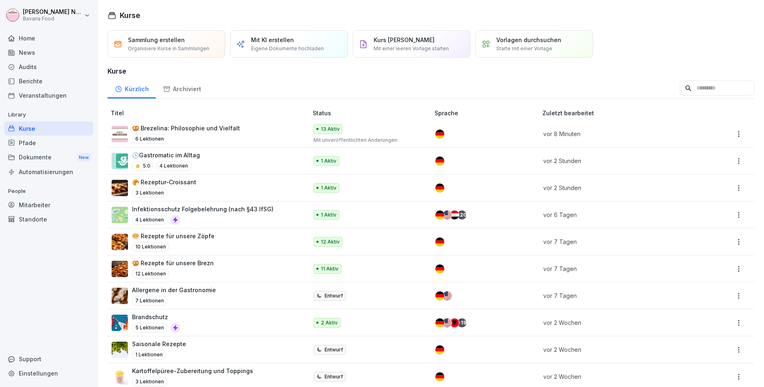
click at [43, 127] on div "Kurse" at bounding box center [48, 128] width 89 height 14
click at [215, 260] on div "🥨 Rezepte für unsere Brezn 12 Lektionen" at bounding box center [206, 269] width 188 height 20
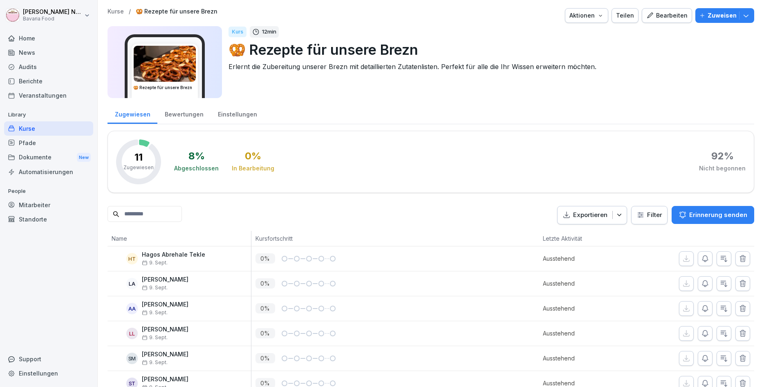
click at [718, 20] on p "Zuweisen" at bounding box center [721, 15] width 29 height 9
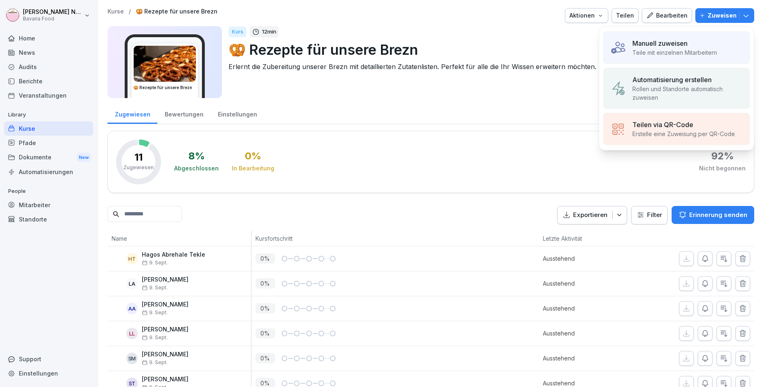
click at [628, 54] on div "Manuell zuweisen Teile mit einzelnen Mitarbeitern" at bounding box center [676, 47] width 146 height 32
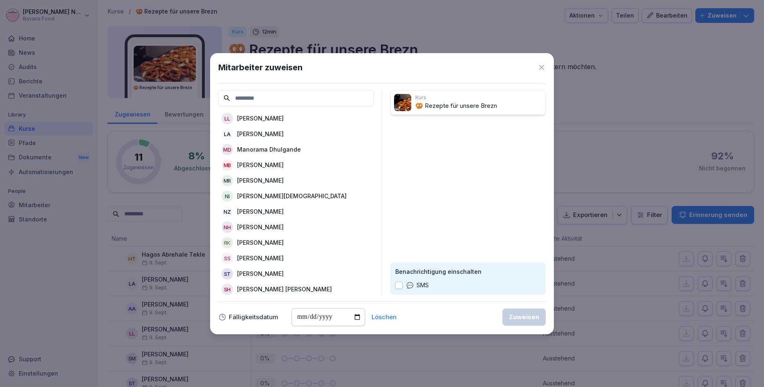
scroll to position [343, 0]
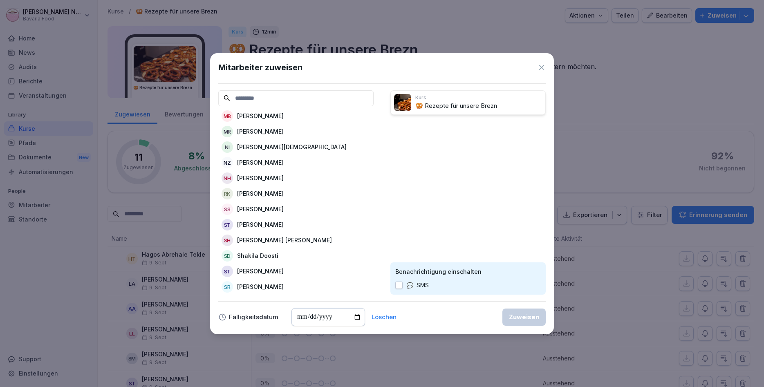
click at [262, 269] on p "[PERSON_NAME]" at bounding box center [260, 271] width 47 height 9
click at [528, 316] on div "Zuweisen" at bounding box center [524, 317] width 30 height 9
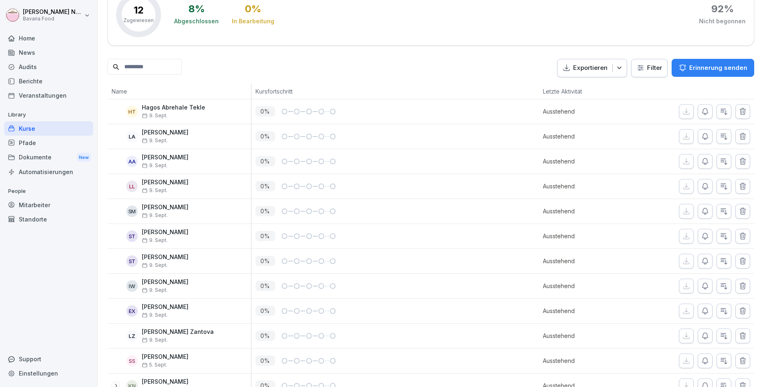
scroll to position [167, 0]
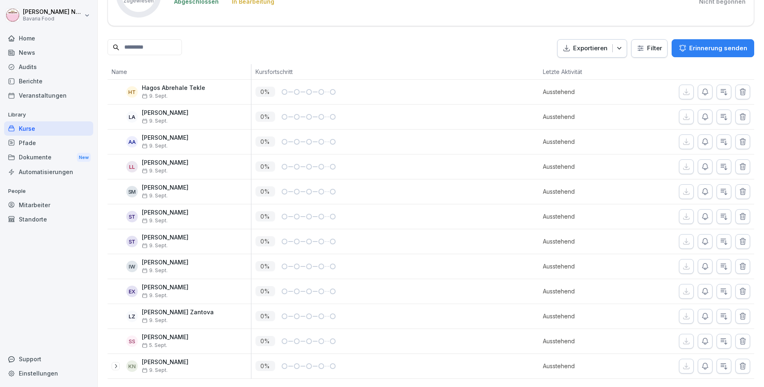
click at [72, 127] on div "Kurse" at bounding box center [48, 128] width 89 height 14
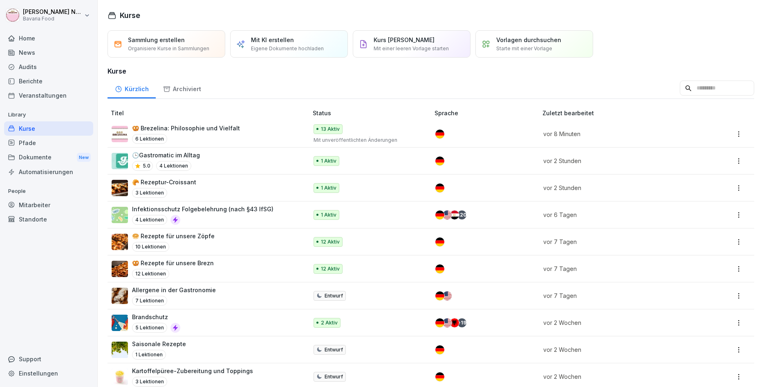
click at [213, 190] on div "🥐 Rezeptur-Croissant 3 Lektionen" at bounding box center [206, 188] width 188 height 20
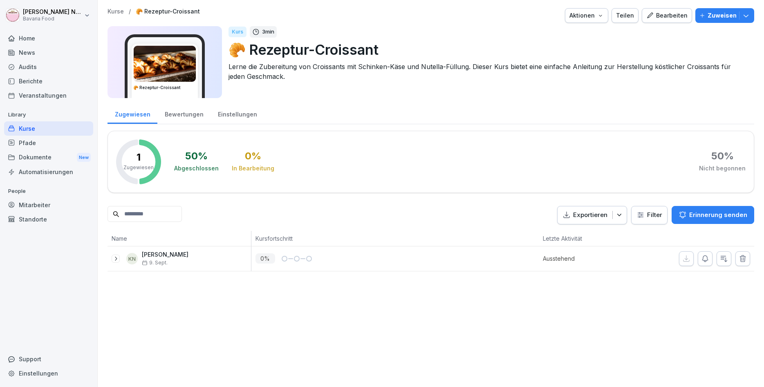
click at [728, 16] on p "Zuweisen" at bounding box center [721, 15] width 29 height 9
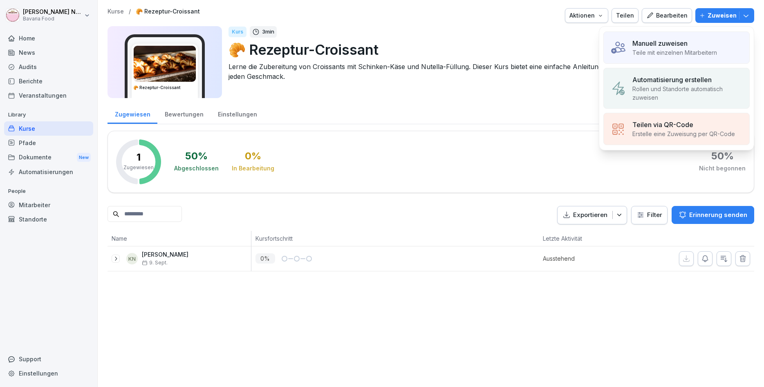
click at [658, 55] on p "Teile mit einzelnen Mitarbeitern" at bounding box center [674, 52] width 85 height 9
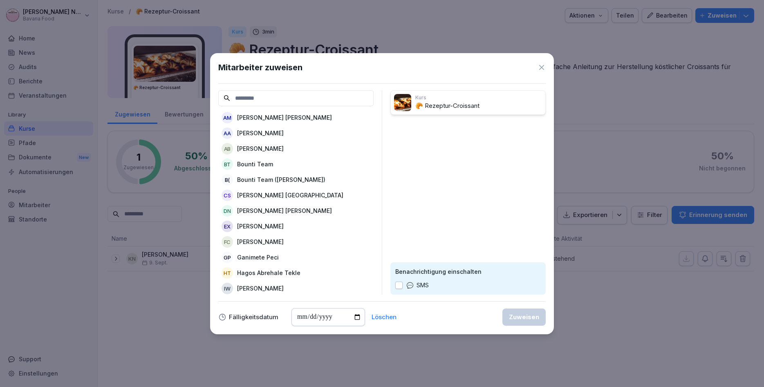
click at [243, 132] on p "[PERSON_NAME]" at bounding box center [260, 133] width 47 height 9
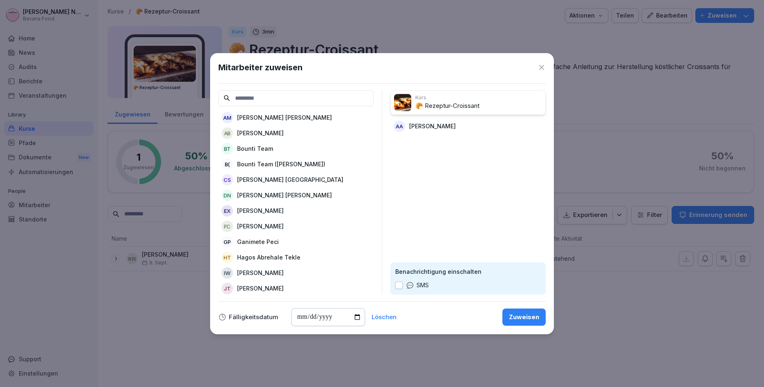
click at [253, 209] on p "[PERSON_NAME]" at bounding box center [260, 210] width 47 height 9
click at [253, 241] on p "Hagos Abrehale Tekle" at bounding box center [268, 241] width 63 height 9
click at [253, 241] on p "[PERSON_NAME]" at bounding box center [260, 241] width 47 height 9
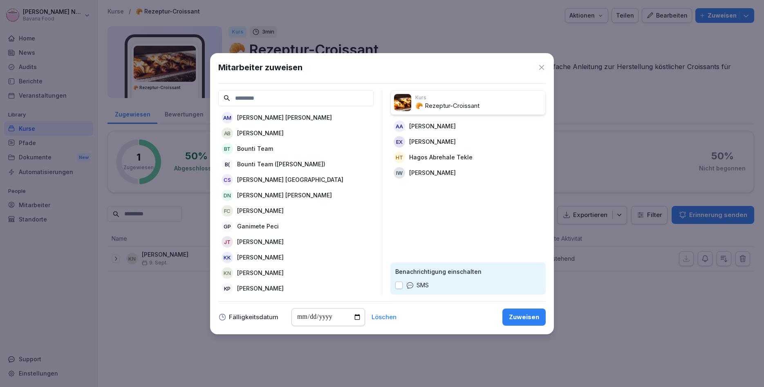
scroll to position [49, 0]
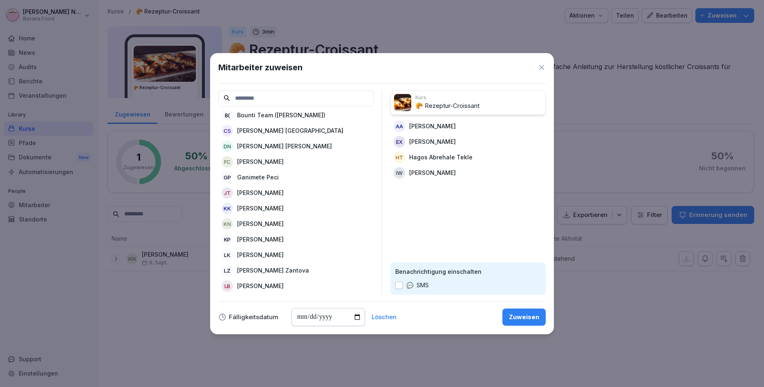
click at [267, 220] on p "[PERSON_NAME]" at bounding box center [260, 223] width 47 height 9
click at [263, 253] on p "[PERSON_NAME] Zantova" at bounding box center [273, 254] width 72 height 9
click at [261, 268] on p "[PERSON_NAME]" at bounding box center [260, 270] width 47 height 9
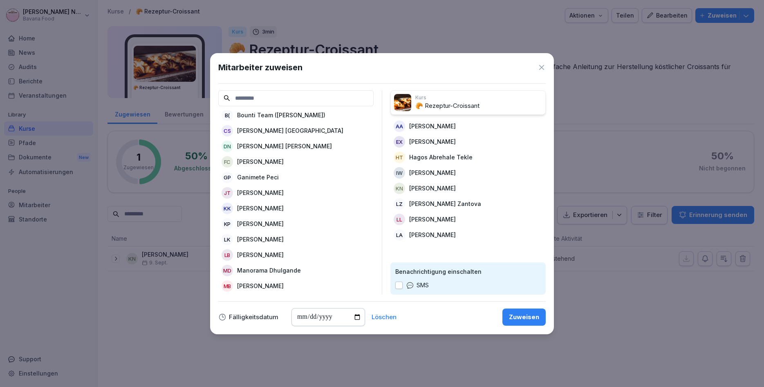
click at [224, 297] on div "Mitarbeiter zuweisen AM [PERSON_NAME] [PERSON_NAME] [PERSON_NAME] BT Bounti Tea…" at bounding box center [382, 193] width 344 height 281
click at [272, 211] on p "[PERSON_NAME]" at bounding box center [260, 208] width 47 height 9
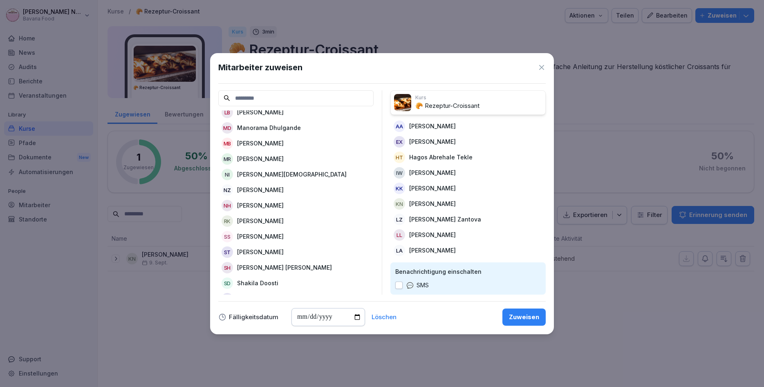
scroll to position [196, 0]
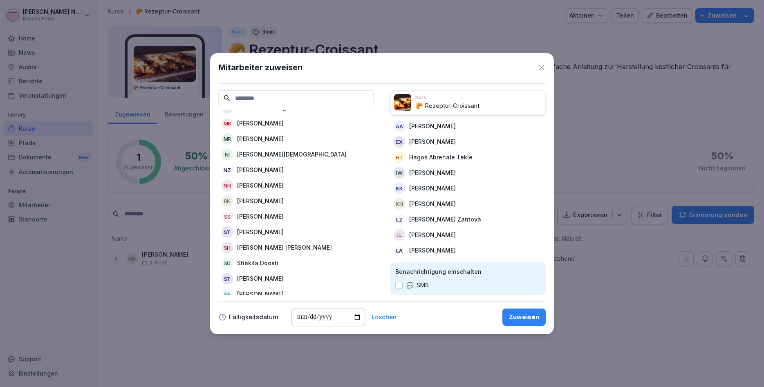
click at [263, 217] on p "[PERSON_NAME]" at bounding box center [260, 216] width 47 height 9
click at [267, 244] on p "[PERSON_NAME]" at bounding box center [260, 247] width 47 height 9
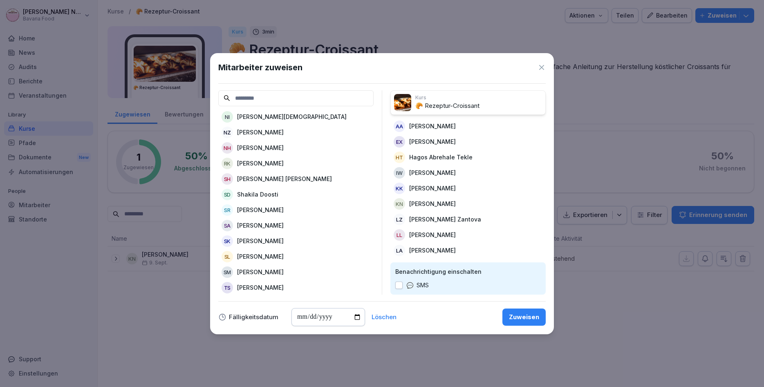
scroll to position [234, 0]
click at [268, 271] on p "[PERSON_NAME]" at bounding box center [260, 271] width 47 height 9
click at [539, 321] on div "Zuweisen" at bounding box center [524, 317] width 30 height 9
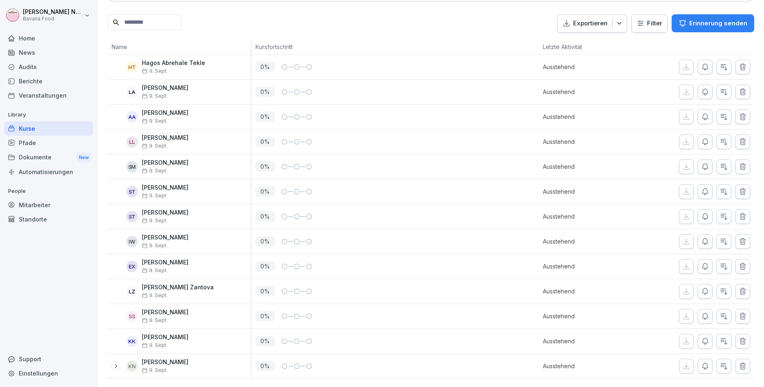
scroll to position [0, 0]
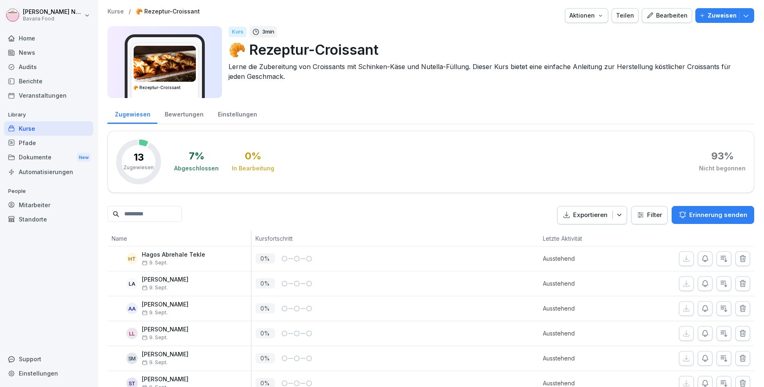
click at [75, 137] on div "Pfade" at bounding box center [48, 143] width 89 height 14
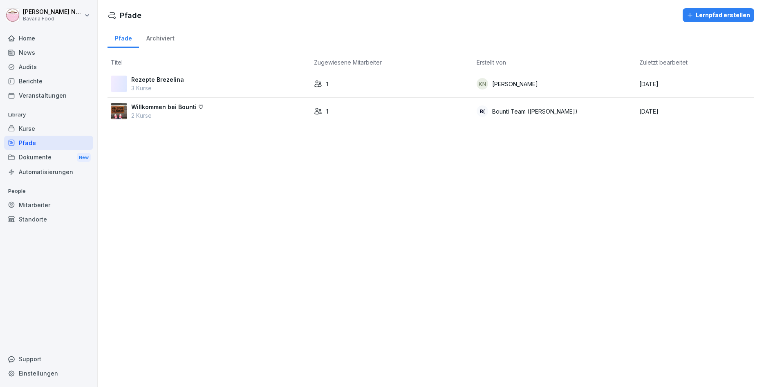
click at [83, 127] on div "Kurse" at bounding box center [48, 128] width 89 height 14
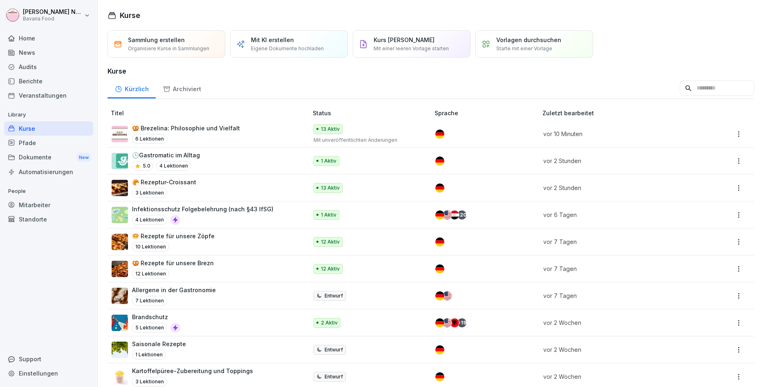
scroll to position [117, 0]
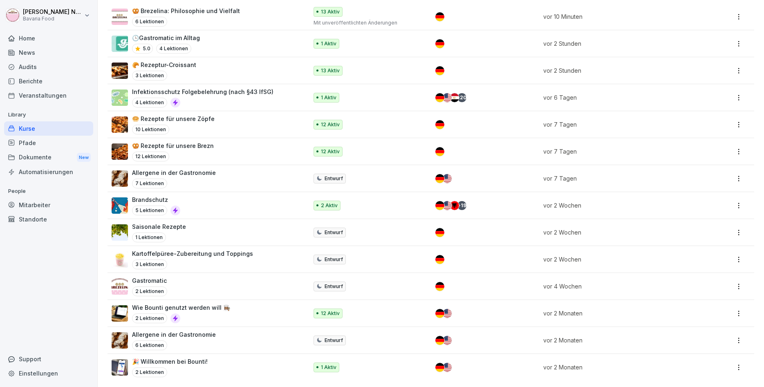
click at [221, 316] on div "2 Lektionen" at bounding box center [181, 318] width 98 height 10
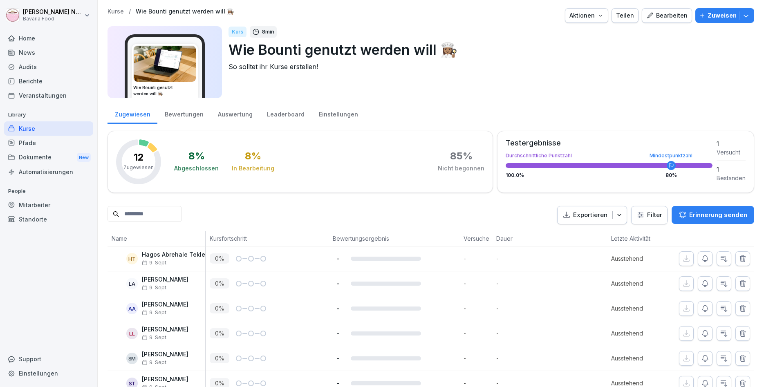
click at [663, 16] on div "Bearbeiten" at bounding box center [666, 15] width 41 height 9
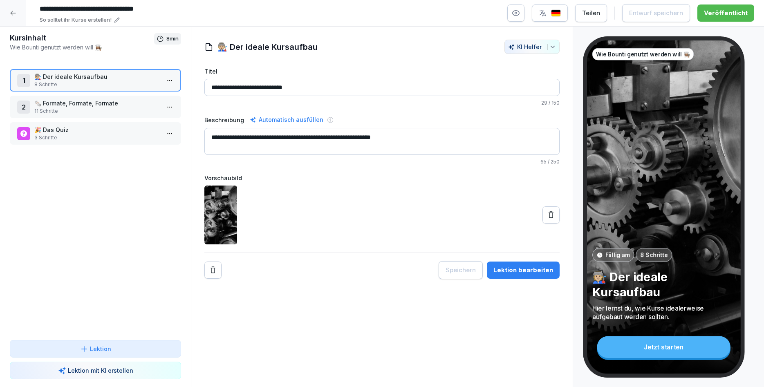
click at [534, 269] on div "Lektion bearbeiten" at bounding box center [523, 270] width 60 height 9
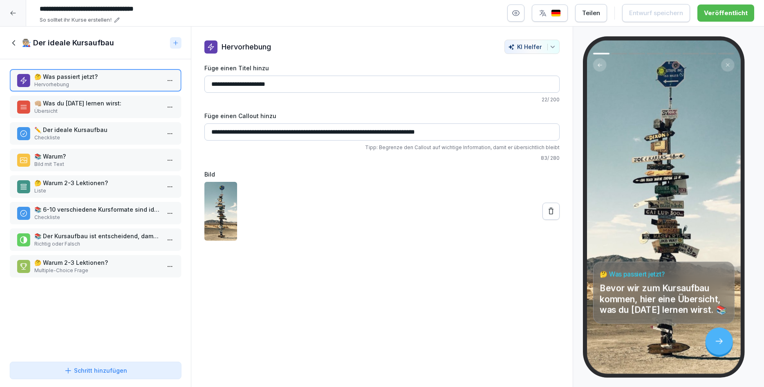
click at [101, 104] on p "👊🏼 Was du heute lernen wirst:" at bounding box center [96, 103] width 125 height 9
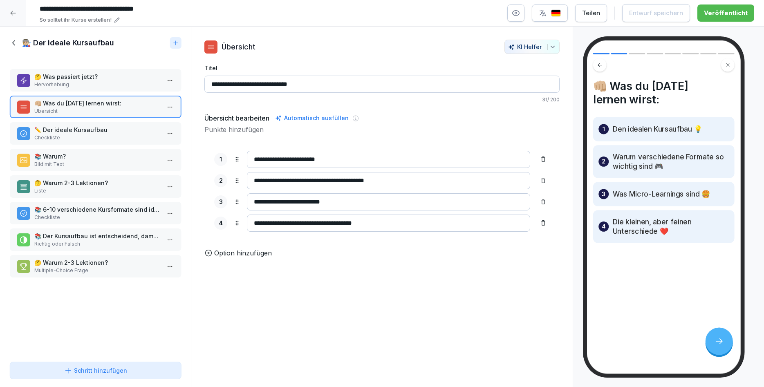
click at [93, 127] on p "✏️ Der ideale Kursaufbau" at bounding box center [96, 129] width 125 height 9
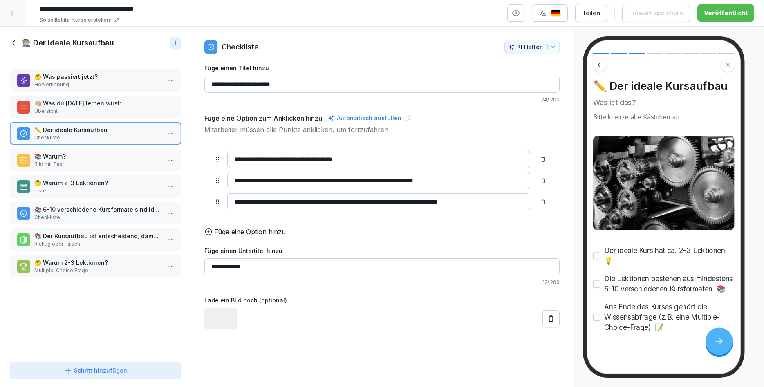
click at [93, 156] on p "📚 Warum?" at bounding box center [96, 156] width 125 height 9
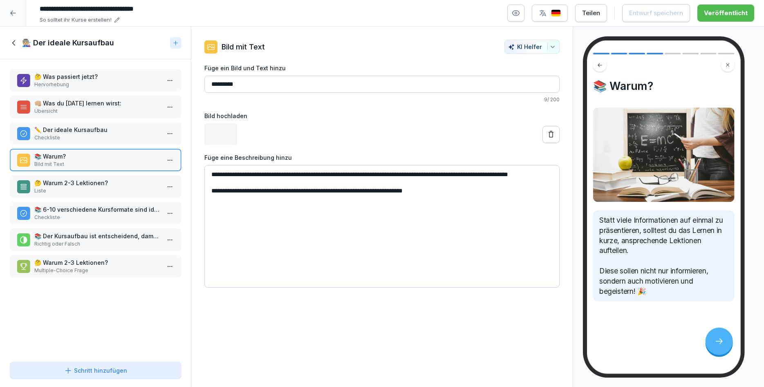
click at [96, 180] on p "🤔 Warum 2-3 Lektionen?" at bounding box center [96, 183] width 125 height 9
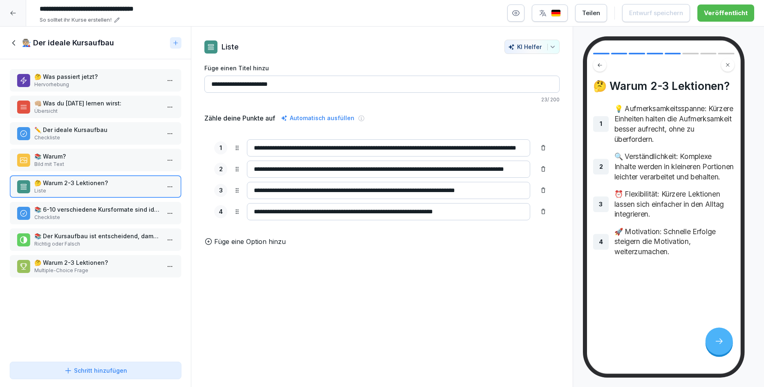
click at [99, 206] on p "📚 6-10 verschiedene Kursformate sind ideal..." at bounding box center [96, 209] width 125 height 9
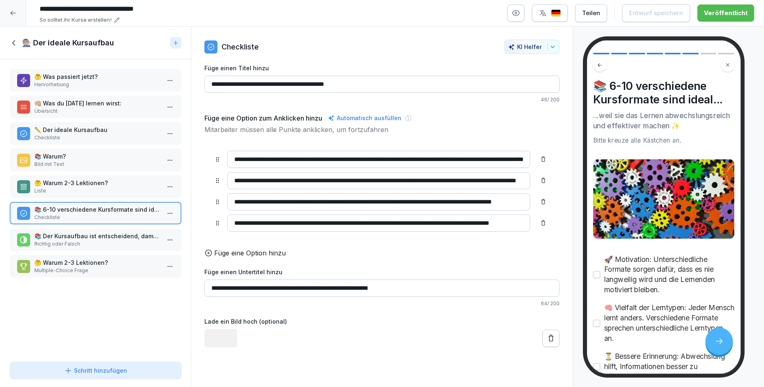
click at [108, 228] on div "📚 Der Kursaufbau ist entscheidend, damit das Personal sich nicht überwältigt fü…" at bounding box center [95, 239] width 171 height 22
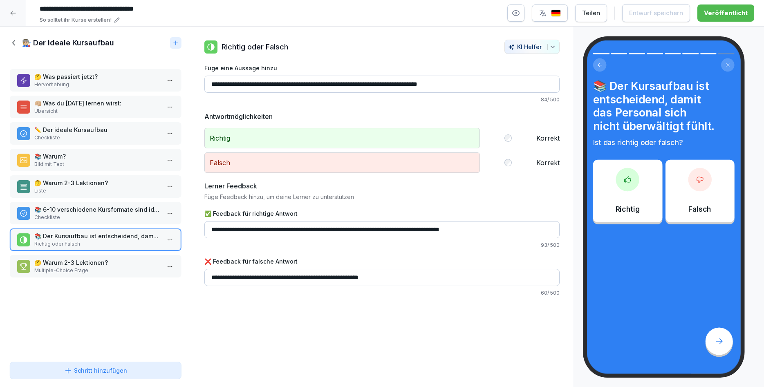
click at [99, 275] on div "🤔 Warum 2-3 Lektionen? Multiple-Choice Frage" at bounding box center [95, 266] width 171 height 22
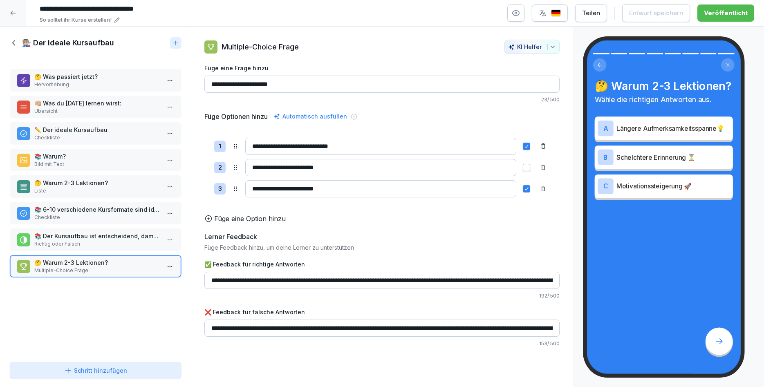
click at [17, 40] on icon at bounding box center [14, 42] width 9 height 9
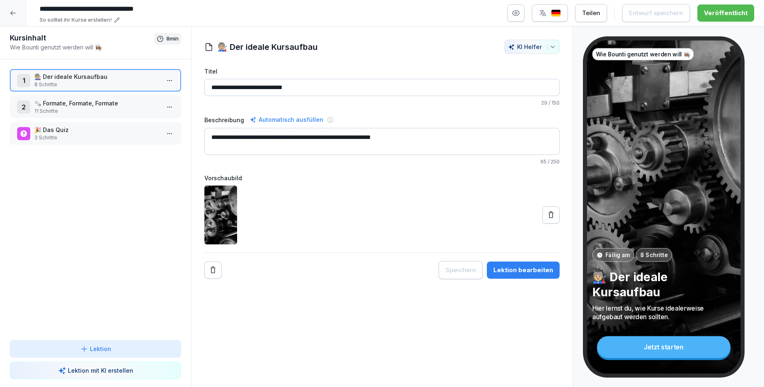
click at [74, 99] on p "🗞️ Formate, Formate, Formate" at bounding box center [96, 103] width 125 height 9
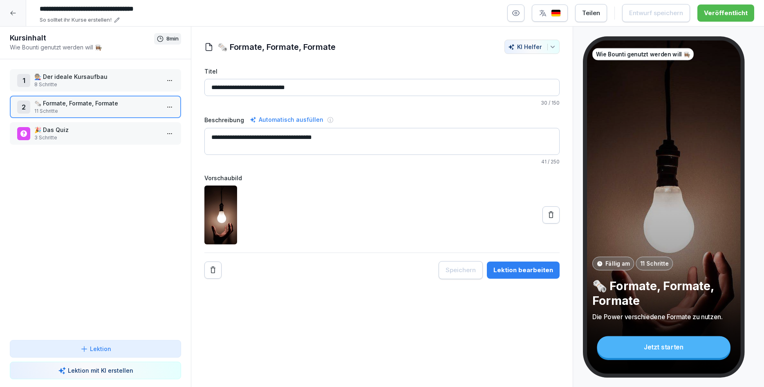
click at [540, 268] on div "Lektion bearbeiten" at bounding box center [523, 270] width 60 height 9
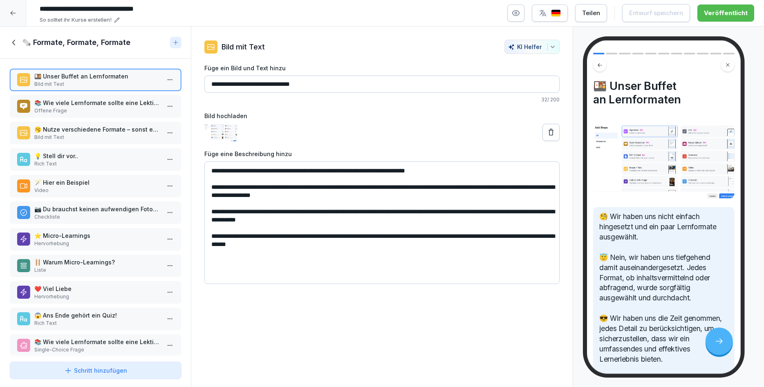
scroll to position [8, 0]
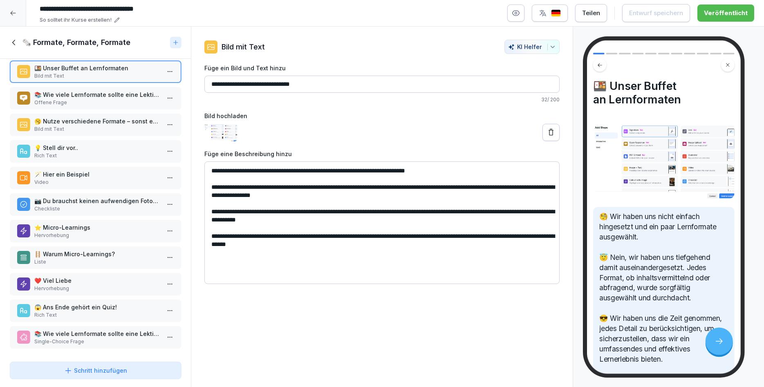
click at [81, 97] on p "📚 Wie viele Lernformate sollte eine Lektion haben?" at bounding box center [96, 94] width 125 height 9
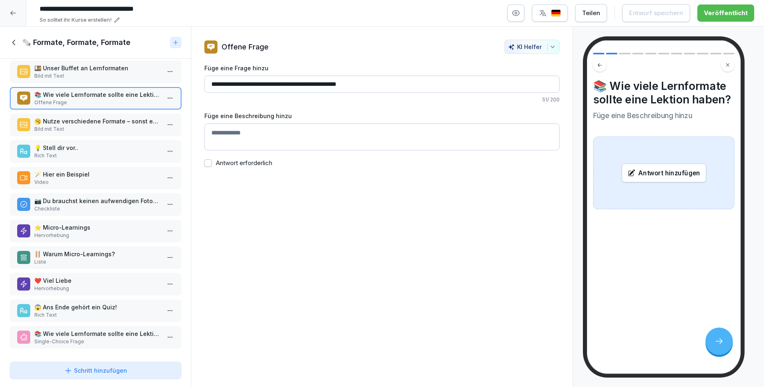
click at [81, 123] on p "🥱 Nutze verschiedene Formate – sonst erstickt dein Personal vor Langeweile!" at bounding box center [96, 121] width 125 height 9
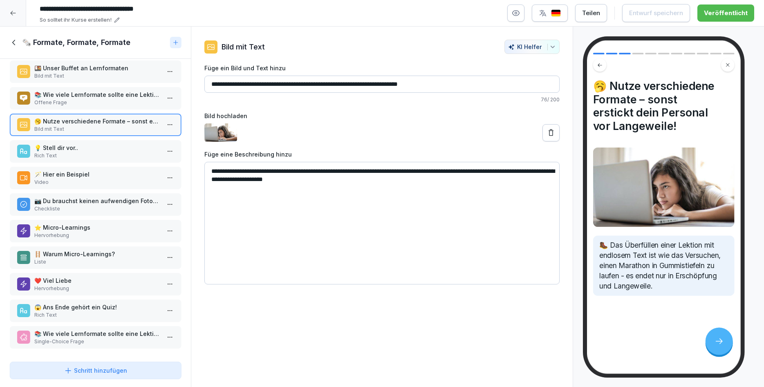
click at [90, 147] on p "💡 Stell dir vor.." at bounding box center [96, 147] width 125 height 9
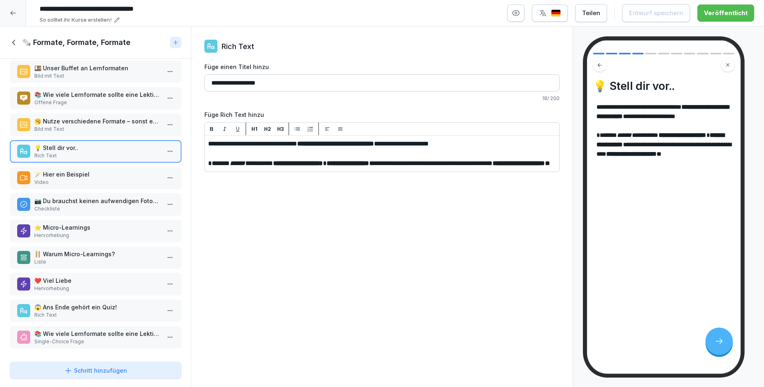
click at [91, 174] on p "🪄 Hier ein Beispiel" at bounding box center [96, 174] width 125 height 9
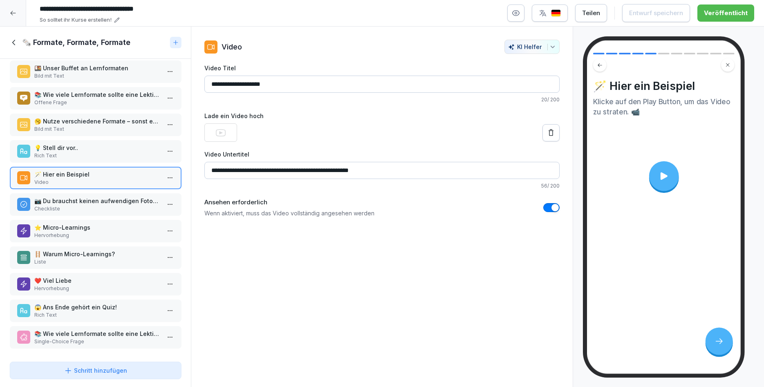
click at [94, 159] on div "💡 Stell dir vor.. Rich Text" at bounding box center [95, 151] width 171 height 22
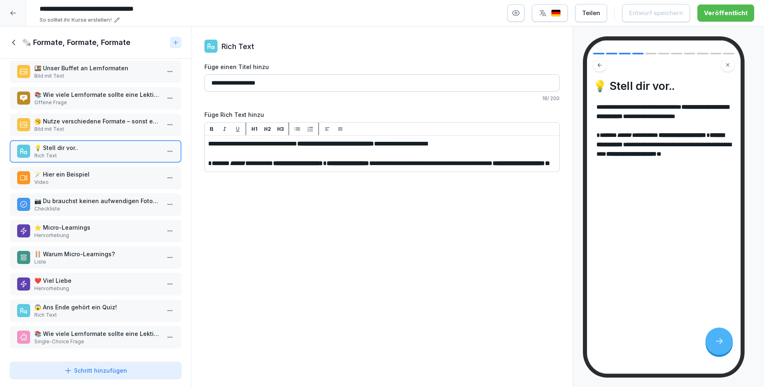
click at [90, 181] on p "Video" at bounding box center [96, 182] width 125 height 7
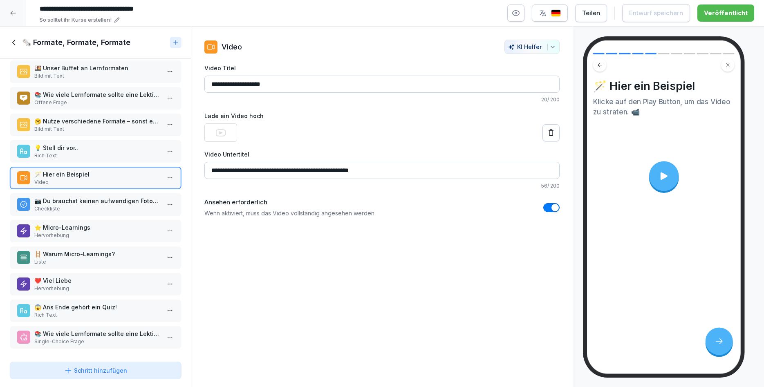
click at [97, 208] on p "Checkliste" at bounding box center [96, 208] width 125 height 7
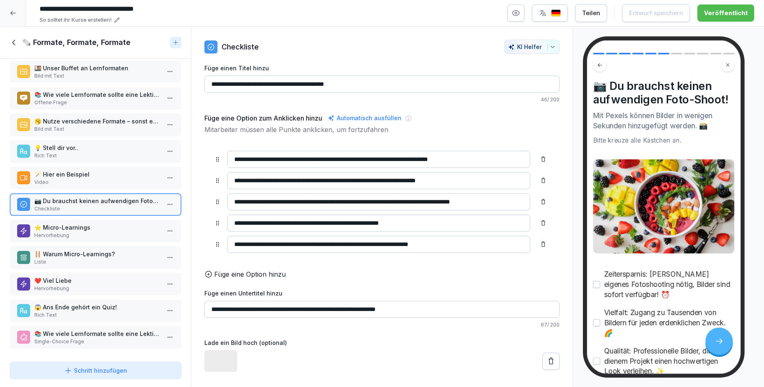
click at [102, 180] on p "Video" at bounding box center [96, 182] width 125 height 7
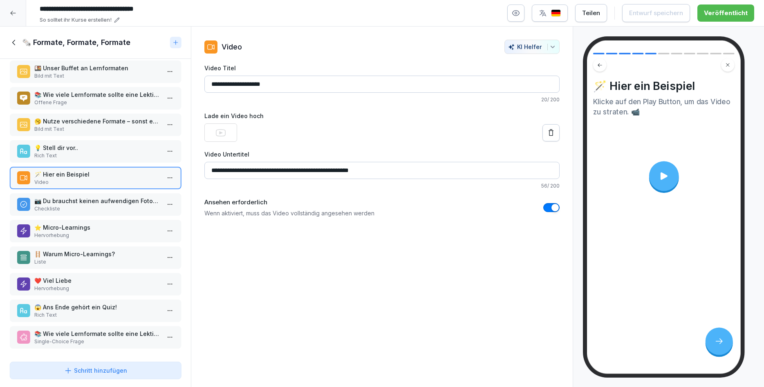
click at [217, 127] on video at bounding box center [220, 132] width 33 height 18
click at [544, 207] on button "button" at bounding box center [551, 207] width 16 height 9
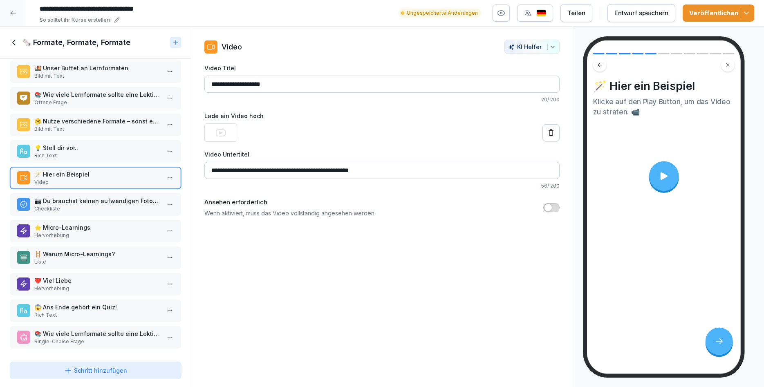
click at [557, 132] on button at bounding box center [550, 132] width 17 height 17
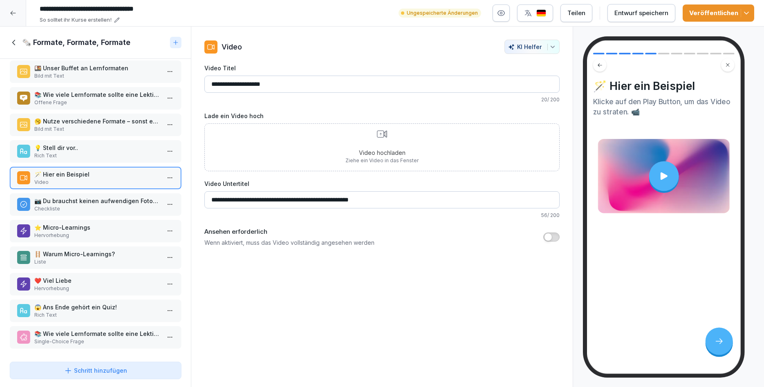
click at [471, 152] on div "Video hochladen Ziehe ein Video in das Fenster" at bounding box center [381, 147] width 355 height 48
click at [136, 154] on p "Rich Text" at bounding box center [96, 155] width 125 height 7
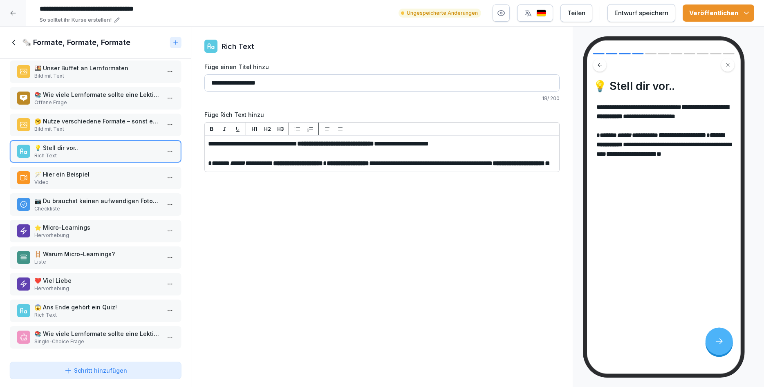
click at [127, 175] on p "🪄 Hier ein Beispiel" at bounding box center [96, 174] width 125 height 9
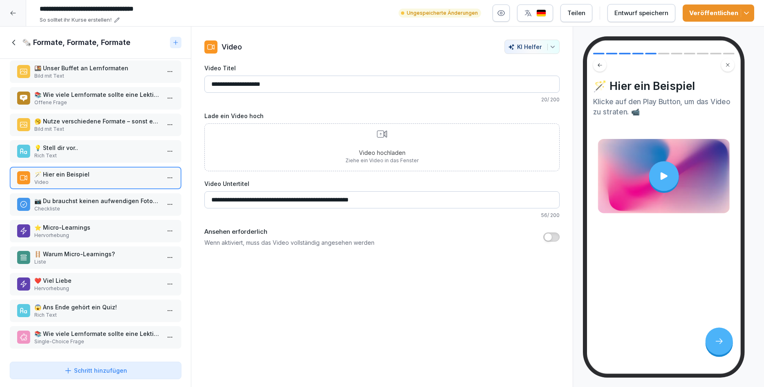
click at [172, 179] on html "**********" at bounding box center [382, 193] width 764 height 387
click at [137, 227] on div "Löschen" at bounding box center [125, 224] width 34 height 9
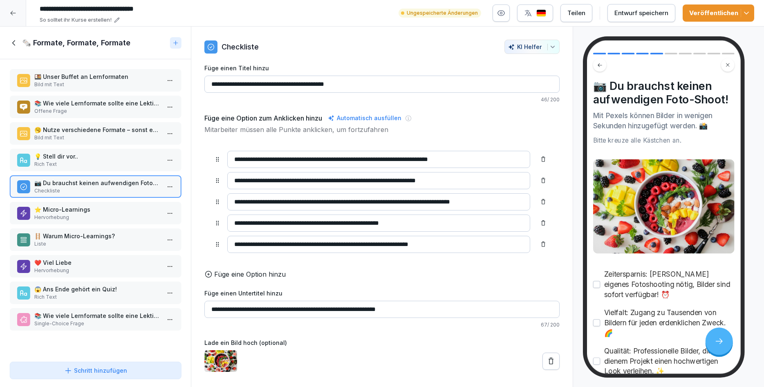
click at [717, 16] on div "Veröffentlichen" at bounding box center [718, 13] width 58 height 9
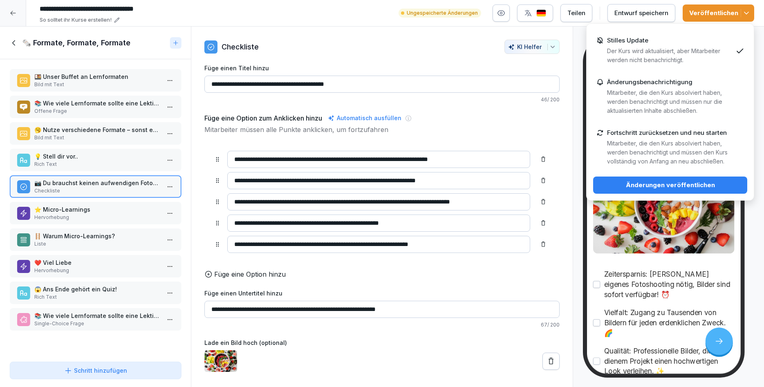
click at [682, 186] on div "Änderungen veröffentlichen" at bounding box center [669, 185] width 141 height 9
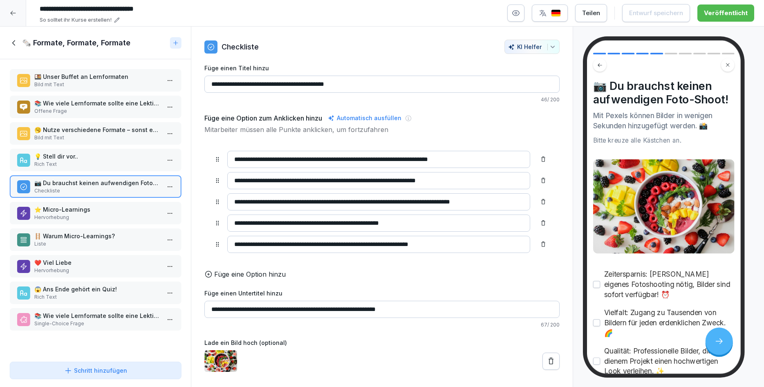
click at [11, 45] on icon at bounding box center [14, 42] width 9 height 9
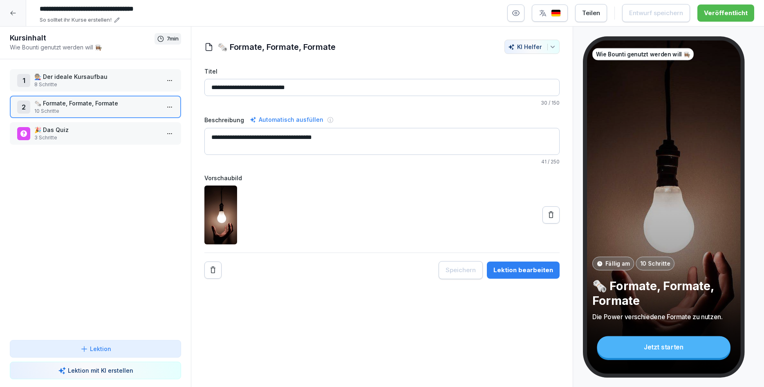
click at [10, 16] on icon at bounding box center [13, 13] width 7 height 7
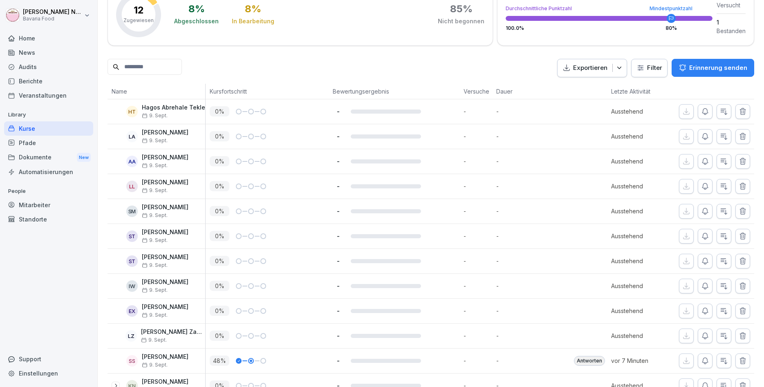
scroll to position [167, 0]
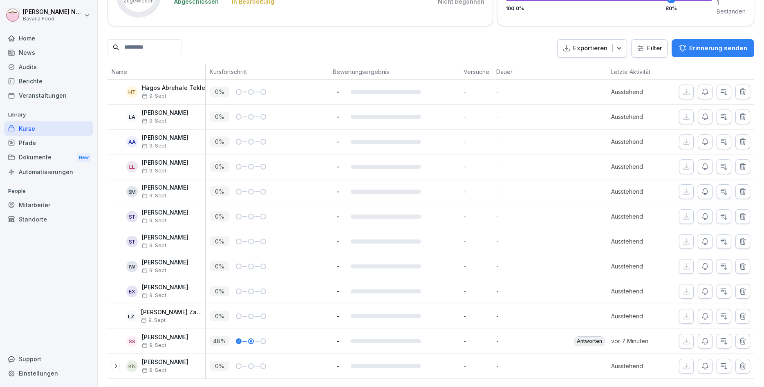
click at [25, 129] on div "Kurse" at bounding box center [48, 128] width 89 height 14
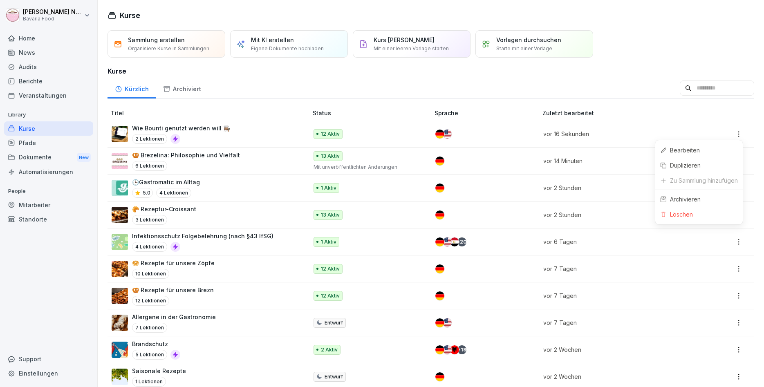
click at [739, 134] on html "Katharina Neurohr Bavaria Food Home News Audits Berichte Veranstaltungen Librar…" at bounding box center [382, 193] width 764 height 387
click at [467, 145] on html "Katharina Neurohr Bavaria Food Home News Audits Berichte Veranstaltungen Librar…" at bounding box center [382, 193] width 764 height 387
click at [734, 128] on html "Katharina Neurohr Bavaria Food Home News Audits Berichte Veranstaltungen Librar…" at bounding box center [382, 193] width 764 height 387
click at [688, 205] on div "Archivieren" at bounding box center [698, 199] width 87 height 15
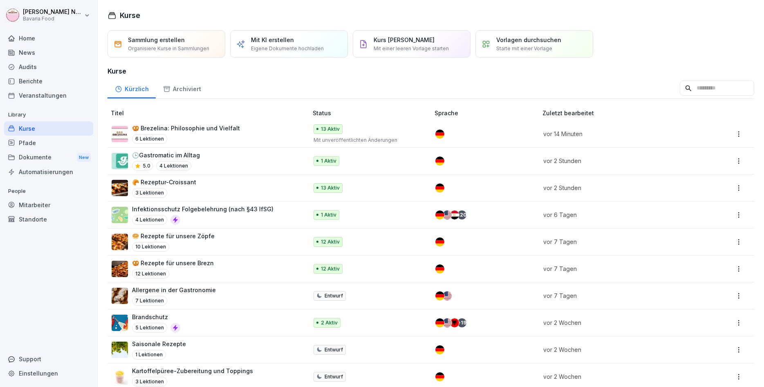
click at [292, 137] on div "🥨 Brezelina: Philosophie und Vielfalt 6 Lektionen" at bounding box center [206, 134] width 188 height 20
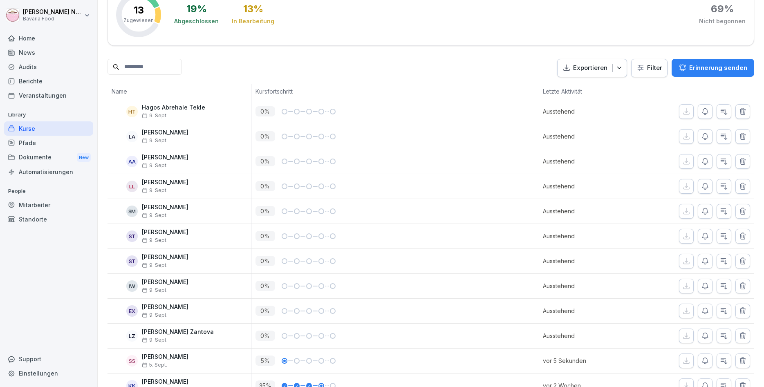
scroll to position [192, 0]
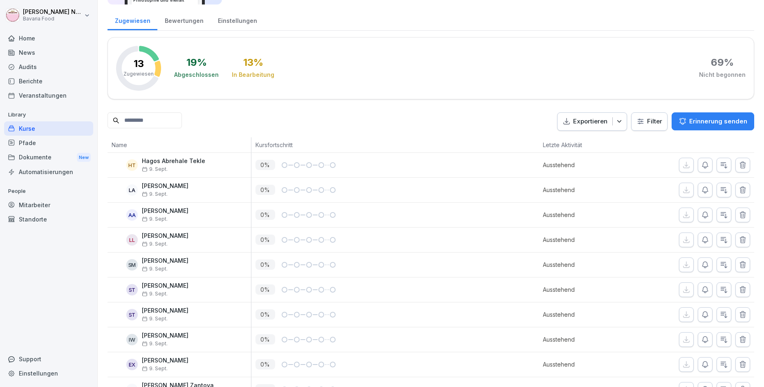
scroll to position [192, 0]
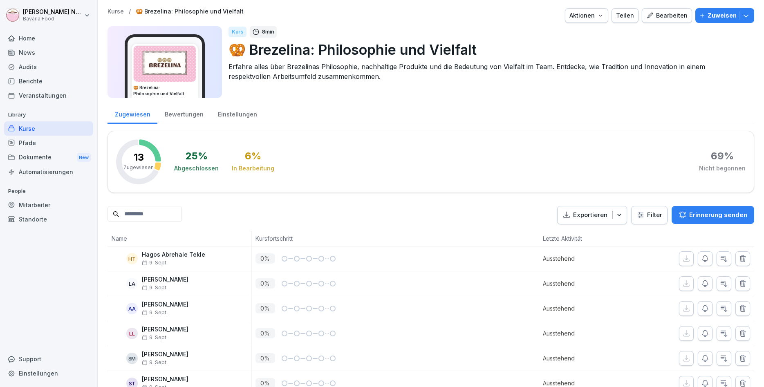
click at [186, 112] on div "Bewertungen" at bounding box center [183, 113] width 53 height 21
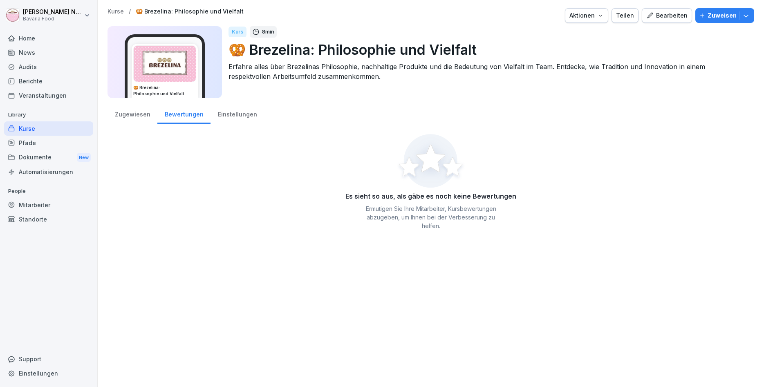
click at [127, 112] on div "Zugewiesen" at bounding box center [132, 113] width 50 height 21
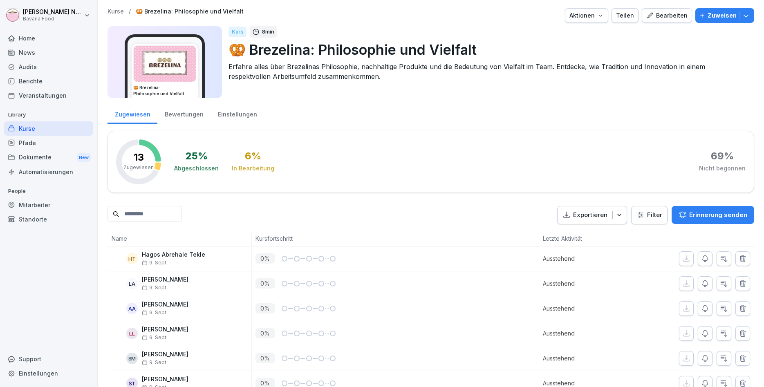
click at [186, 104] on div "Bewertungen" at bounding box center [183, 113] width 53 height 21
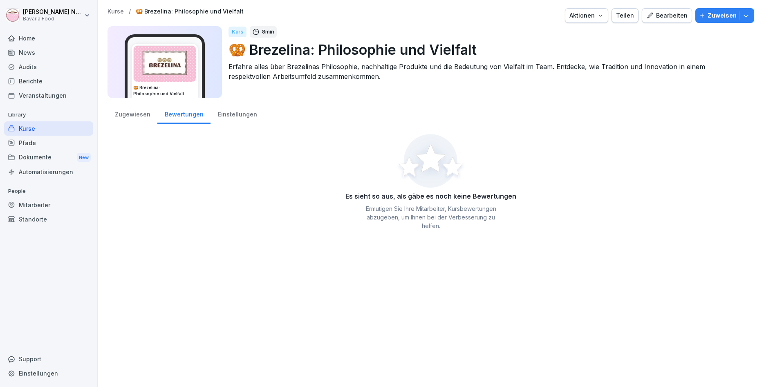
click at [147, 116] on div "Zugewiesen" at bounding box center [132, 113] width 50 height 21
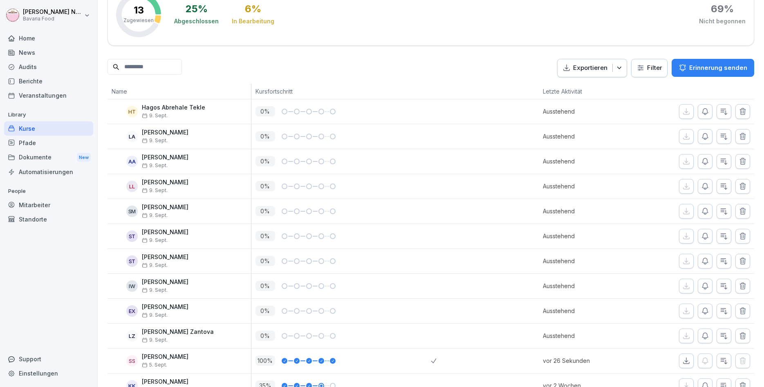
scroll to position [192, 0]
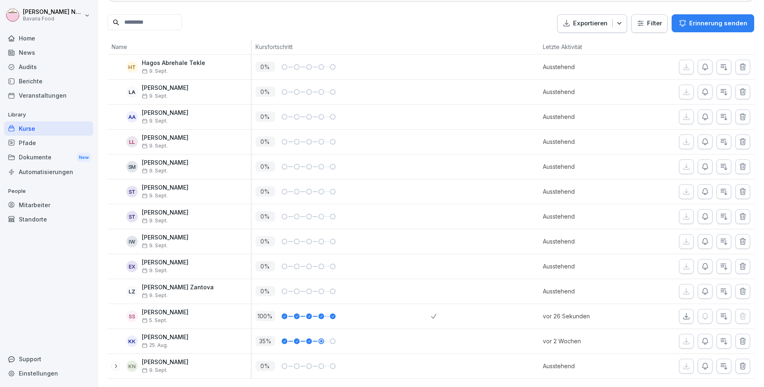
click at [689, 317] on icon "button" at bounding box center [686, 316] width 8 height 8
